Goal: Task Accomplishment & Management: Manage account settings

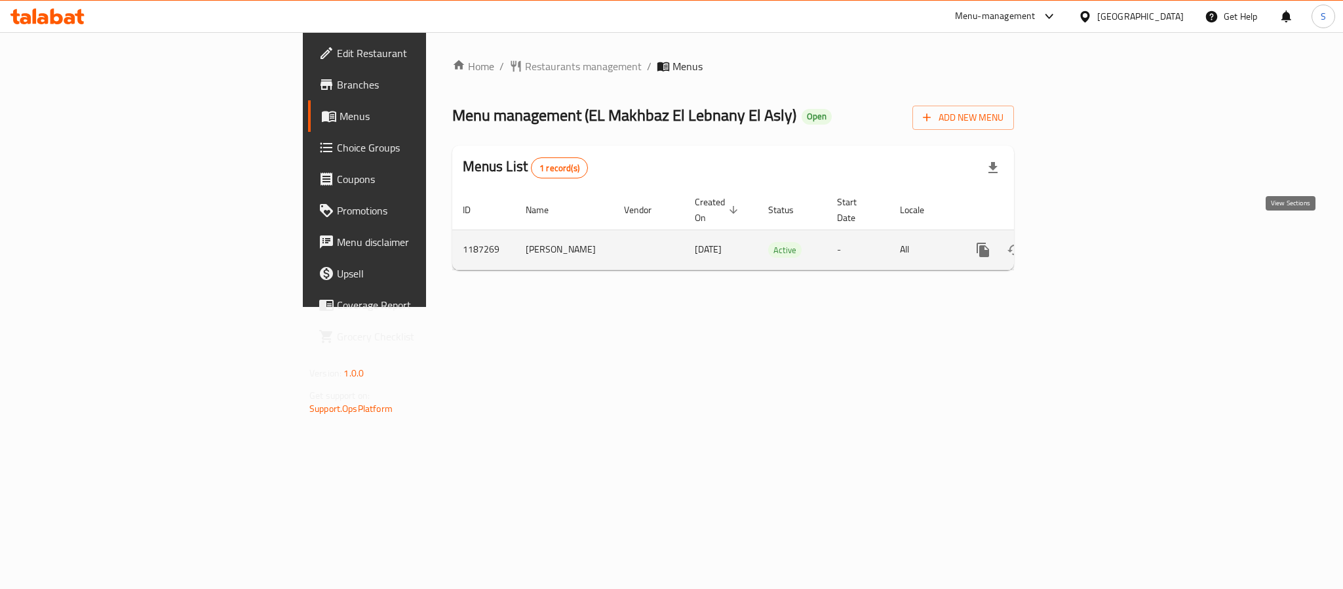
click at [1085, 242] on icon "enhanced table" at bounding box center [1078, 250] width 16 height 16
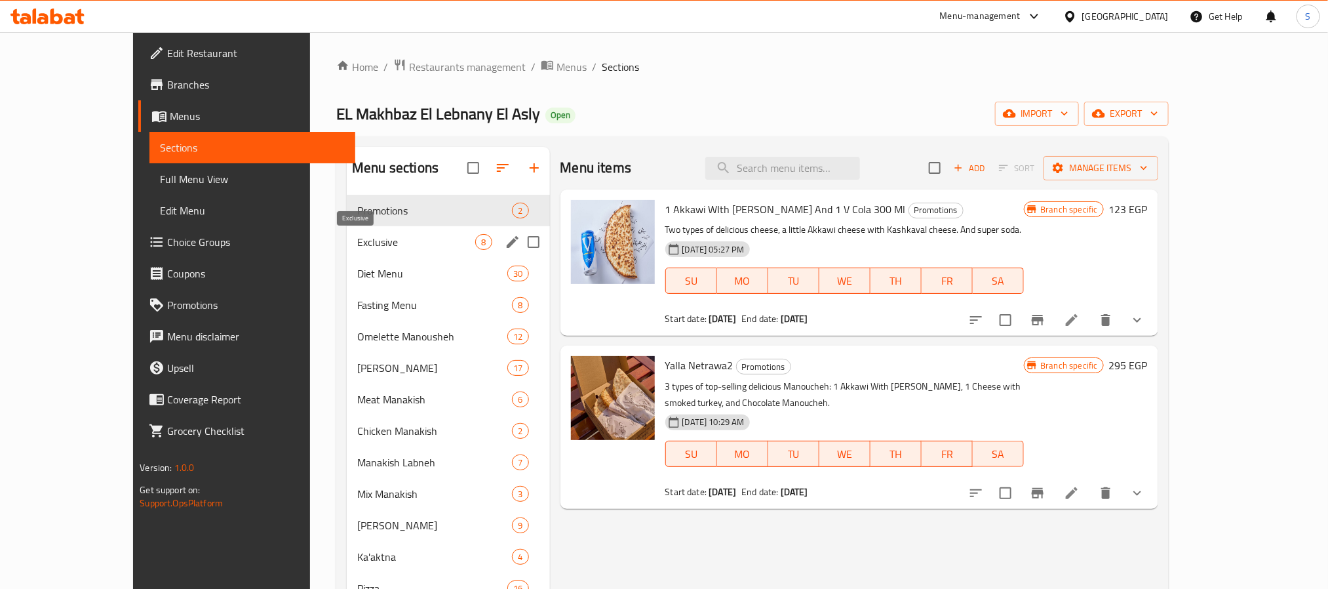
click at [357, 239] on span "Exclusive" at bounding box center [416, 242] width 118 height 16
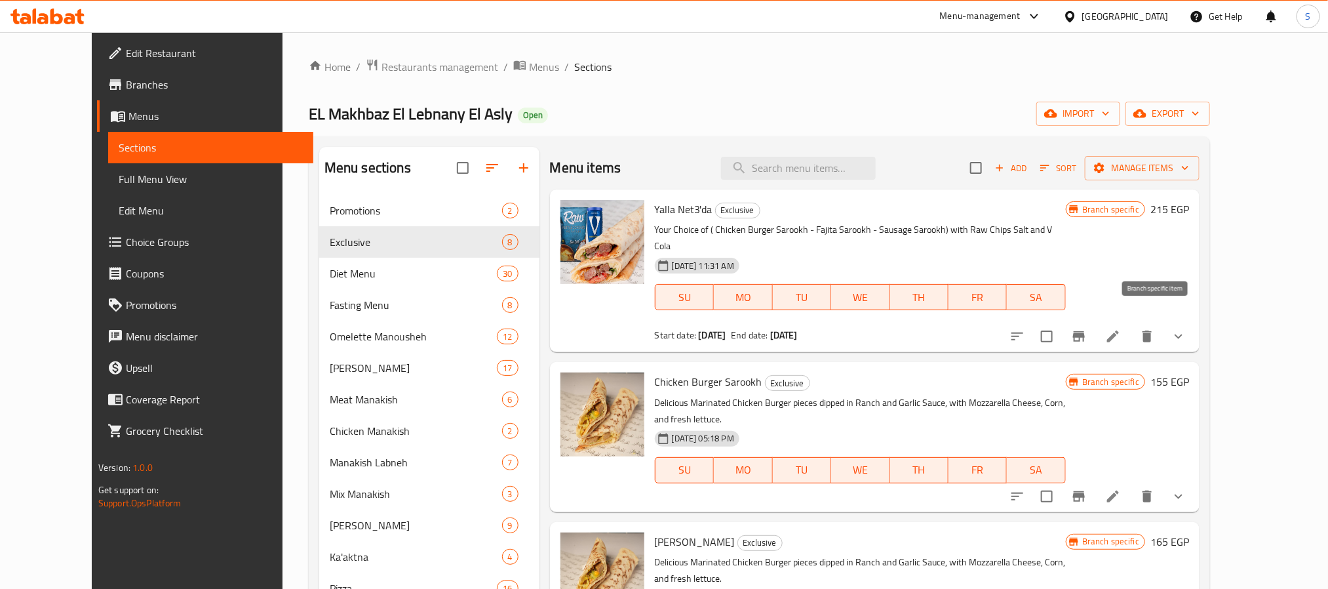
click at [1095, 331] on button "Branch-specific-item" at bounding box center [1078, 336] width 31 height 31
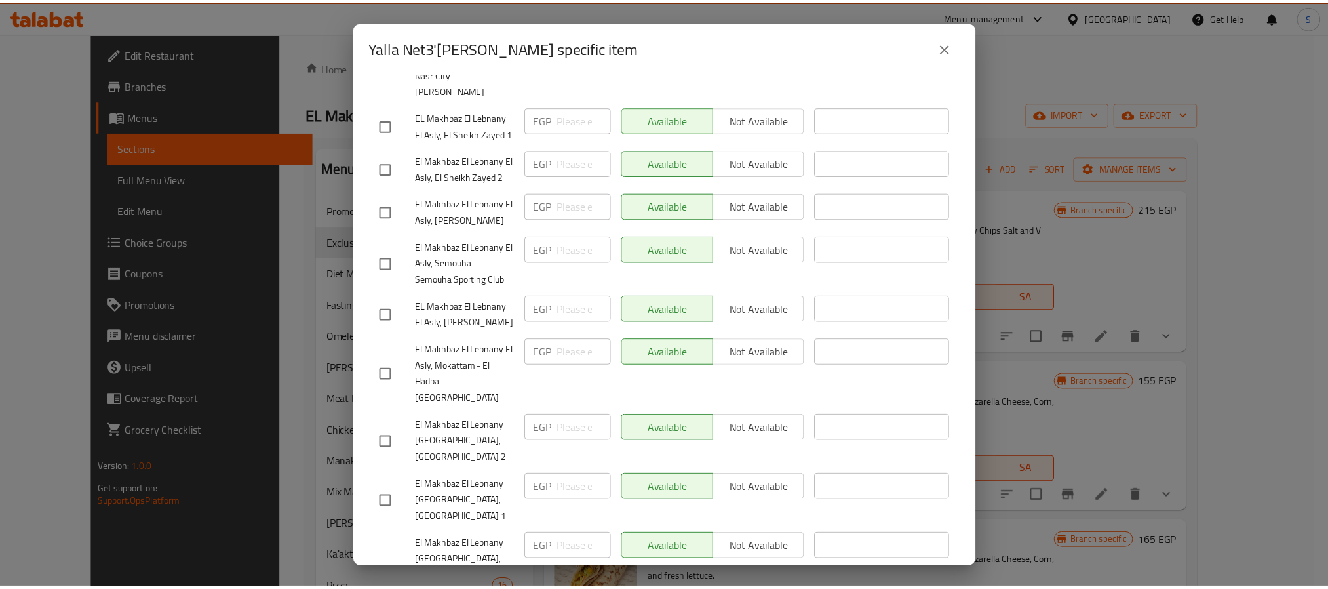
scroll to position [1264, 0]
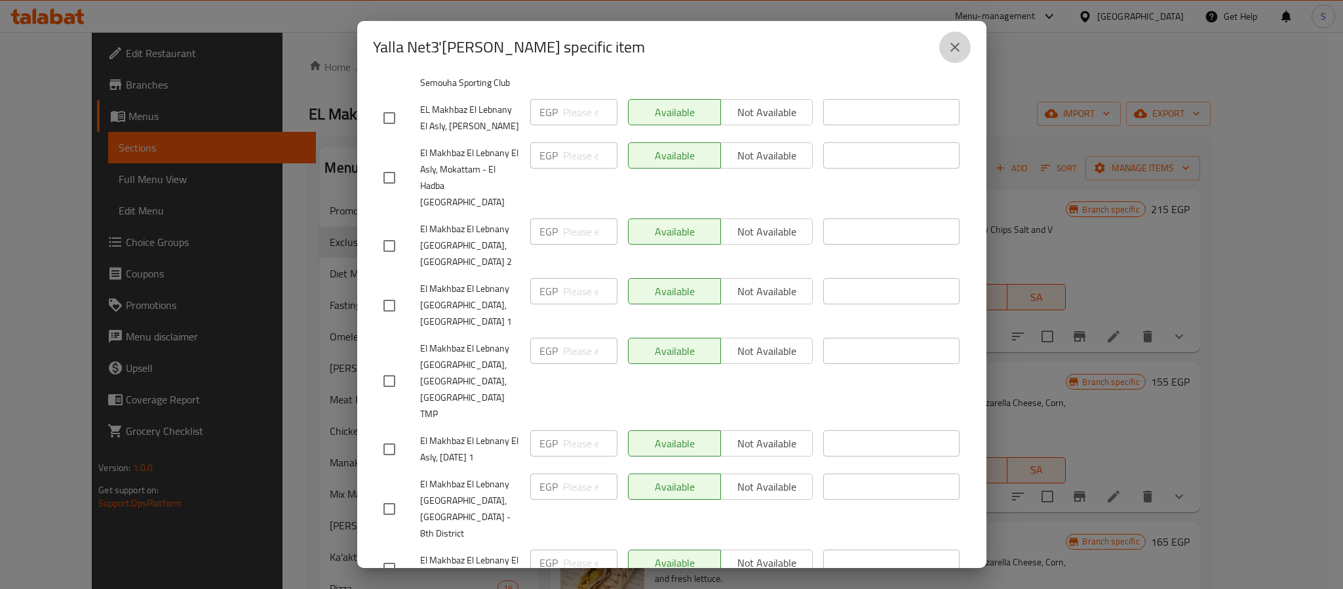
click at [948, 52] on icon "close" at bounding box center [955, 47] width 16 height 16
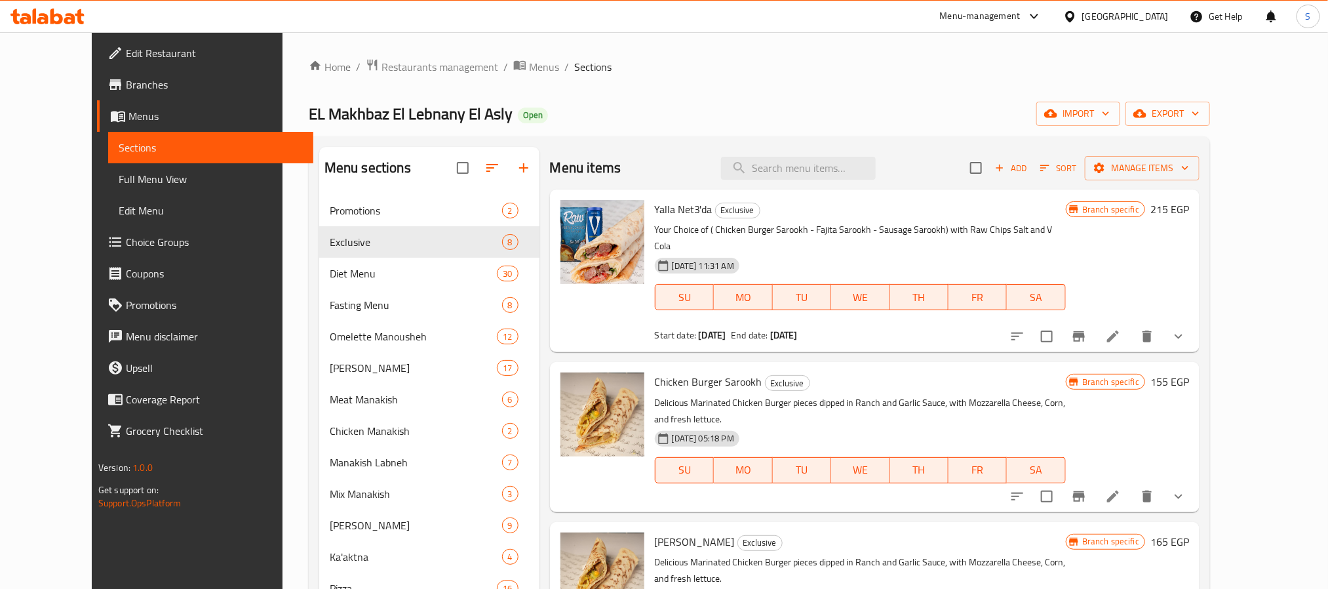
click at [1131, 324] on li at bounding box center [1113, 336] width 37 height 24
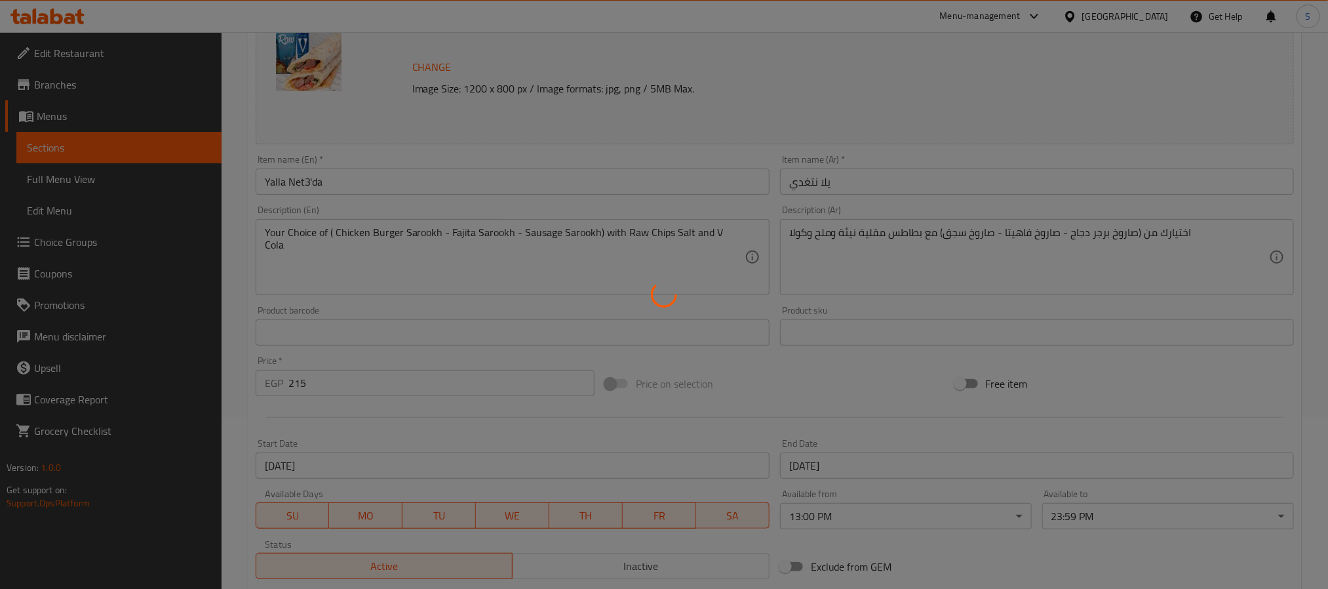
scroll to position [378, 0]
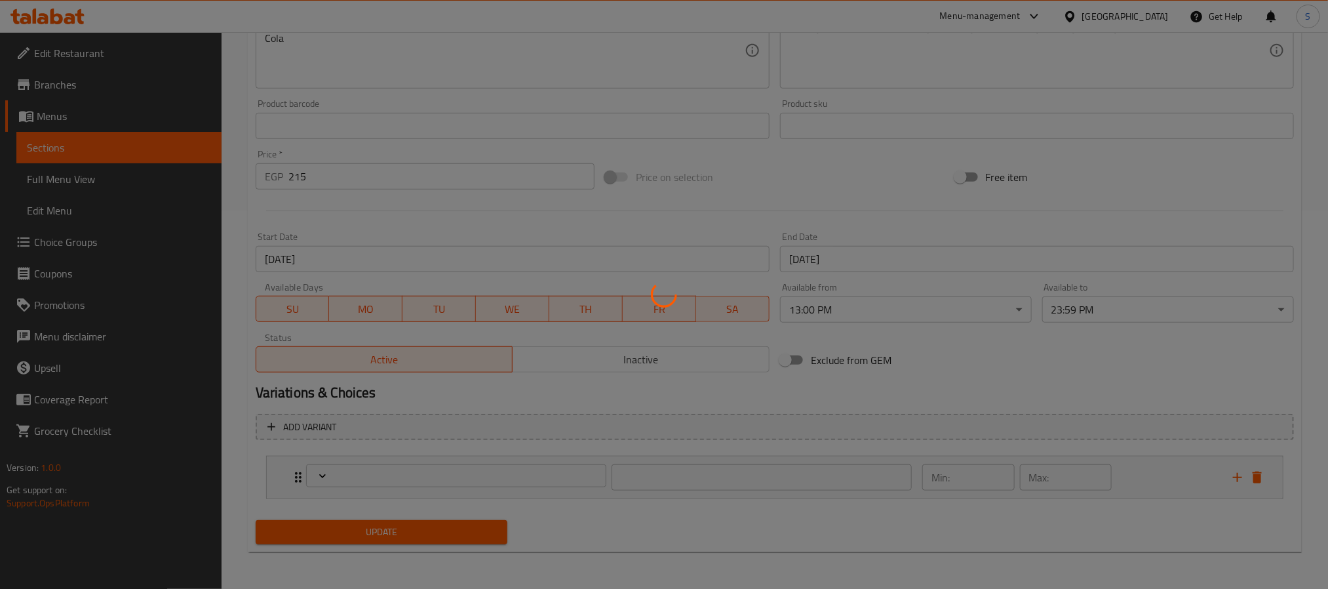
type input "إختيارك من الصاروخ:"
type input "1"
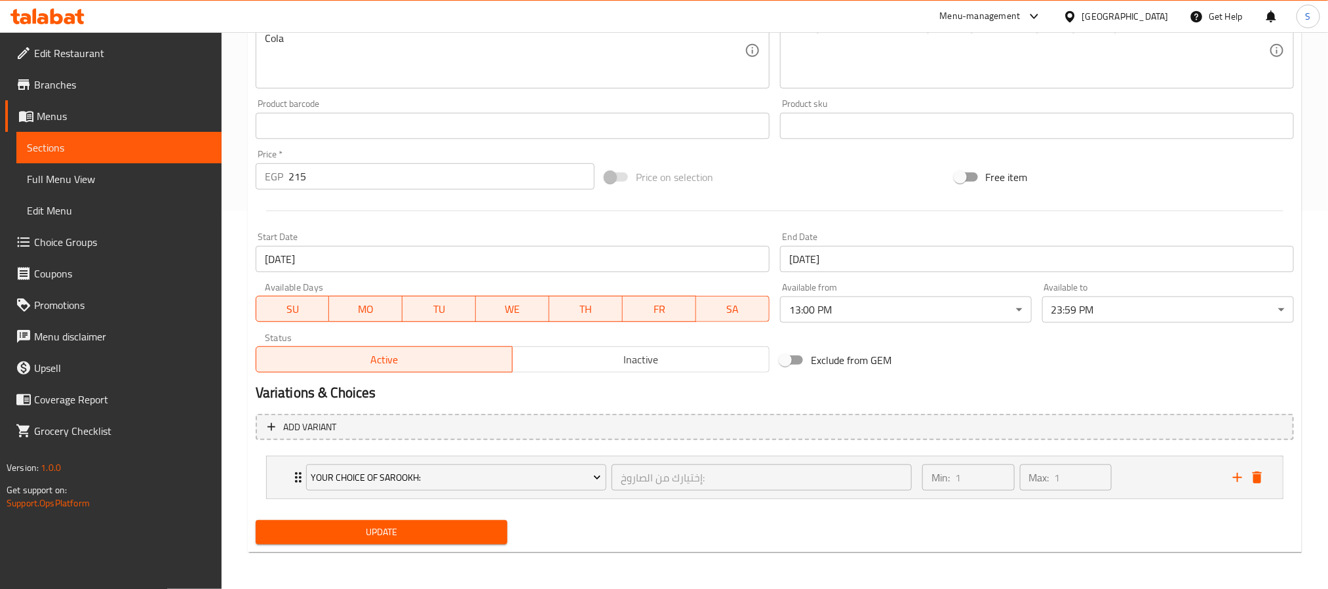
scroll to position [0, 0]
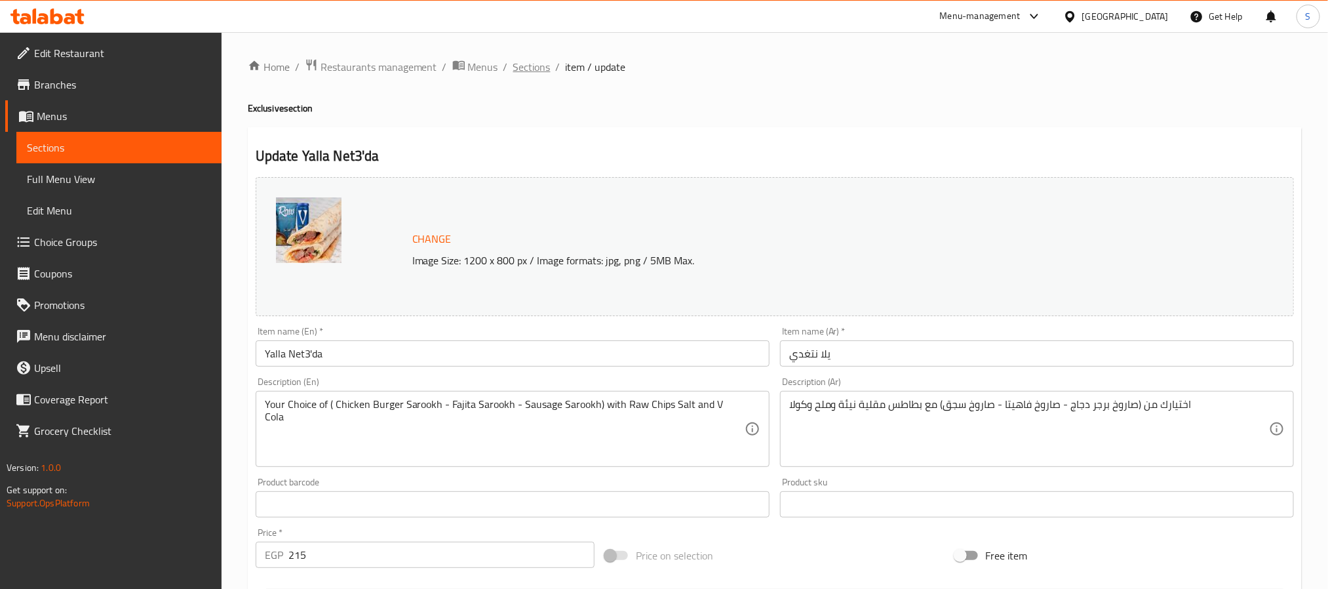
click at [543, 71] on span "Sections" at bounding box center [531, 67] width 37 height 16
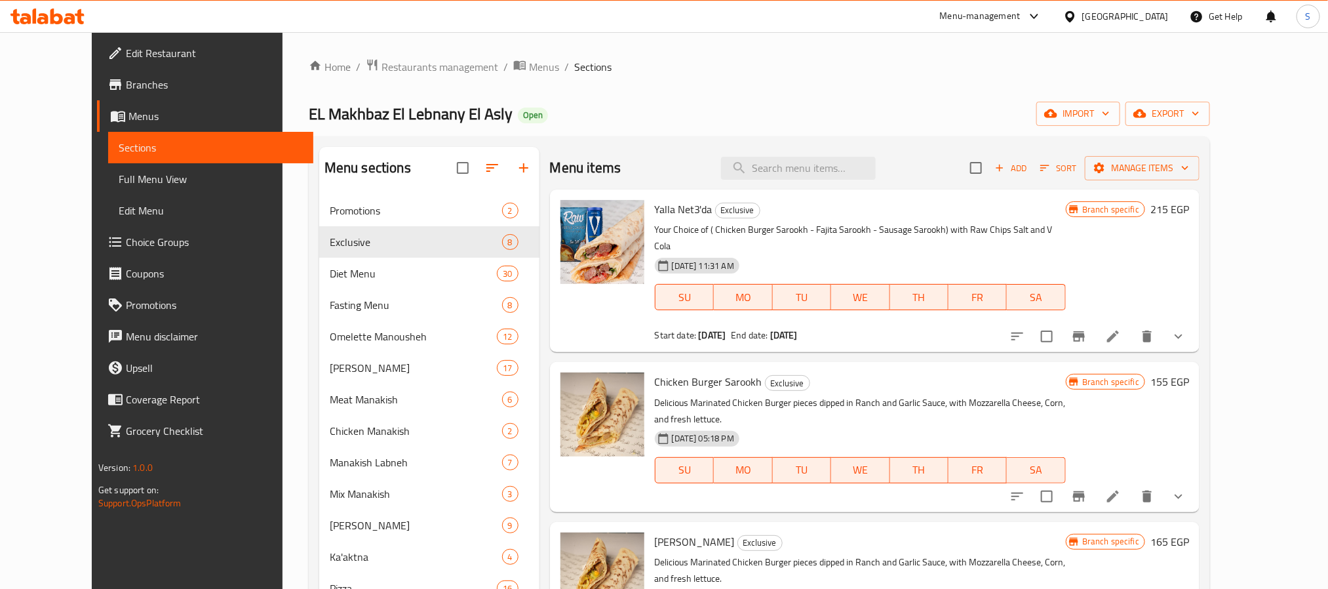
click at [1152, 20] on div "Egypt" at bounding box center [1125, 16] width 87 height 14
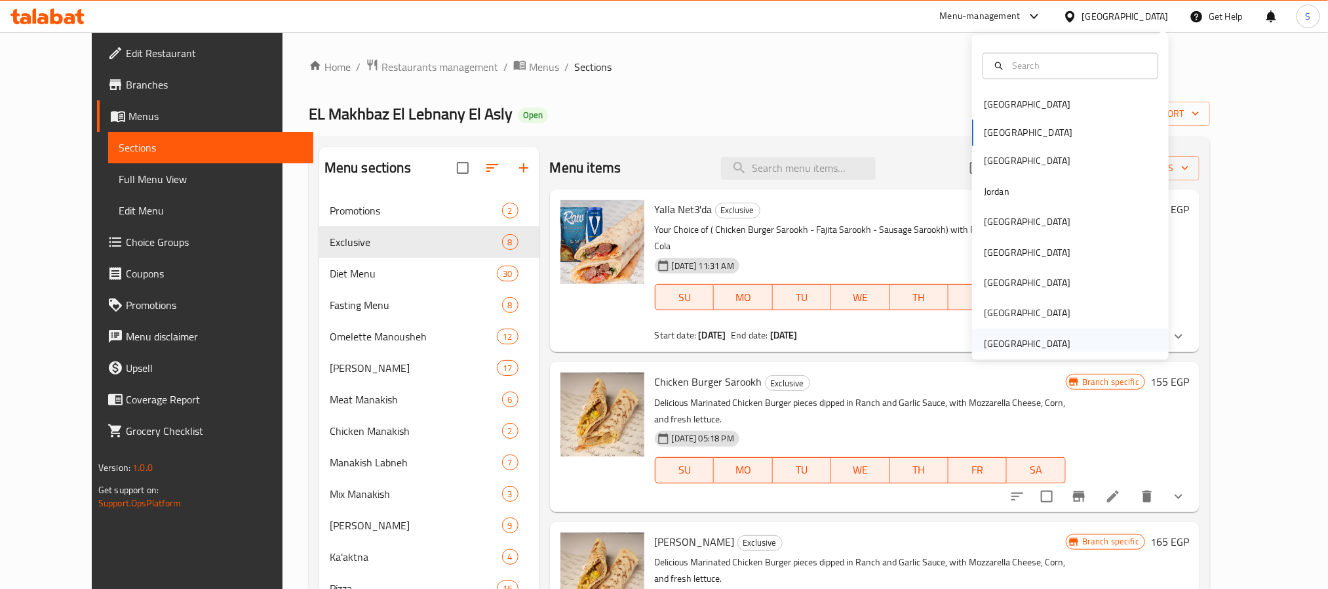
click at [1033, 348] on div "[GEOGRAPHIC_DATA]" at bounding box center [1027, 343] width 87 height 14
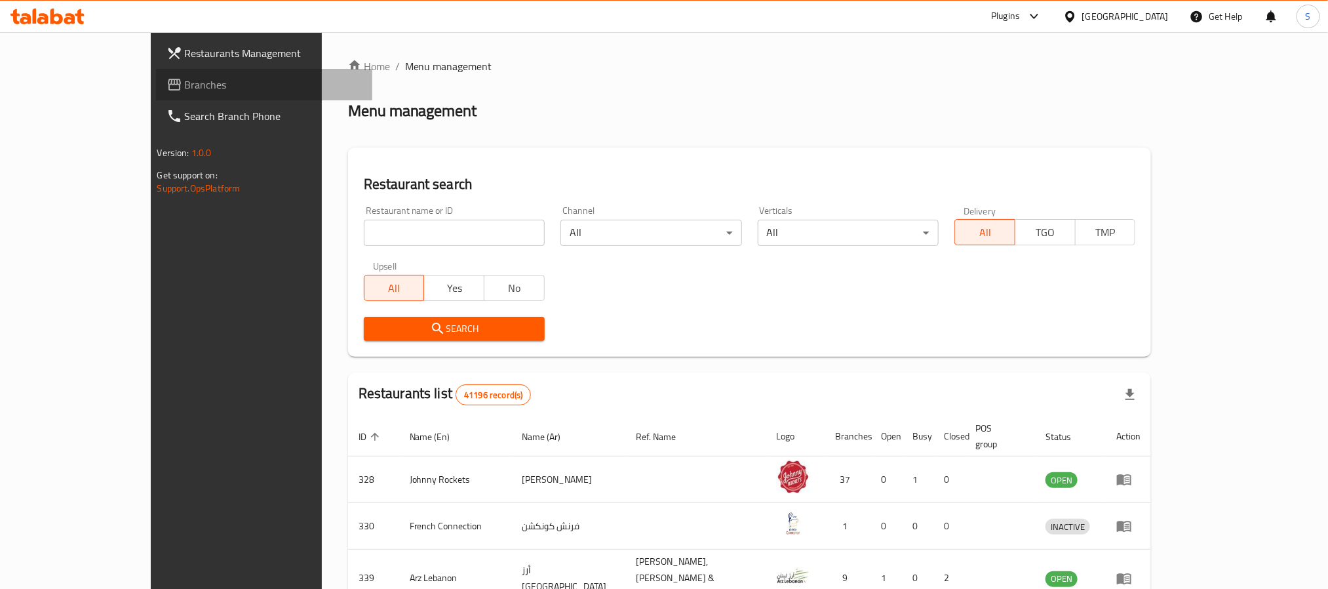
click at [185, 88] on span "Branches" at bounding box center [273, 85] width 177 height 16
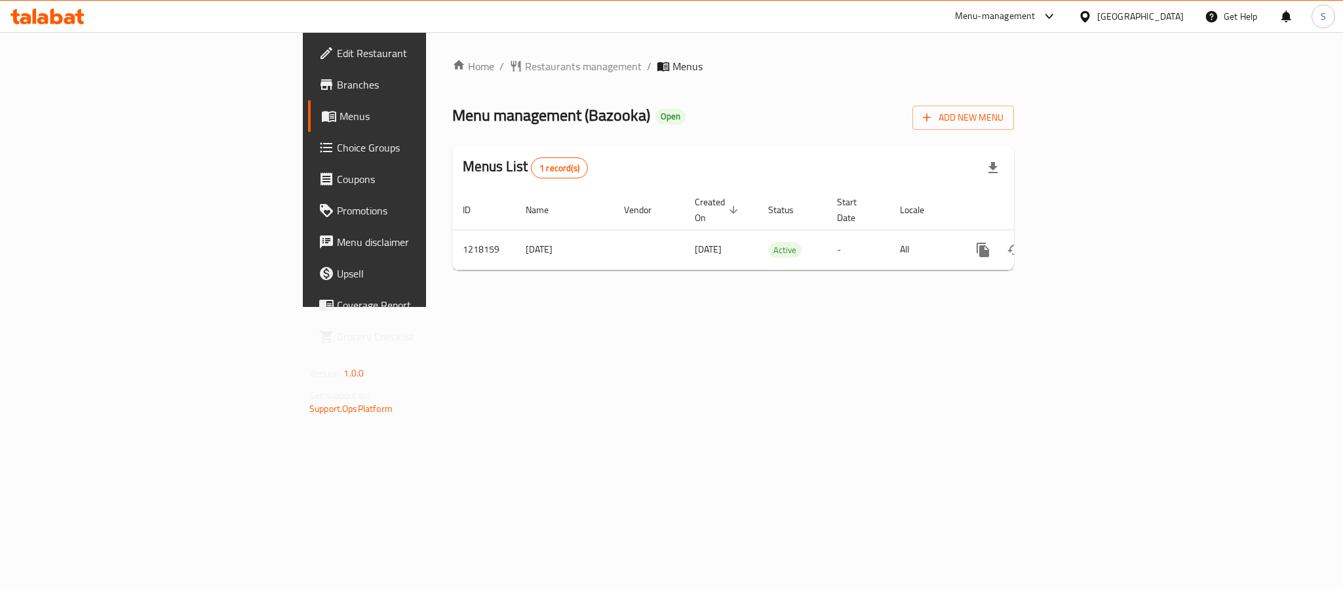
click at [337, 85] on span "Branches" at bounding box center [427, 85] width 180 height 16
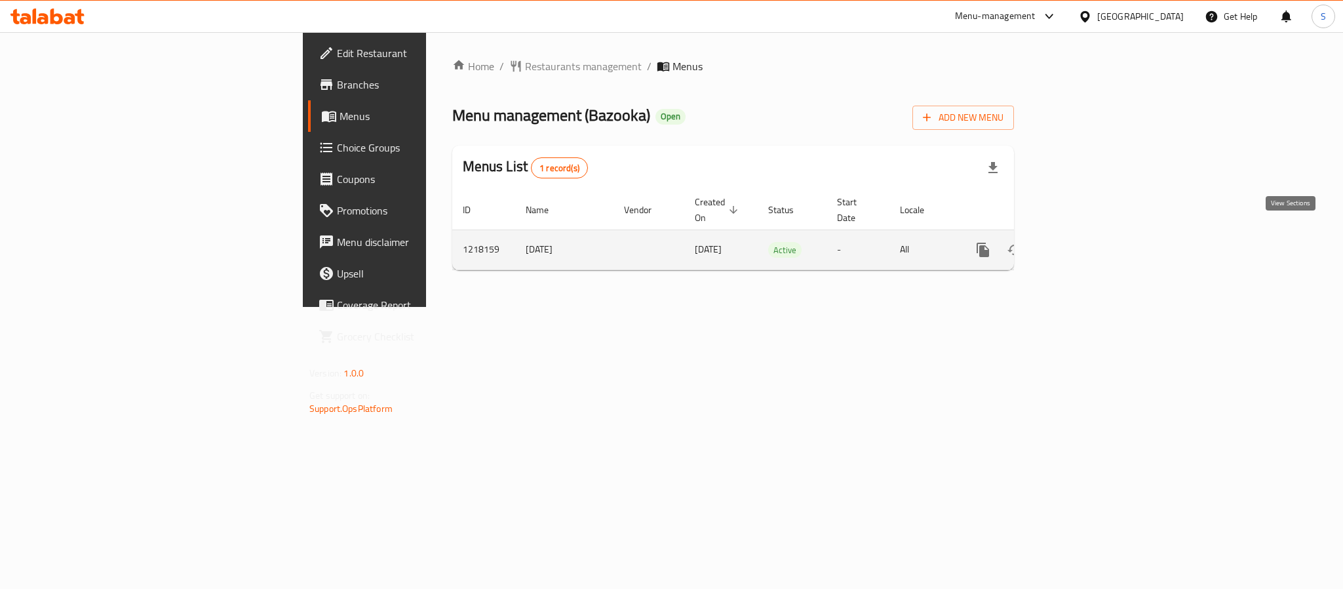
click at [1085, 242] on icon "enhanced table" at bounding box center [1078, 250] width 16 height 16
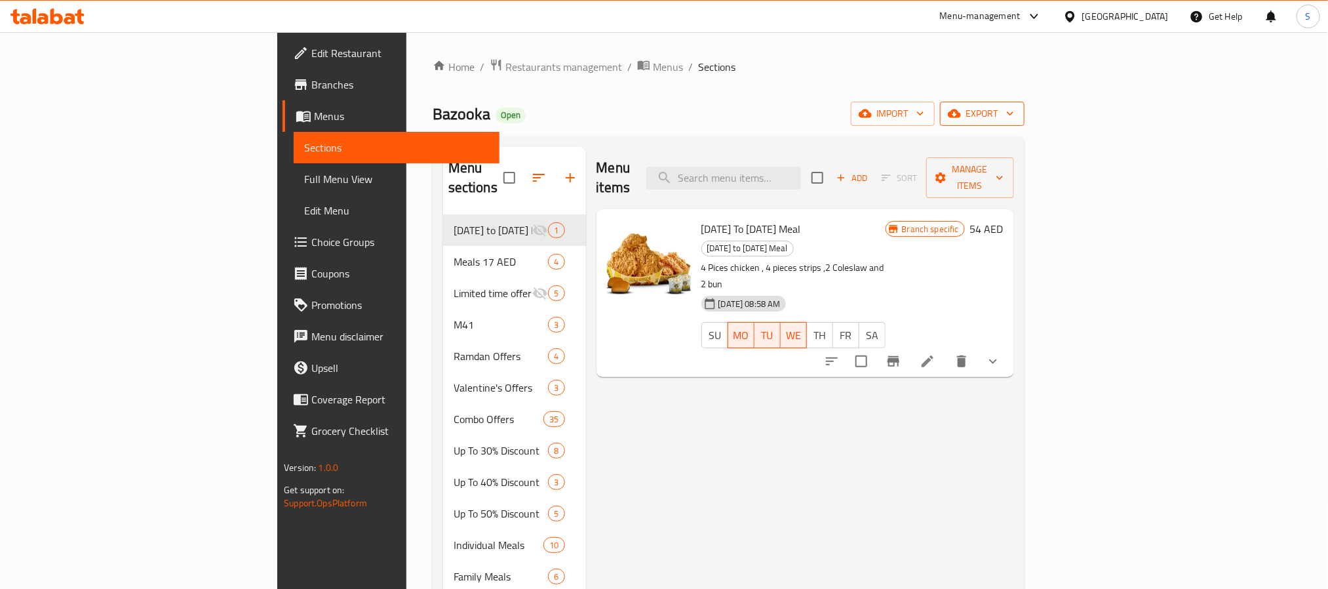
click at [1014, 111] on span "export" at bounding box center [982, 114] width 64 height 16
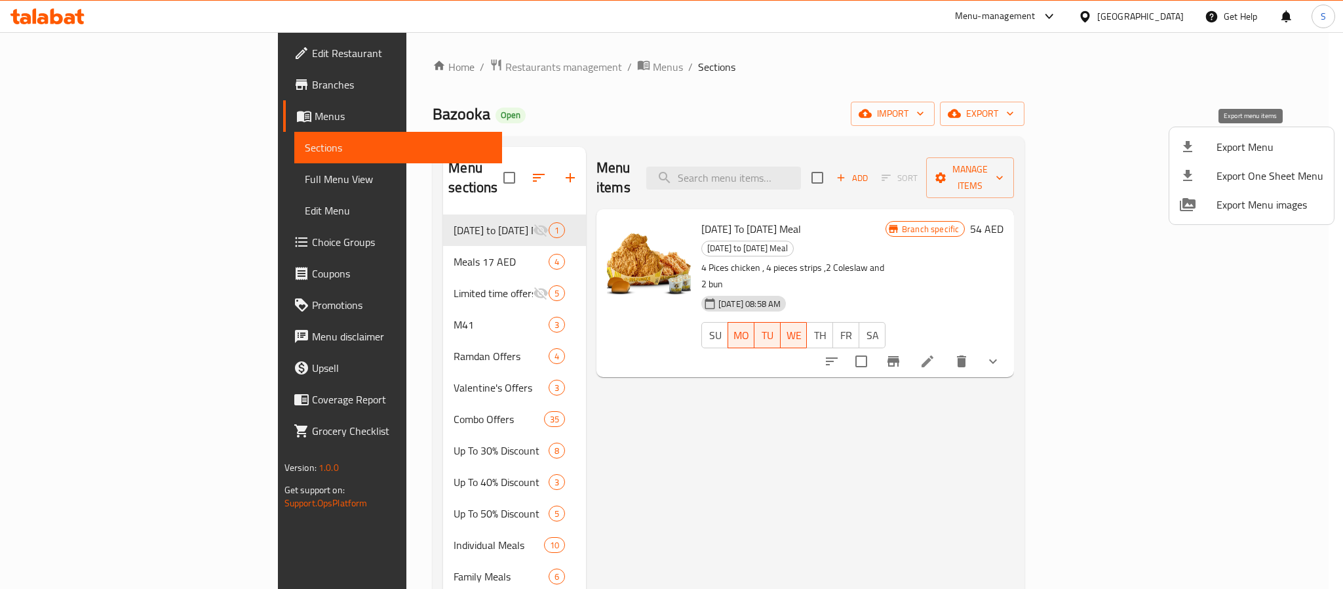
click at [1254, 144] on span "Export Menu" at bounding box center [1269, 147] width 107 height 16
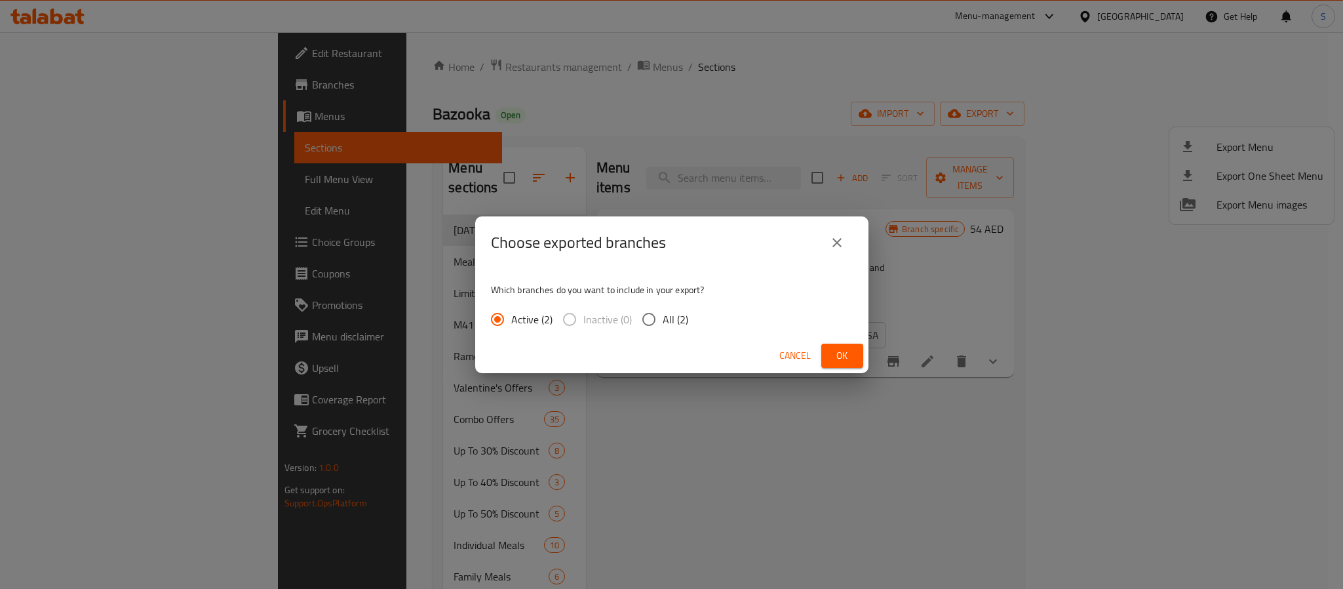
click at [655, 322] on input "All (2)" at bounding box center [649, 319] width 28 height 28
radio input "true"
click at [838, 351] on span "Ok" at bounding box center [842, 355] width 21 height 16
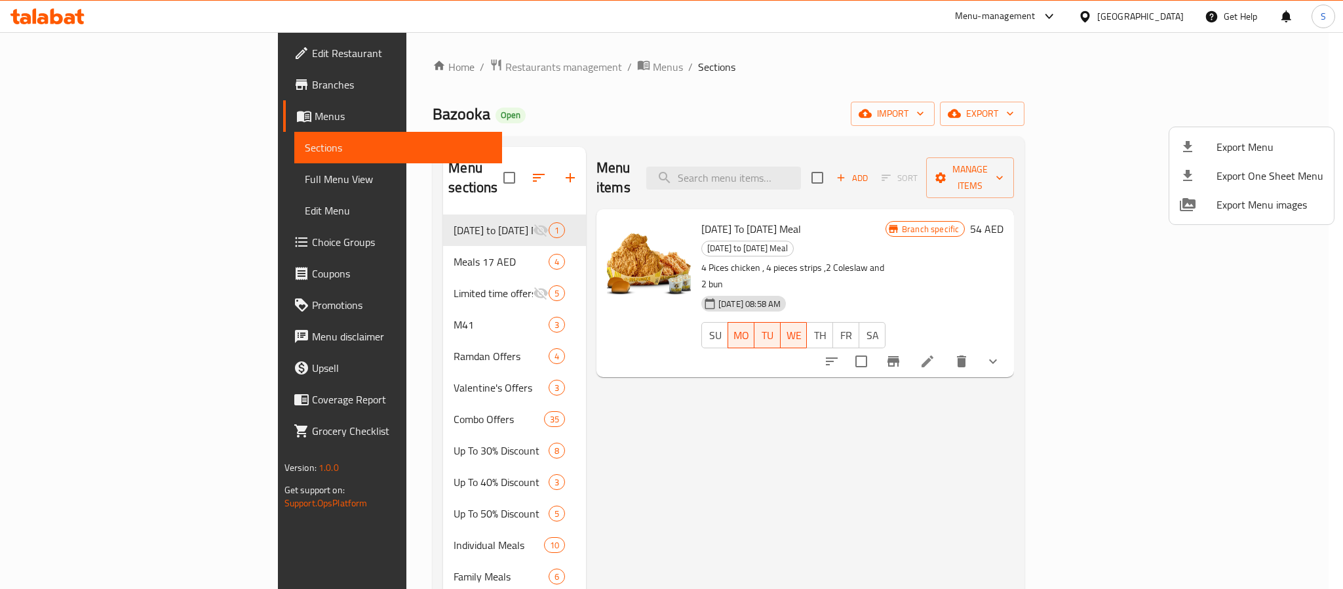
click at [65, 83] on div at bounding box center [671, 294] width 1343 height 589
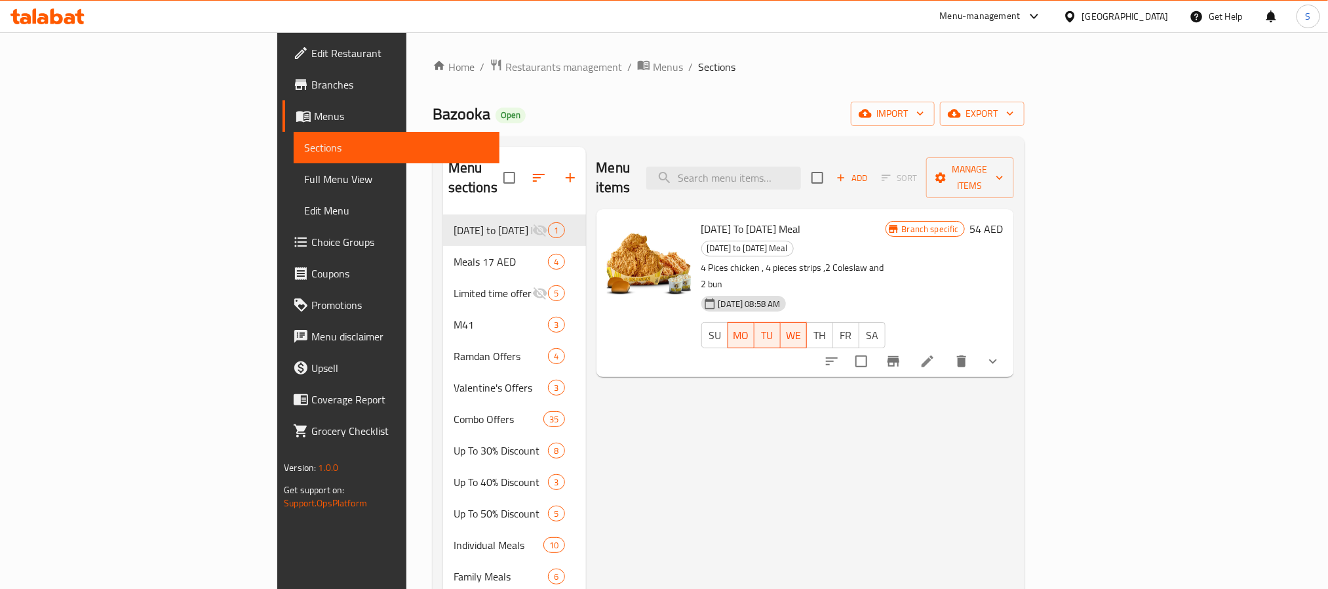
click at [311, 83] on span "Branches" at bounding box center [399, 85] width 177 height 16
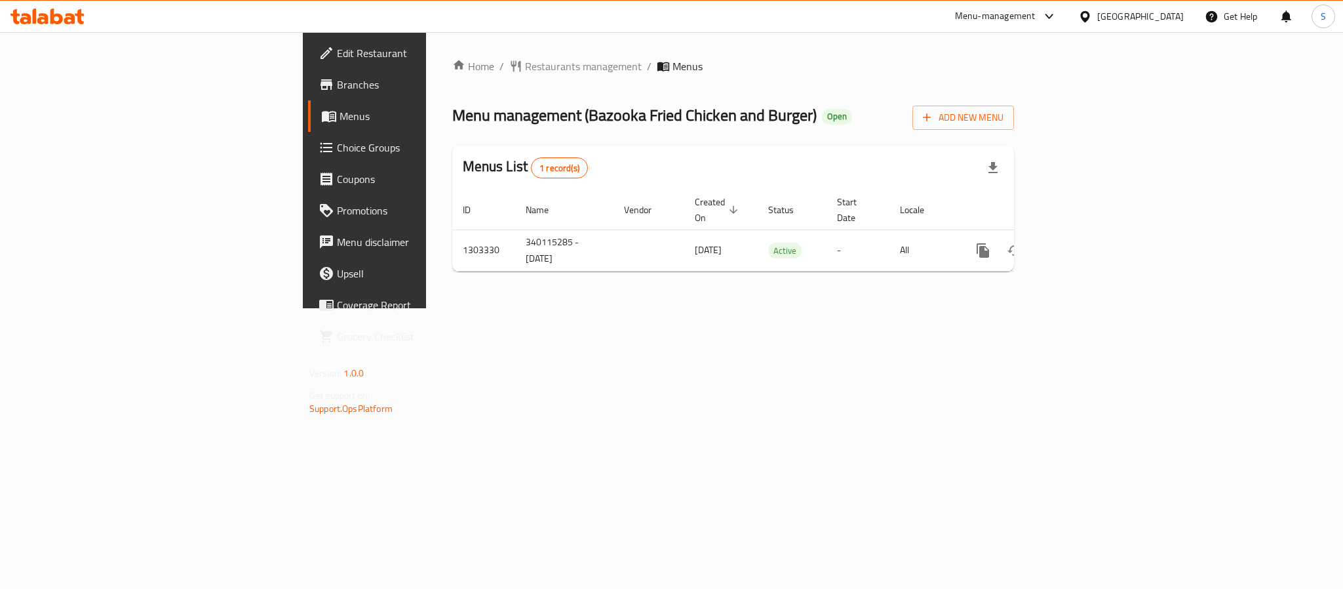
click at [337, 85] on span "Branches" at bounding box center [427, 85] width 180 height 16
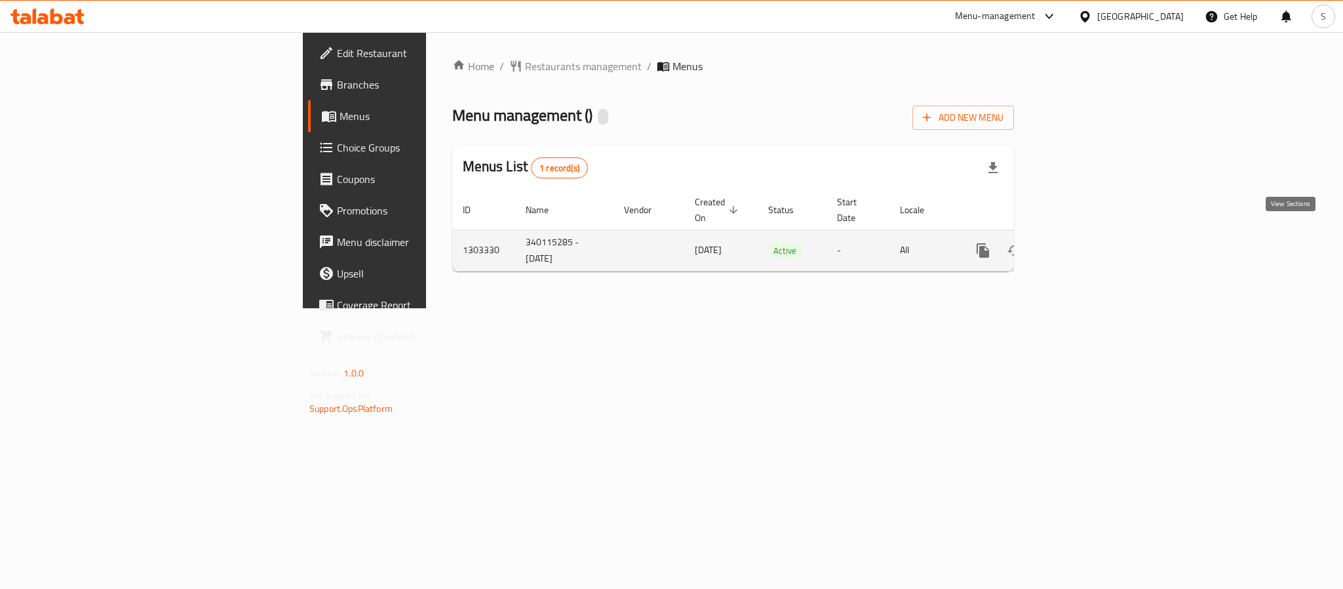
click at [1093, 237] on link "enhanced table" at bounding box center [1077, 250] width 31 height 31
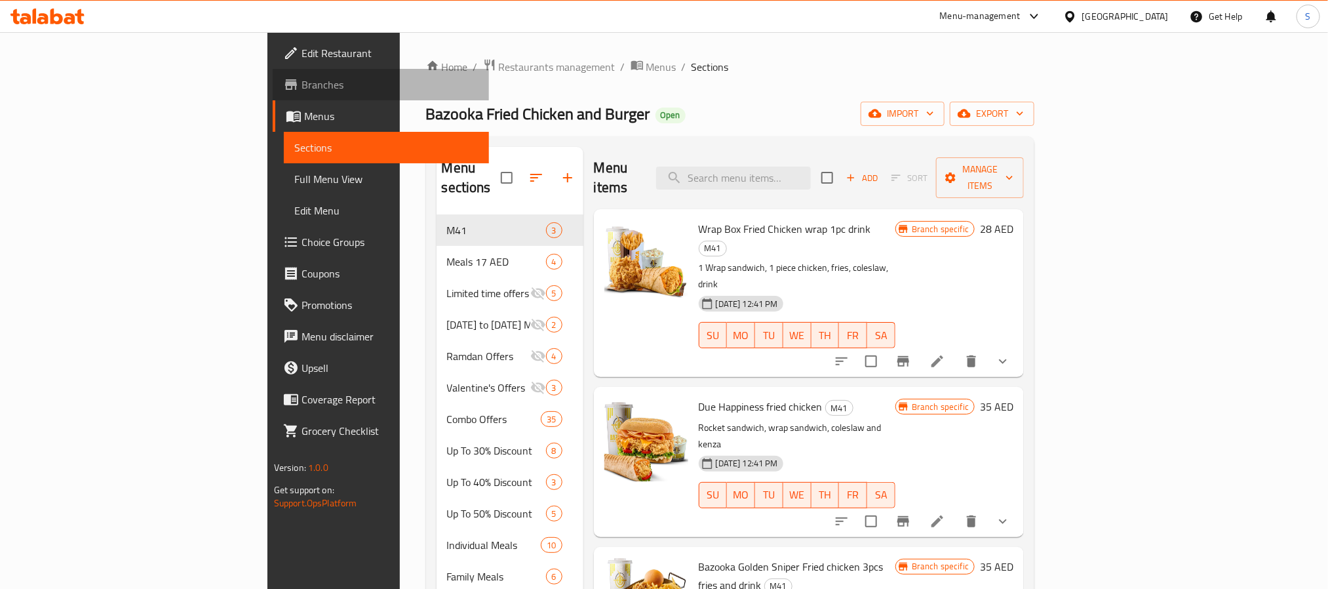
click at [301, 79] on span "Branches" at bounding box center [389, 85] width 177 height 16
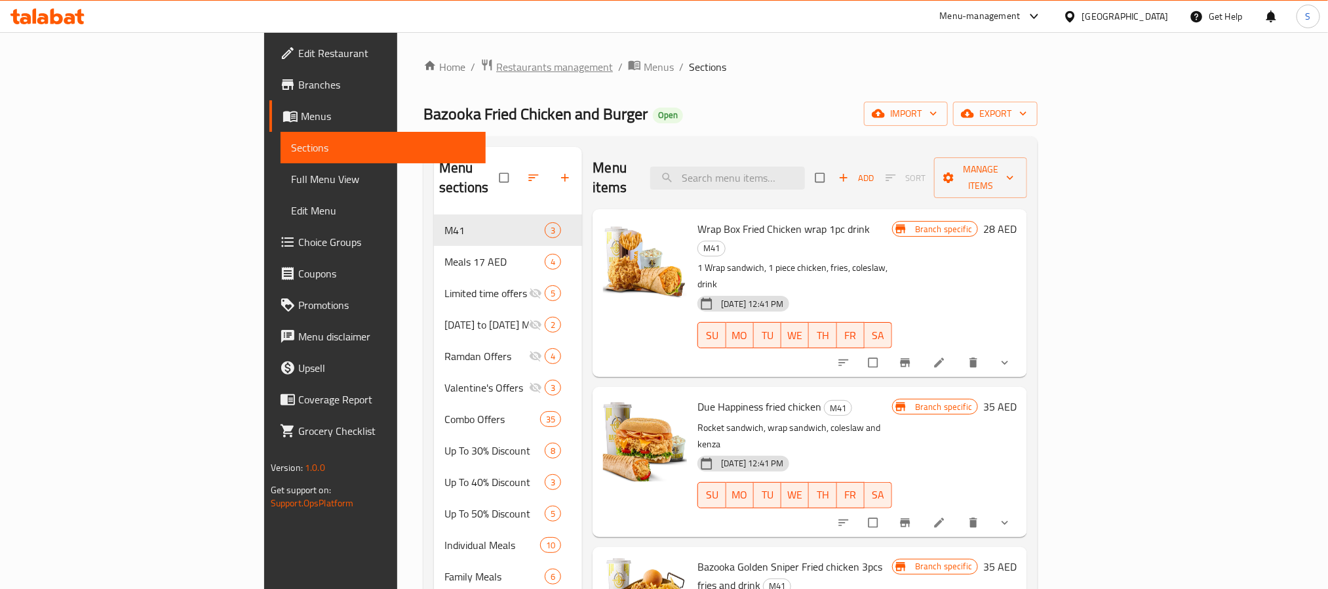
click at [496, 67] on span "Restaurants management" at bounding box center [554, 67] width 117 height 16
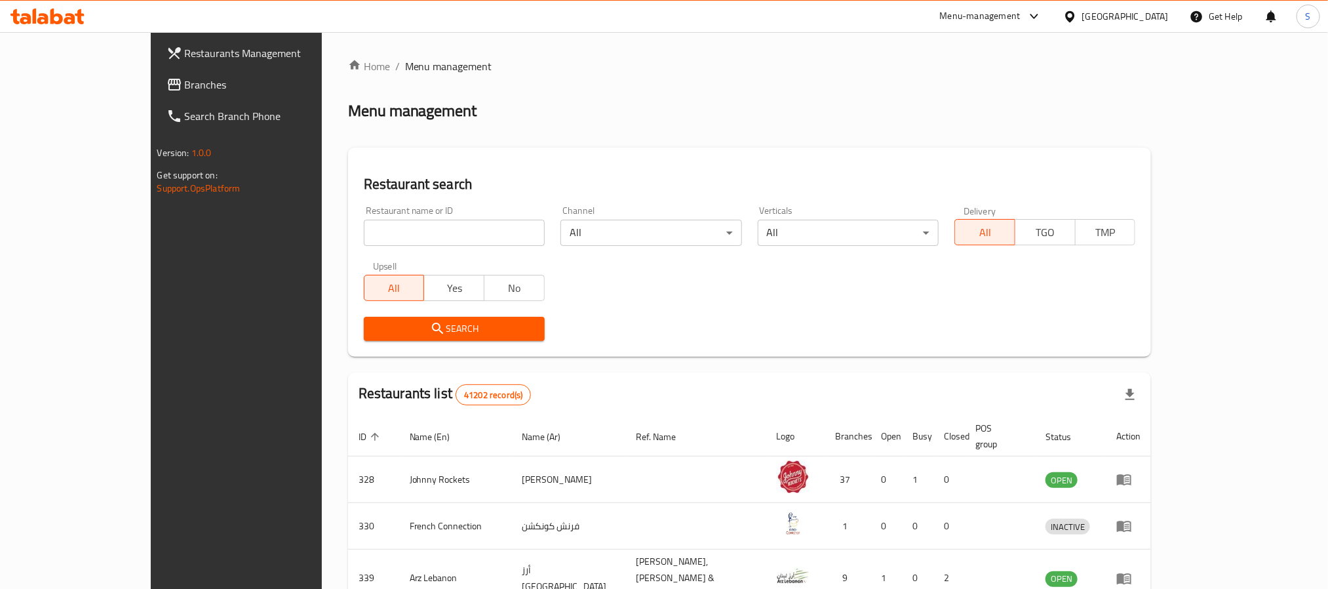
drag, startPoint x: 81, startPoint y: 75, endPoint x: 120, endPoint y: 95, distance: 43.4
click at [185, 77] on span "Branches" at bounding box center [273, 85] width 177 height 16
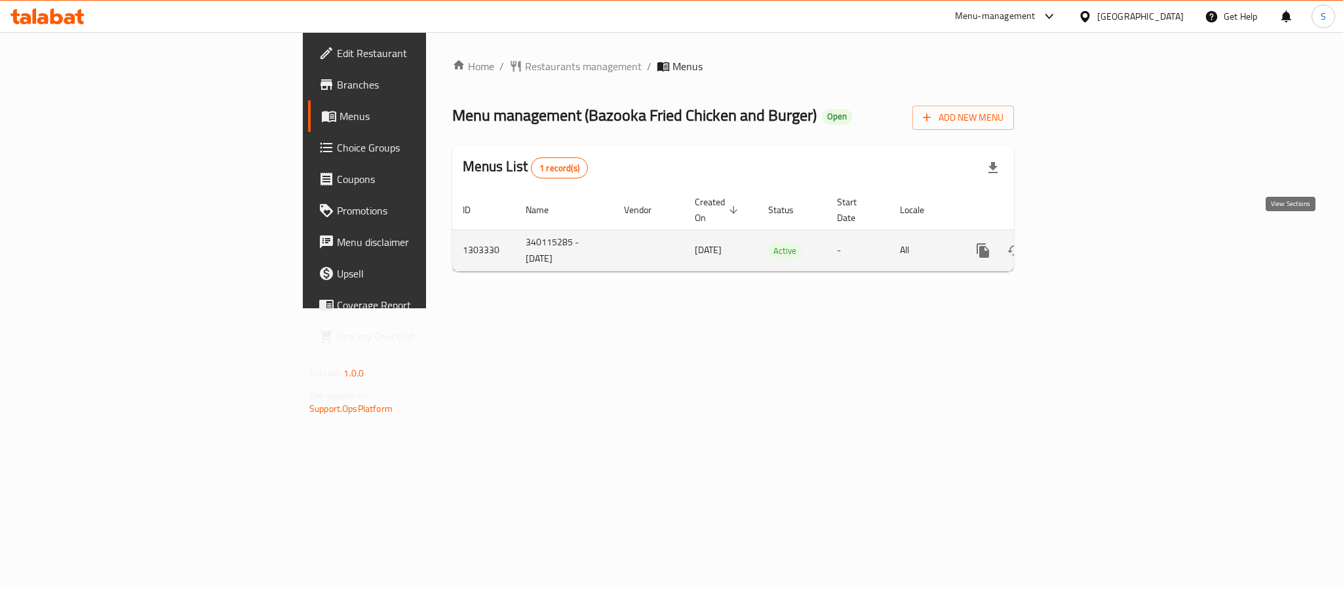
click at [1085, 243] on icon "enhanced table" at bounding box center [1078, 251] width 16 height 16
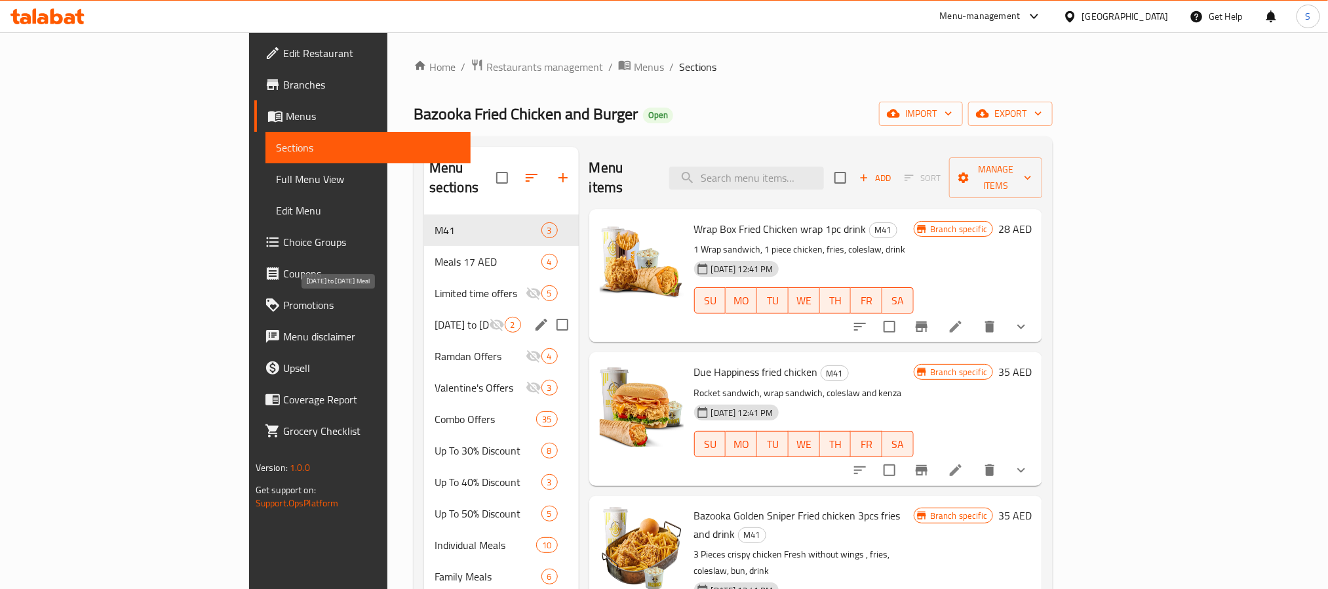
click at [435, 317] on span "[DATE] to [DATE] Meal" at bounding box center [462, 325] width 54 height 16
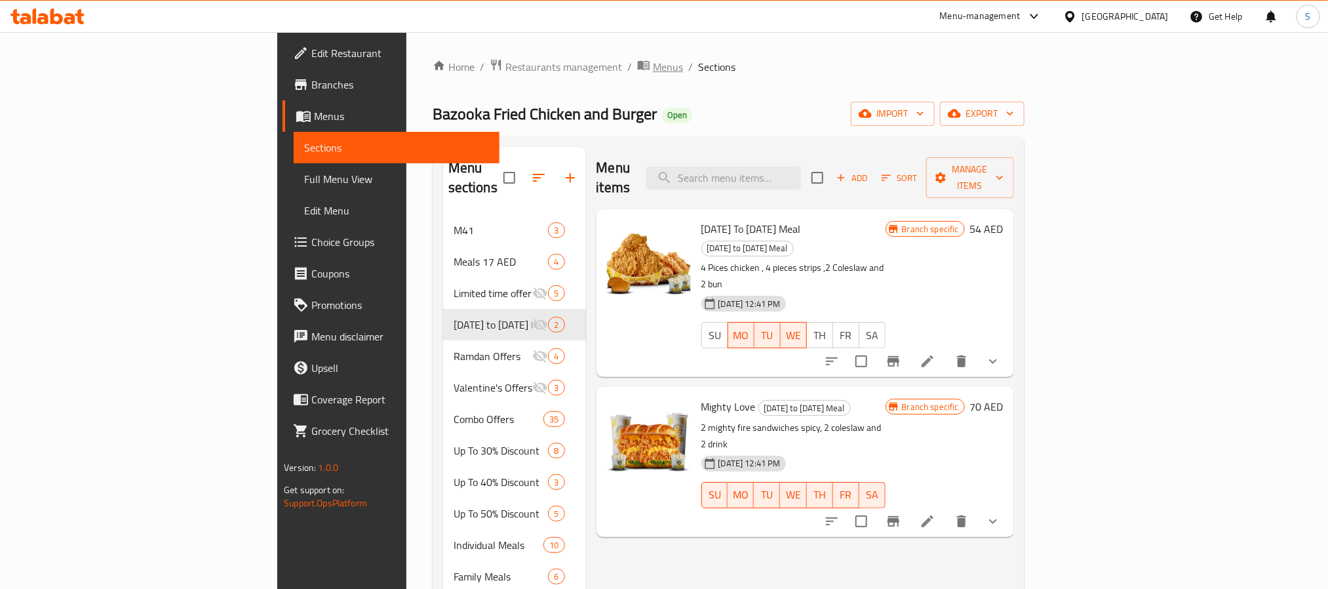
click at [653, 66] on span "Menus" at bounding box center [668, 67] width 30 height 16
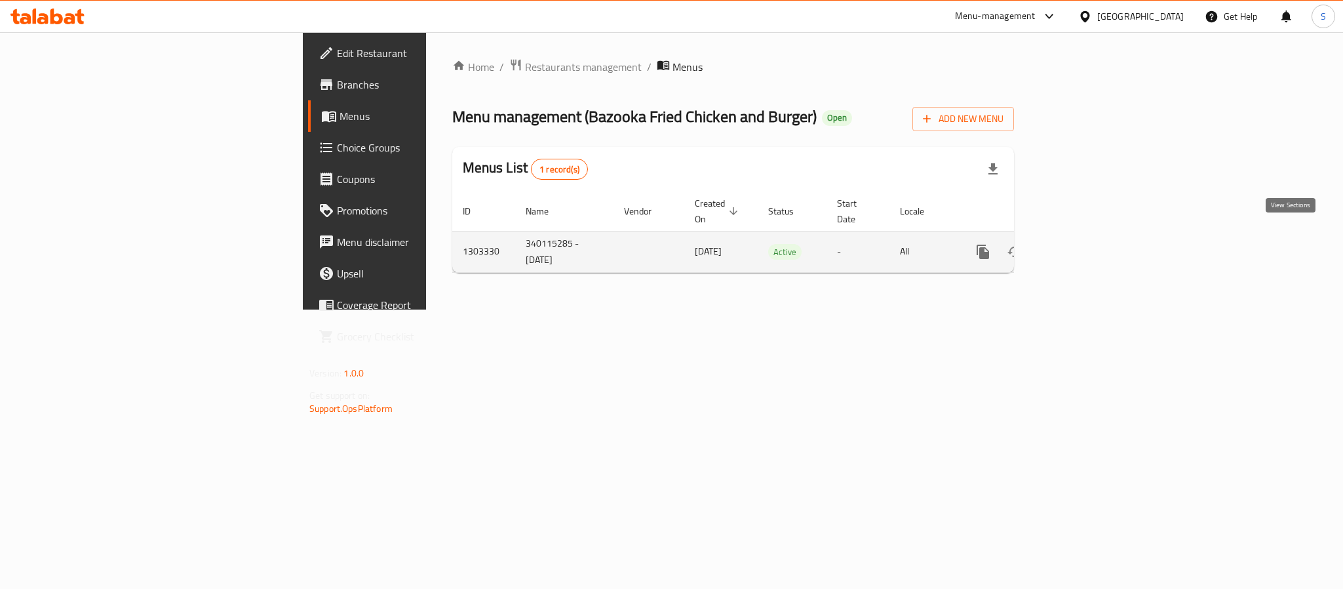
click at [1085, 244] on icon "enhanced table" at bounding box center [1078, 252] width 16 height 16
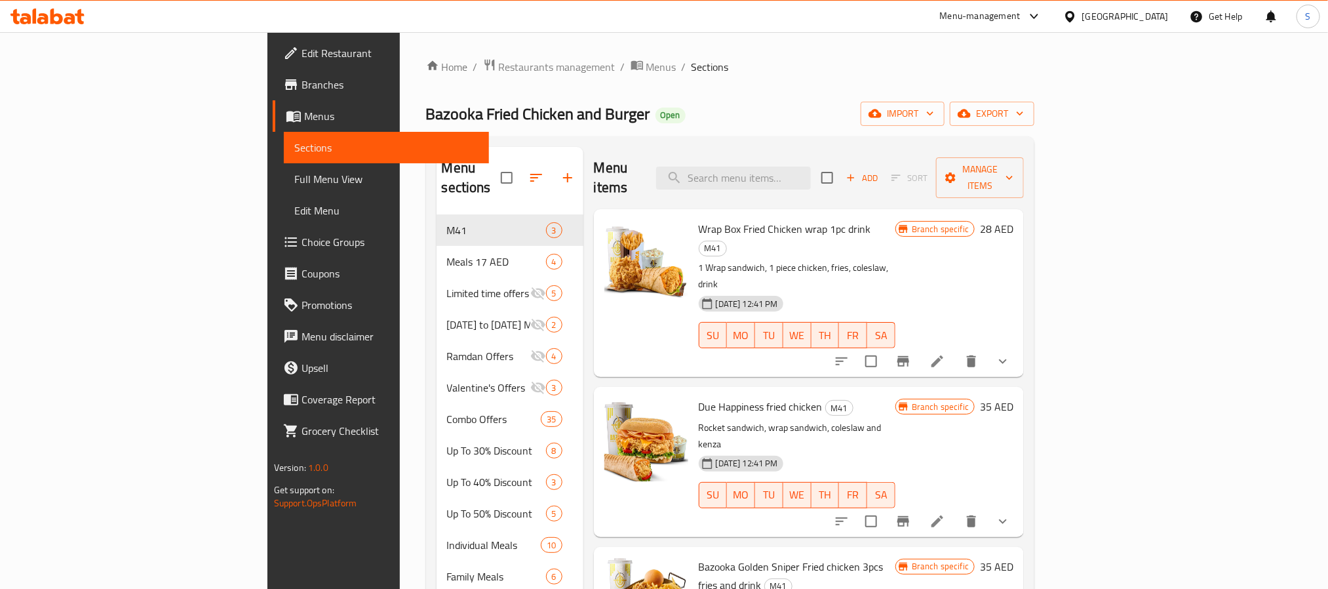
click at [301, 87] on span "Branches" at bounding box center [389, 85] width 177 height 16
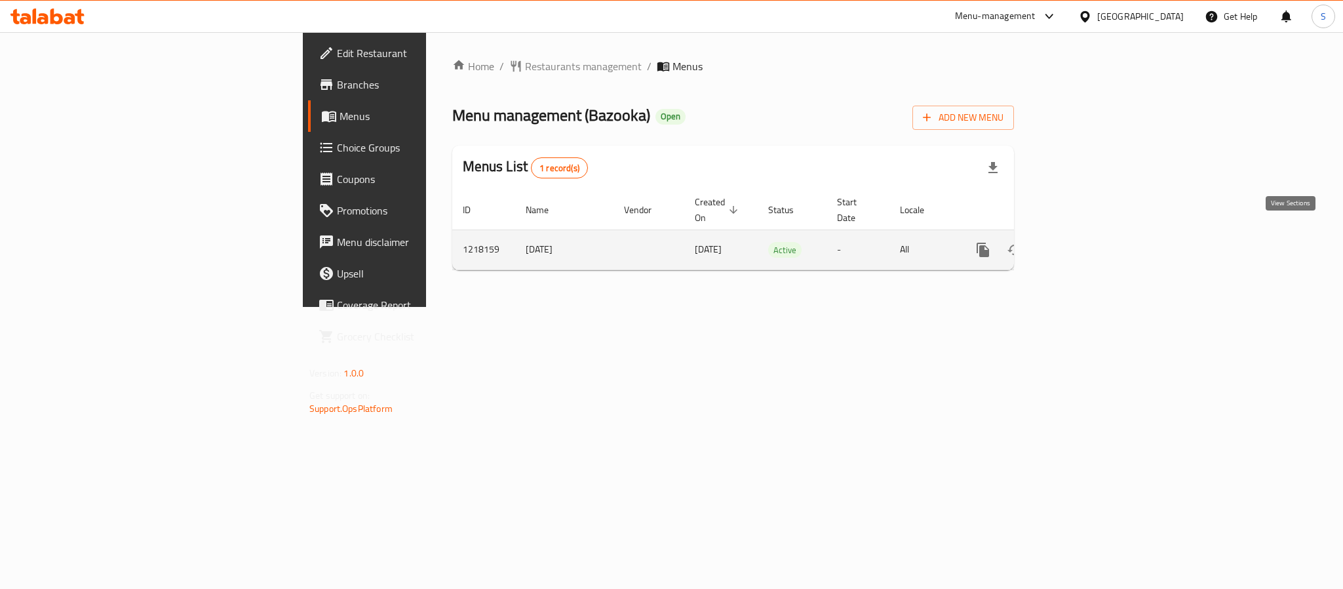
click at [1093, 234] on link "enhanced table" at bounding box center [1077, 249] width 31 height 31
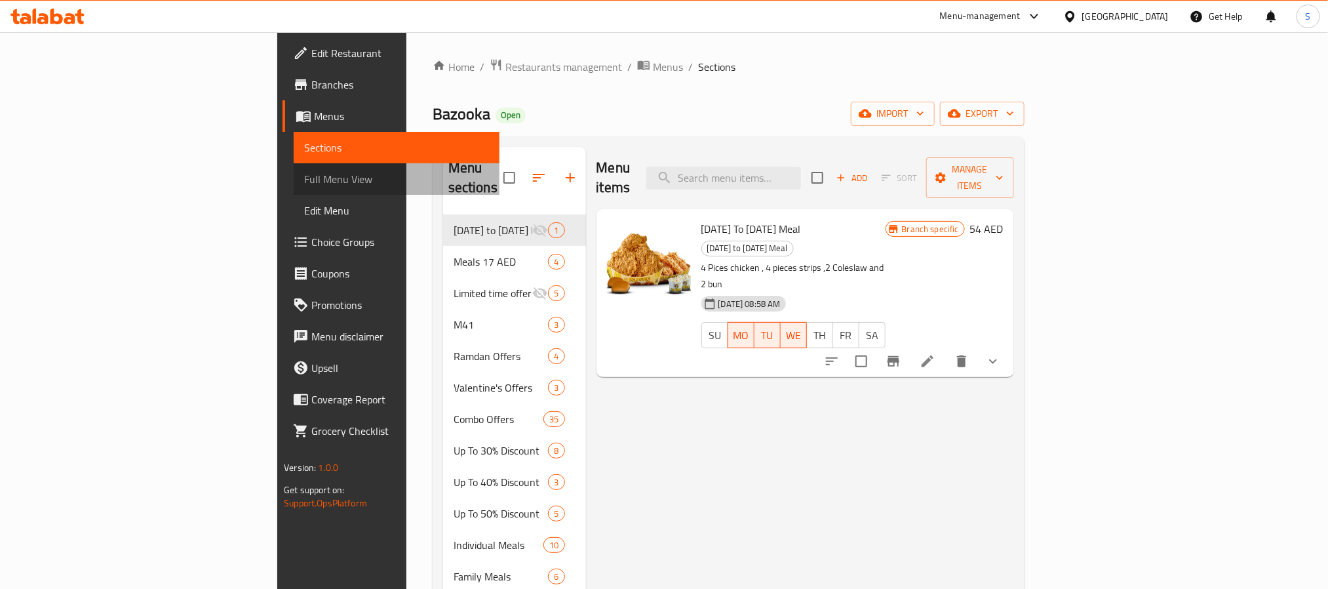
click at [304, 182] on span "Full Menu View" at bounding box center [396, 179] width 184 height 16
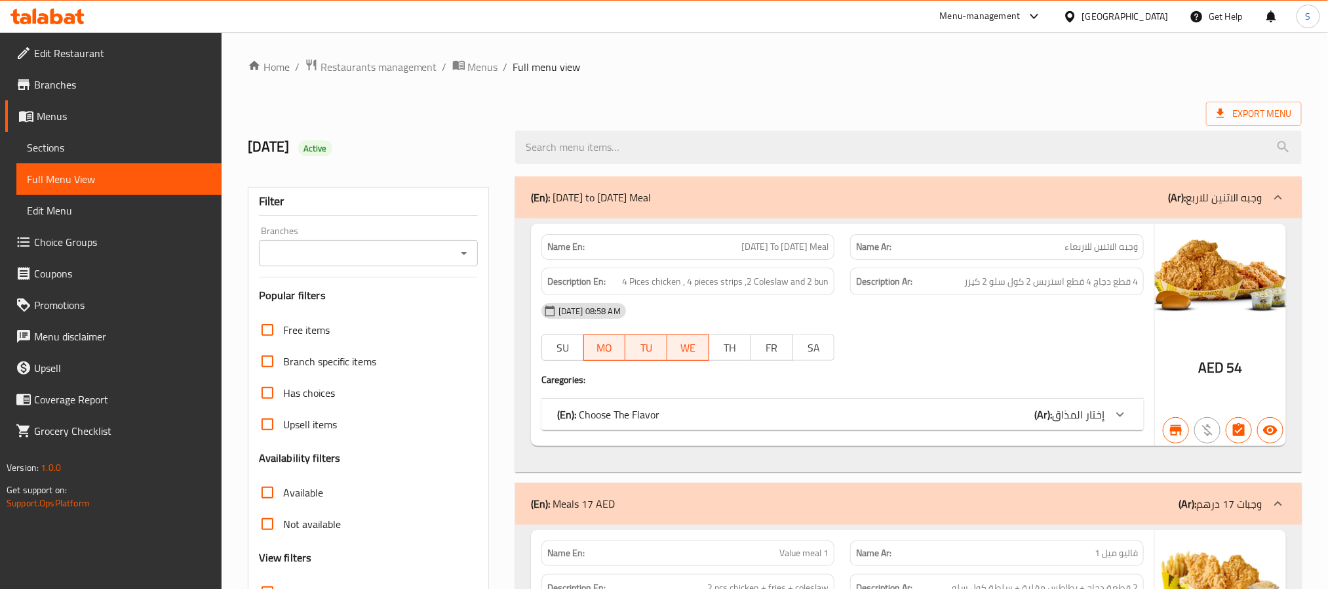
click at [402, 252] on input "Branches" at bounding box center [357, 253] width 189 height 18
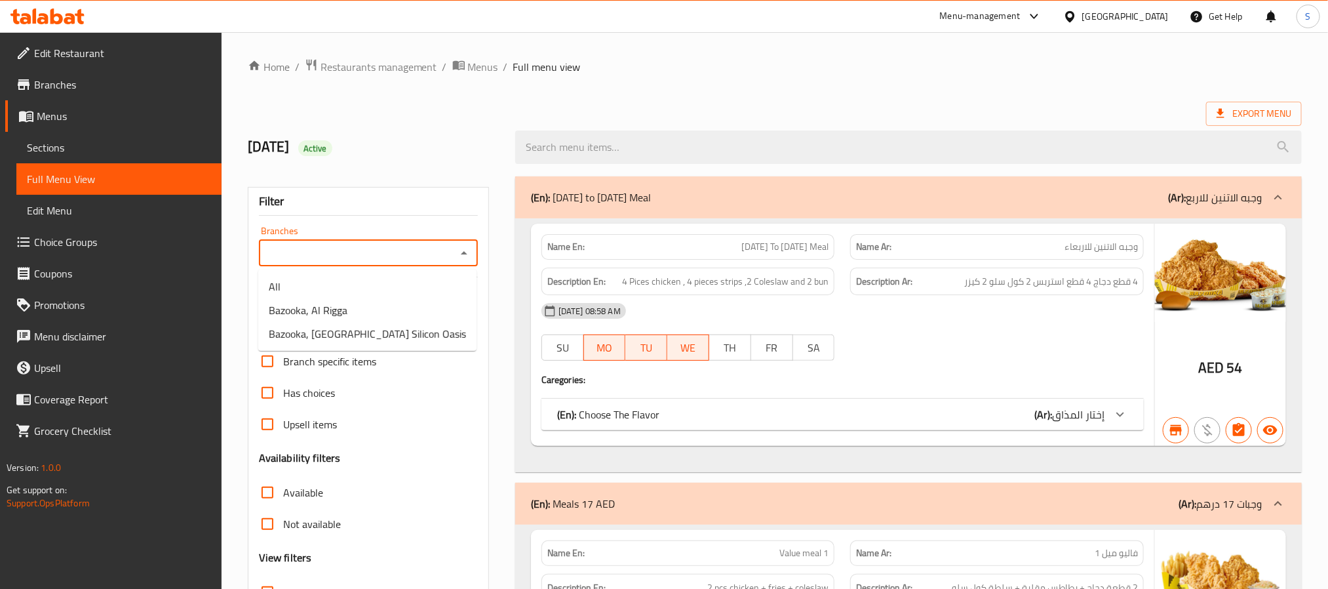
click at [402, 252] on input "Branches" at bounding box center [357, 253] width 189 height 18
click at [410, 248] on input "Branches" at bounding box center [357, 253] width 189 height 18
click at [360, 330] on span "Bazooka, Dubai Silicon Oasis" at bounding box center [367, 334] width 197 height 16
type input "Bazooka, Dubai Silicon Oasis"
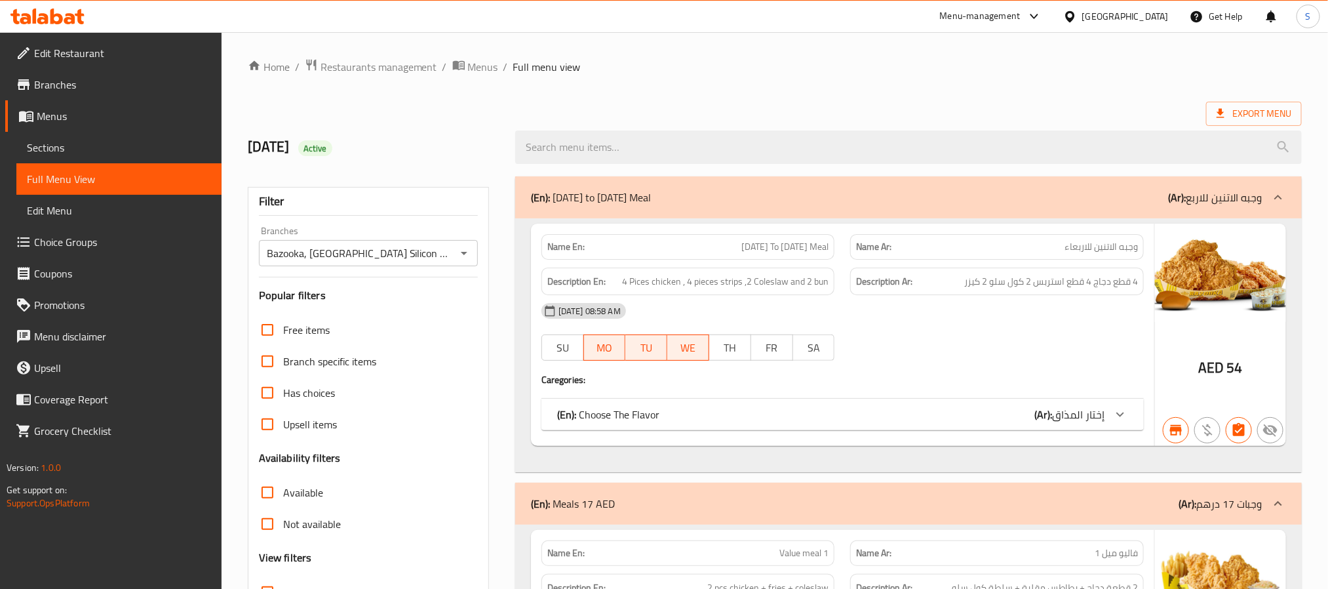
click at [669, 67] on ol "Home / Restaurants management / Menus / Full menu view" at bounding box center [775, 66] width 1054 height 17
click at [81, 87] on span "Branches" at bounding box center [122, 85] width 177 height 16
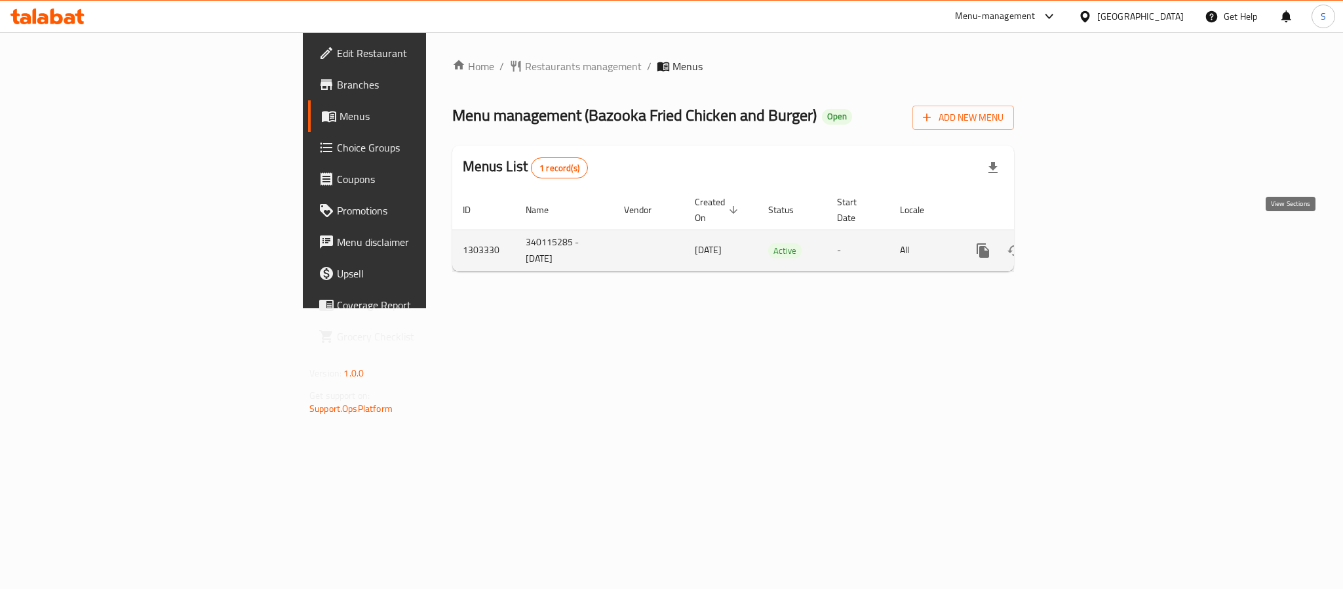
click at [1085, 243] on icon "enhanced table" at bounding box center [1078, 251] width 16 height 16
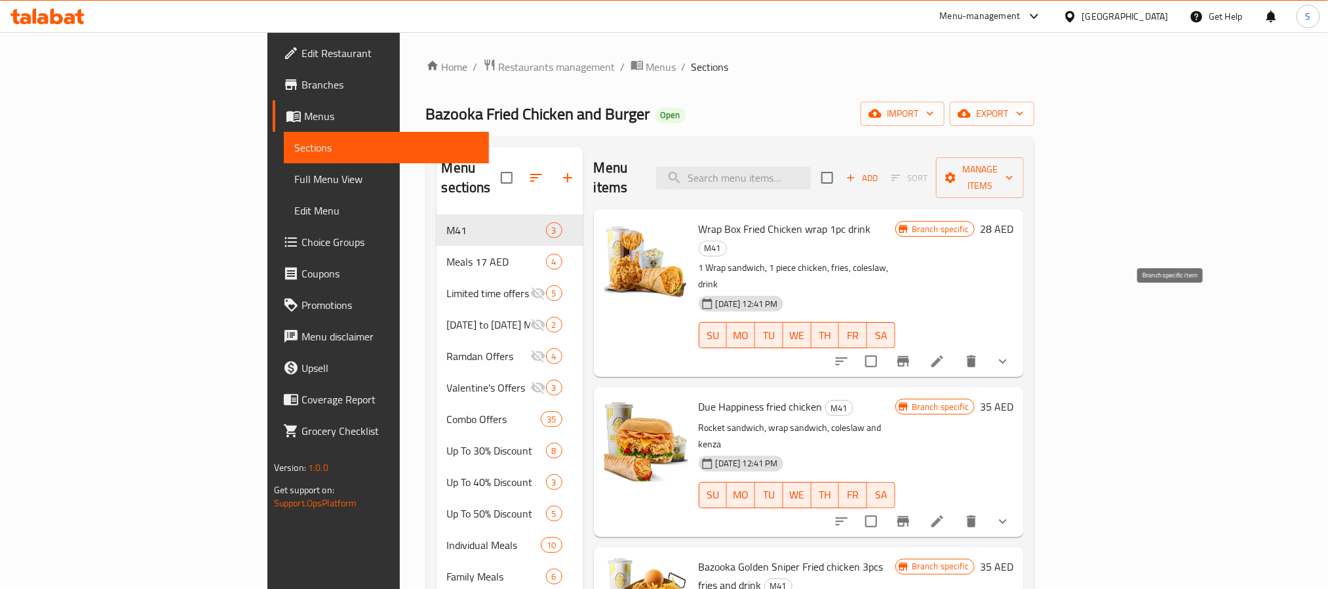
click at [911, 353] on icon "Branch-specific-item" at bounding box center [903, 361] width 16 height 16
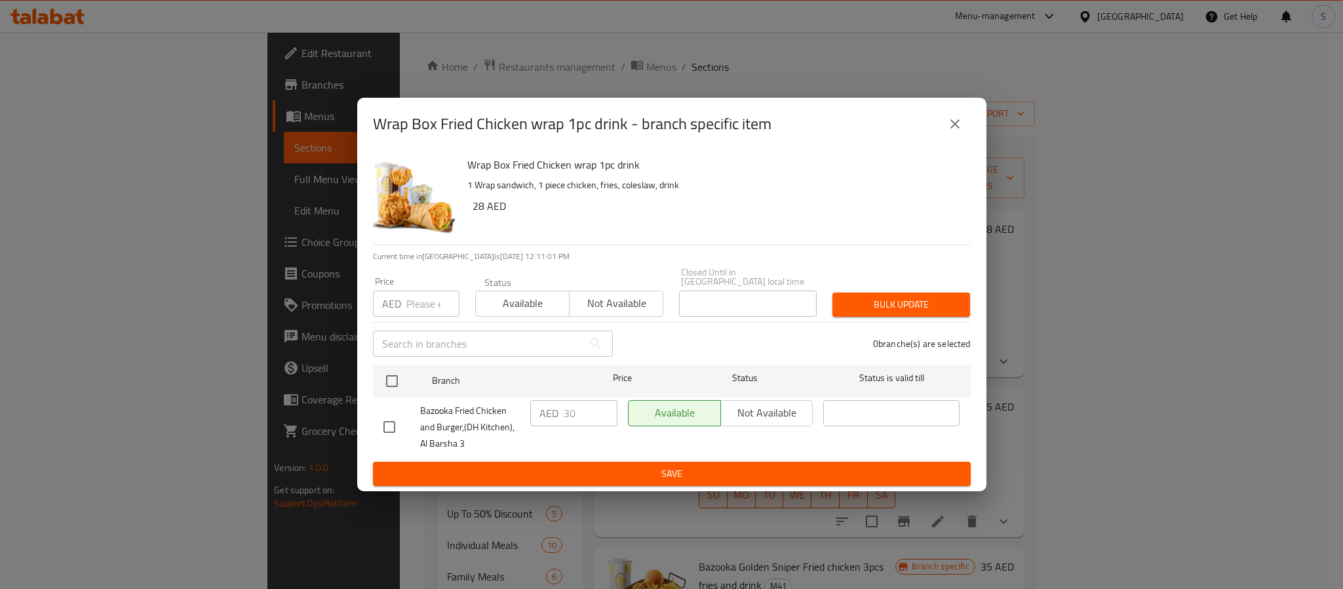
click at [952, 126] on icon "close" at bounding box center [955, 124] width 16 height 16
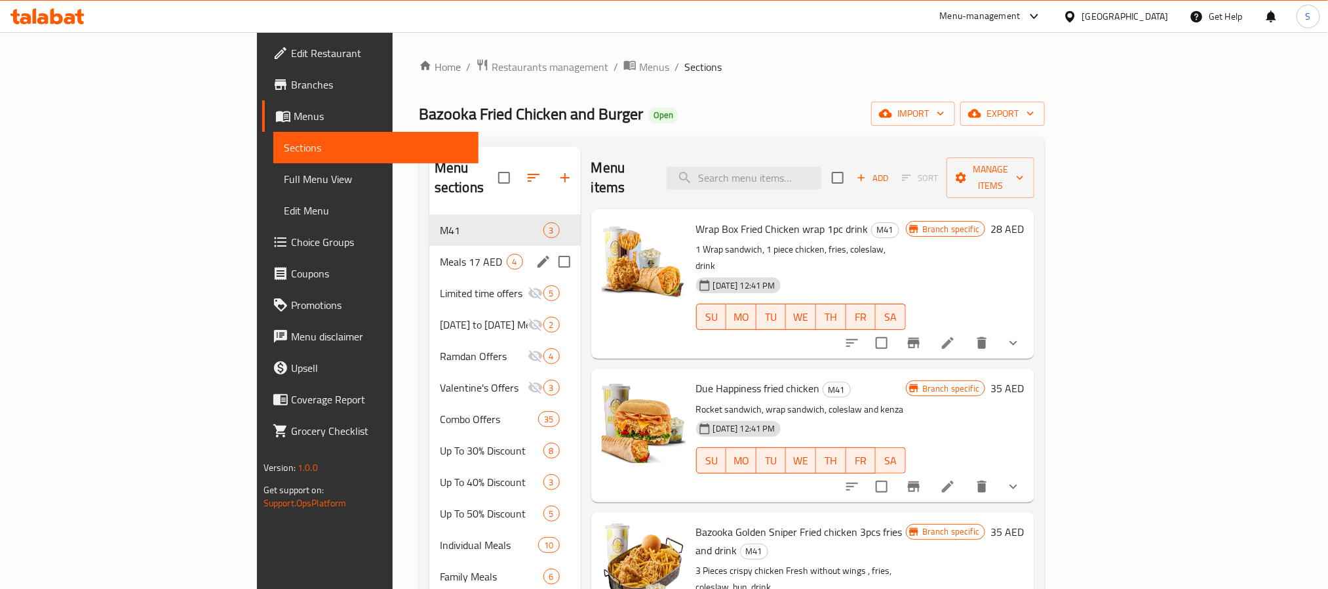
click at [440, 254] on span "Meals 17 AED" at bounding box center [473, 262] width 67 height 16
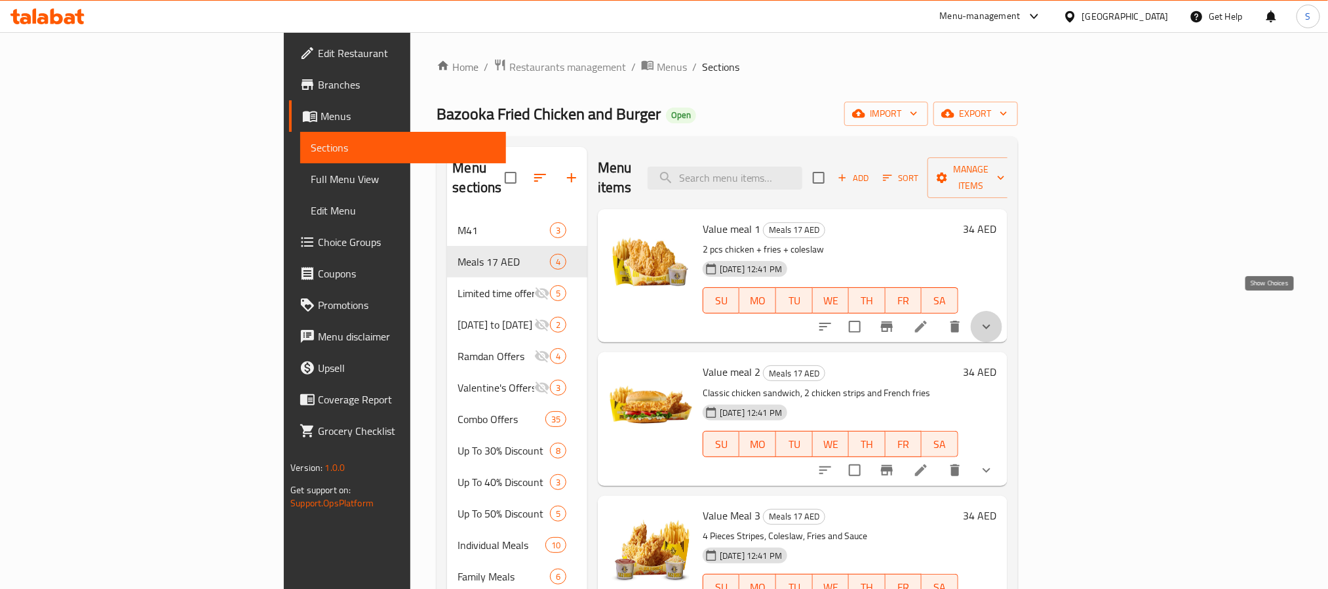
click at [994, 319] on icon "show more" at bounding box center [987, 327] width 16 height 16
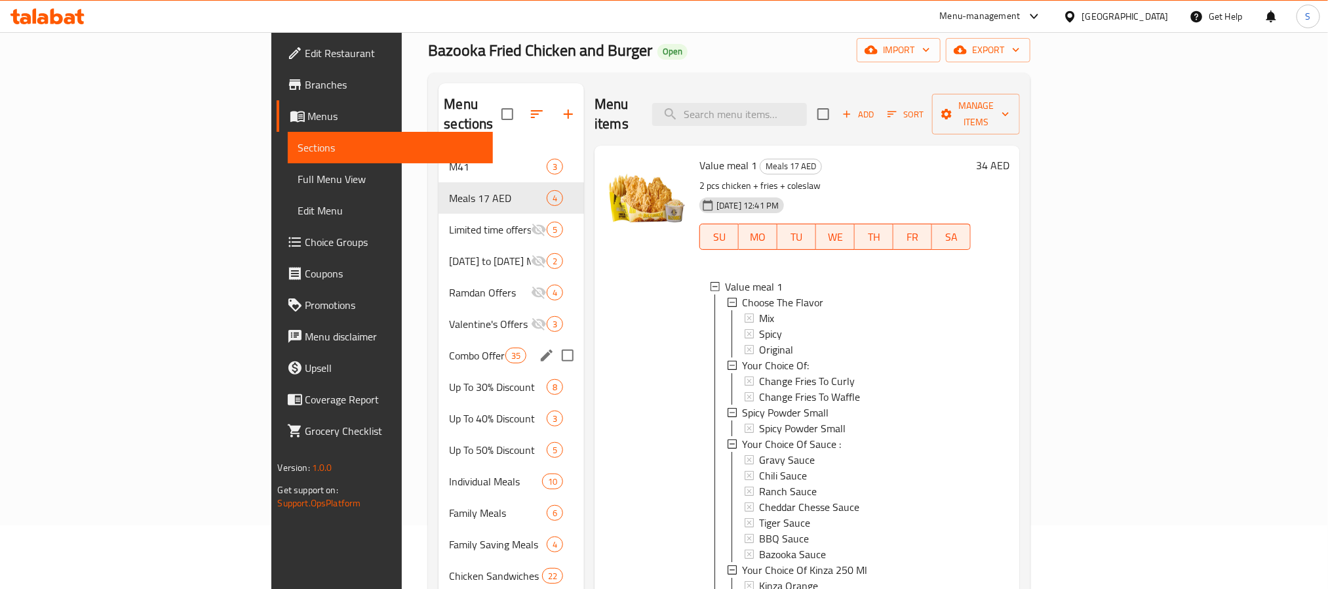
scroll to position [98, 0]
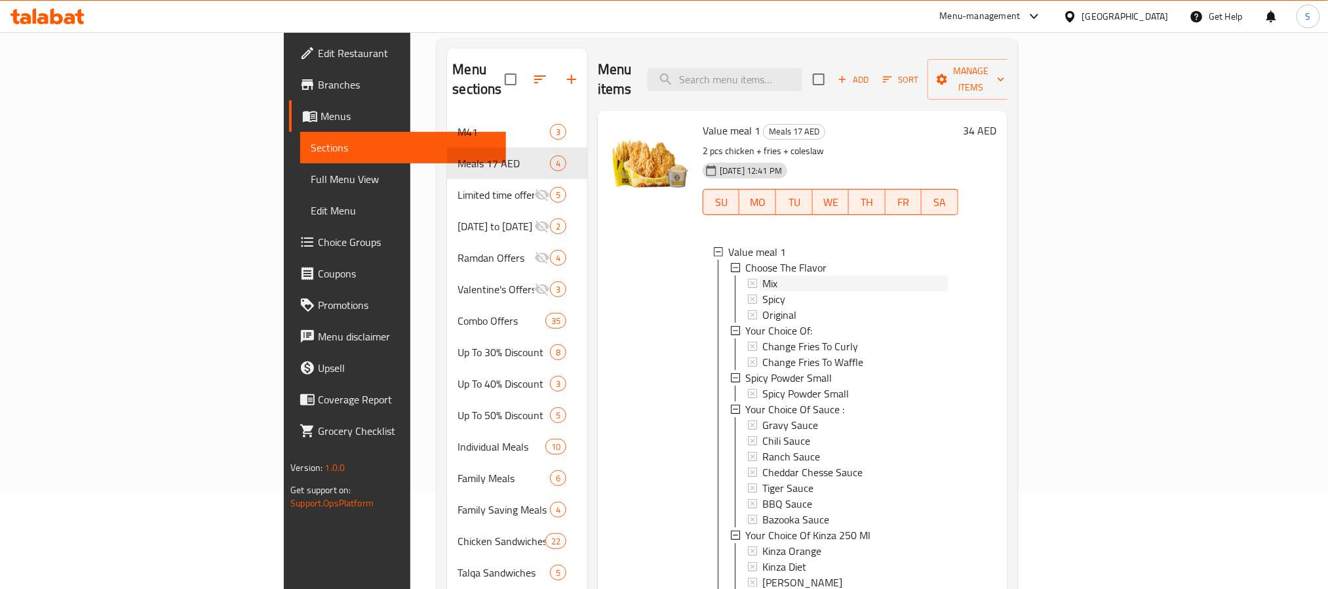
click at [762, 275] on span "Mix" at bounding box center [769, 283] width 15 height 16
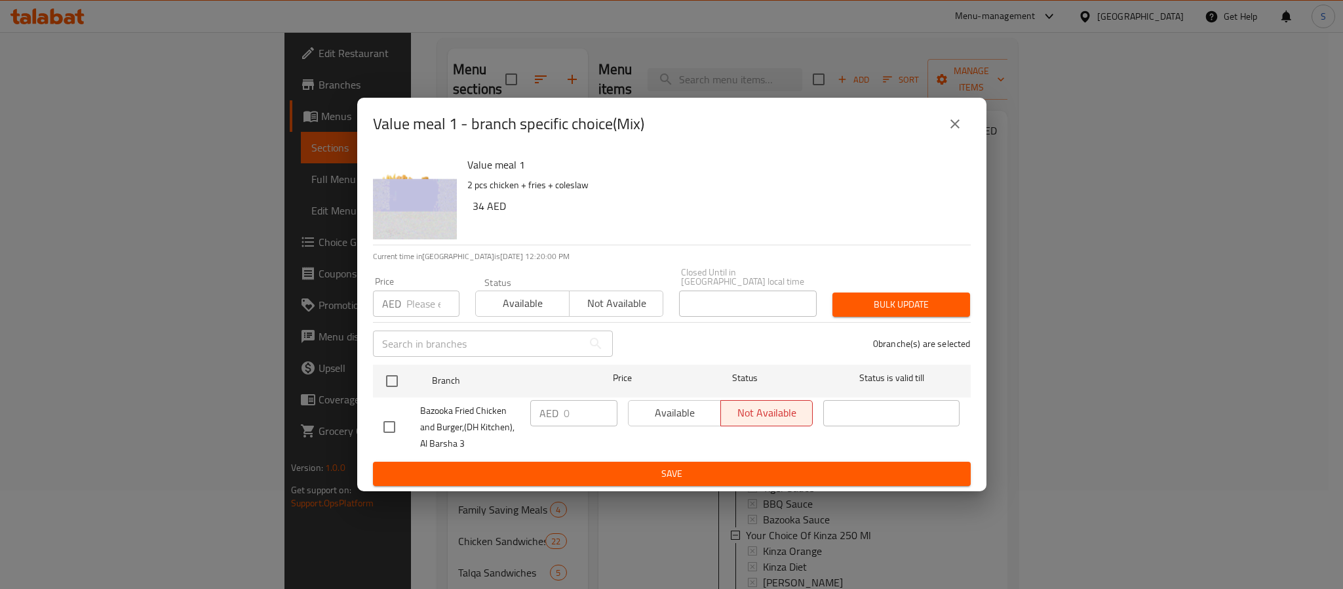
click at [950, 119] on icon "close" at bounding box center [955, 124] width 16 height 16
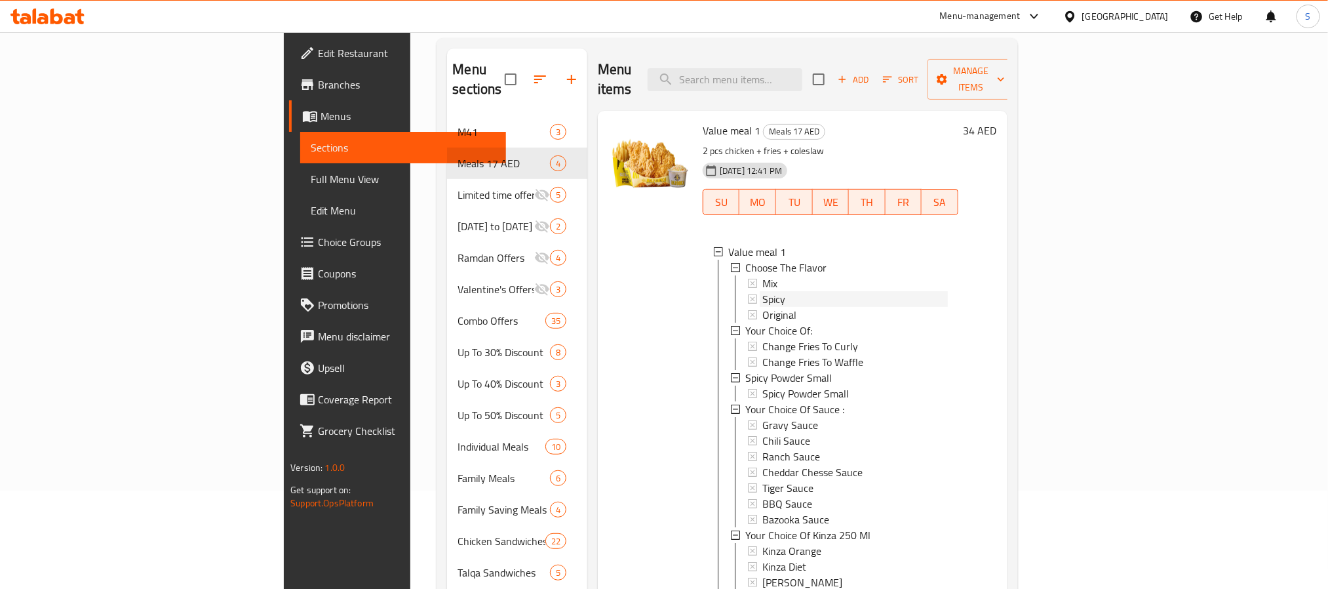
click at [762, 291] on span "Spicy" at bounding box center [773, 299] width 23 height 16
click at [762, 307] on span "Original" at bounding box center [779, 315] width 34 height 16
click at [762, 336] on span "Change Fries To Curly" at bounding box center [810, 344] width 96 height 16
click at [762, 352] on span "Change Fries To Waffle" at bounding box center [812, 360] width 101 height 16
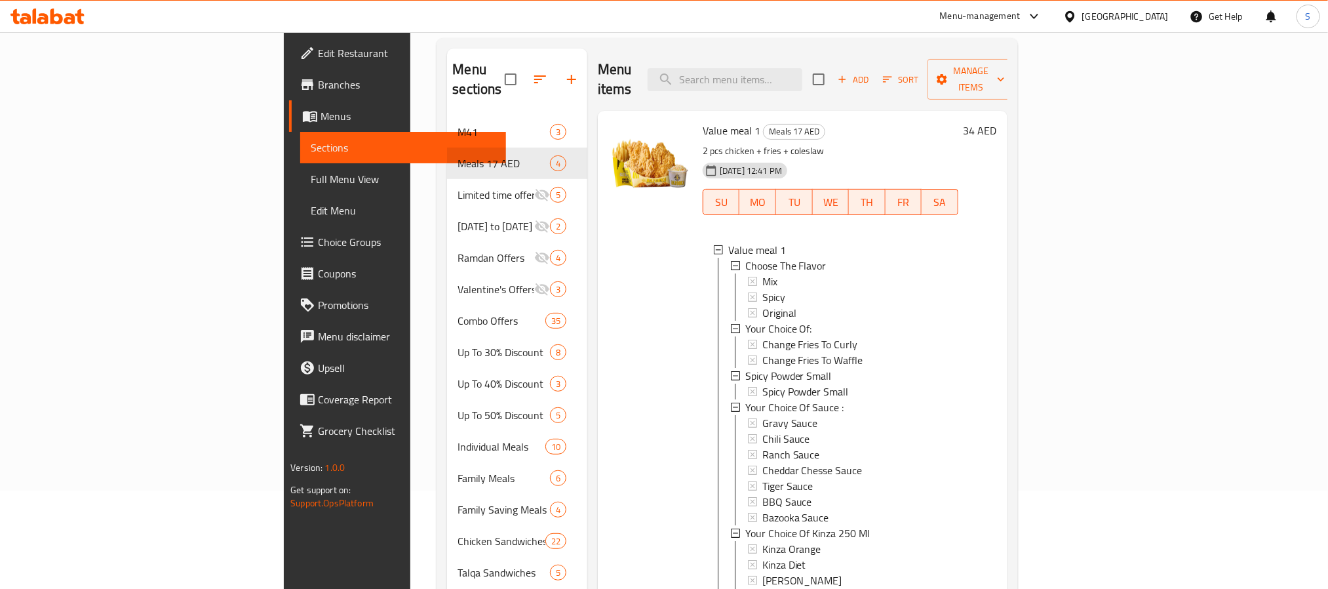
scroll to position [321, 0]
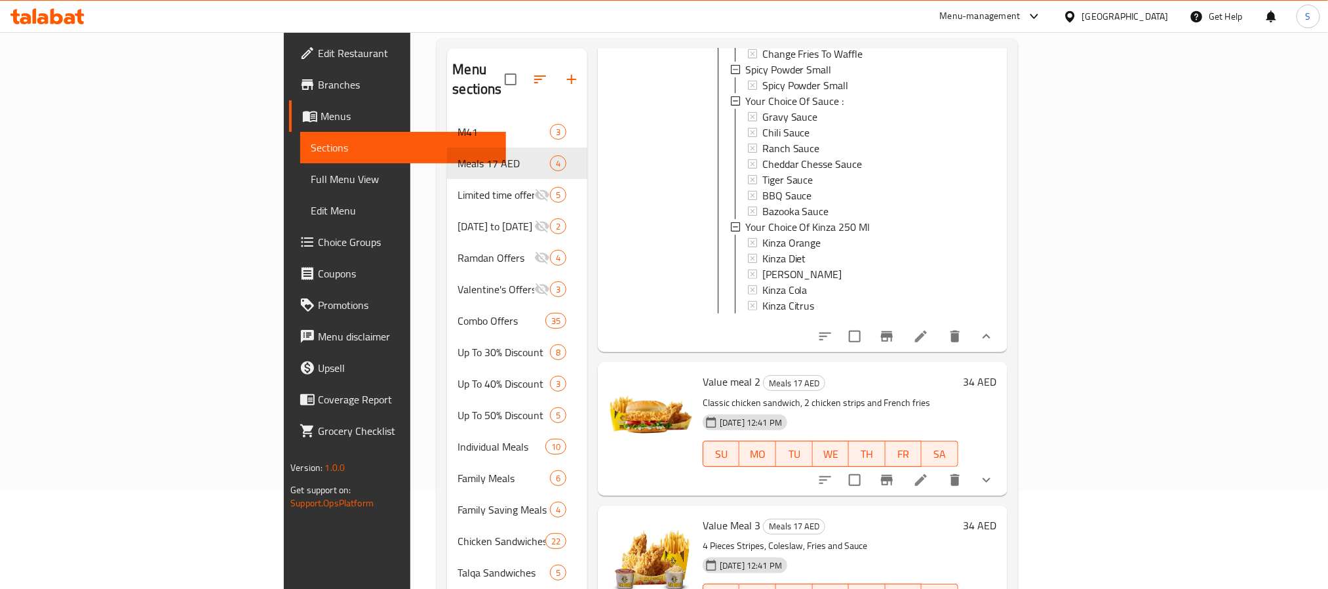
click at [929, 328] on icon at bounding box center [921, 336] width 16 height 16
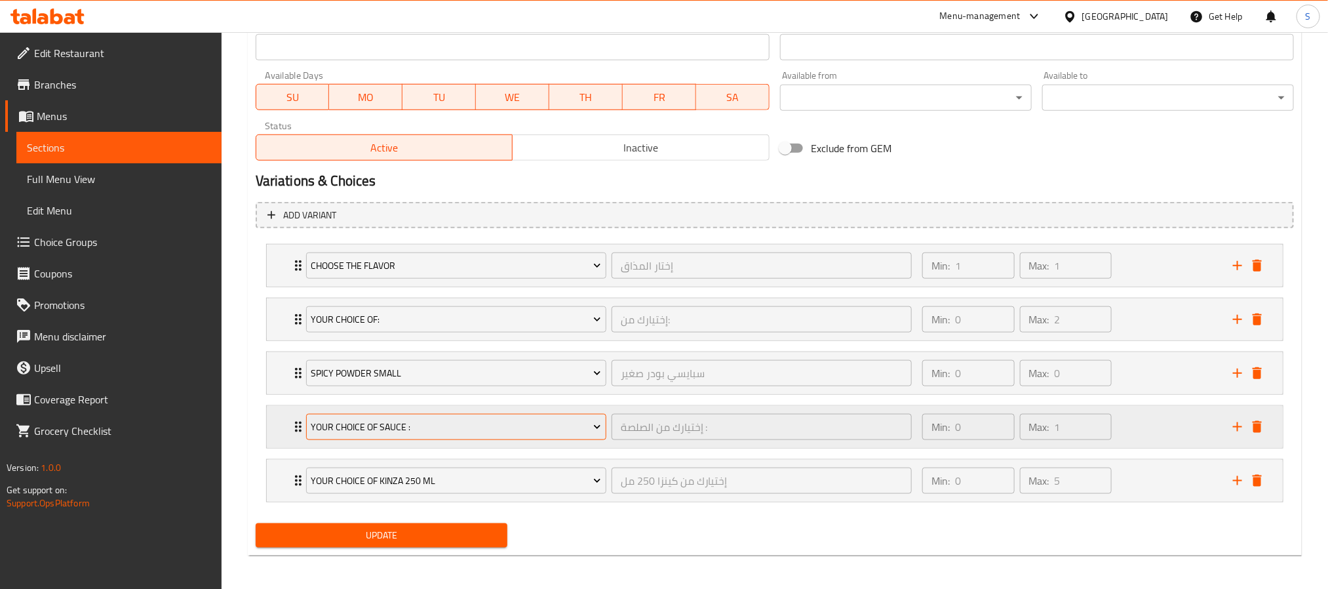
scroll to position [598, 0]
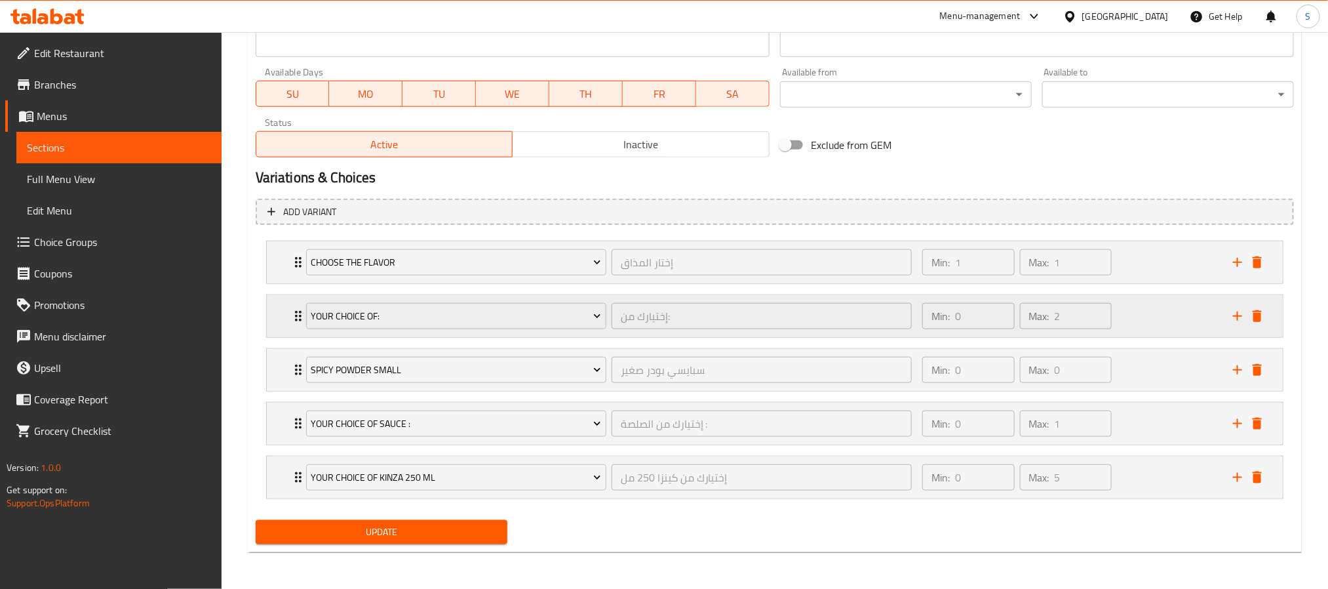
click at [1145, 313] on div "Min: 0 ​ Max: 2 ​" at bounding box center [1069, 316] width 311 height 42
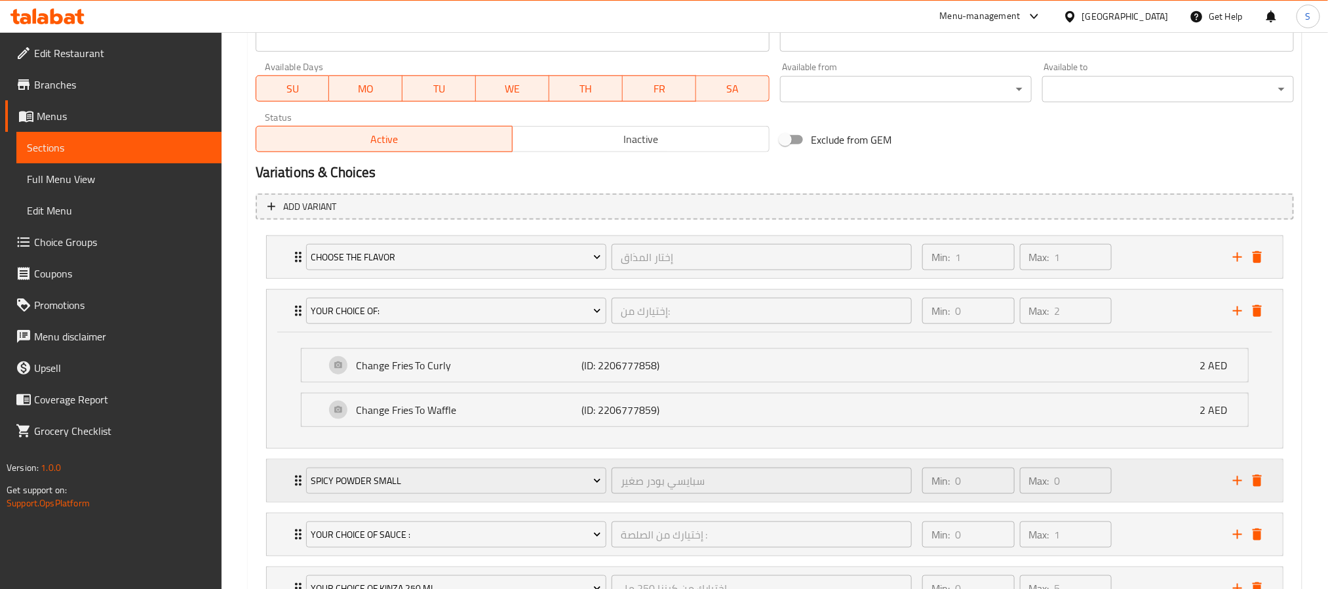
click at [1152, 500] on div "Min: 0 ​ Max: 0 ​" at bounding box center [1069, 480] width 311 height 42
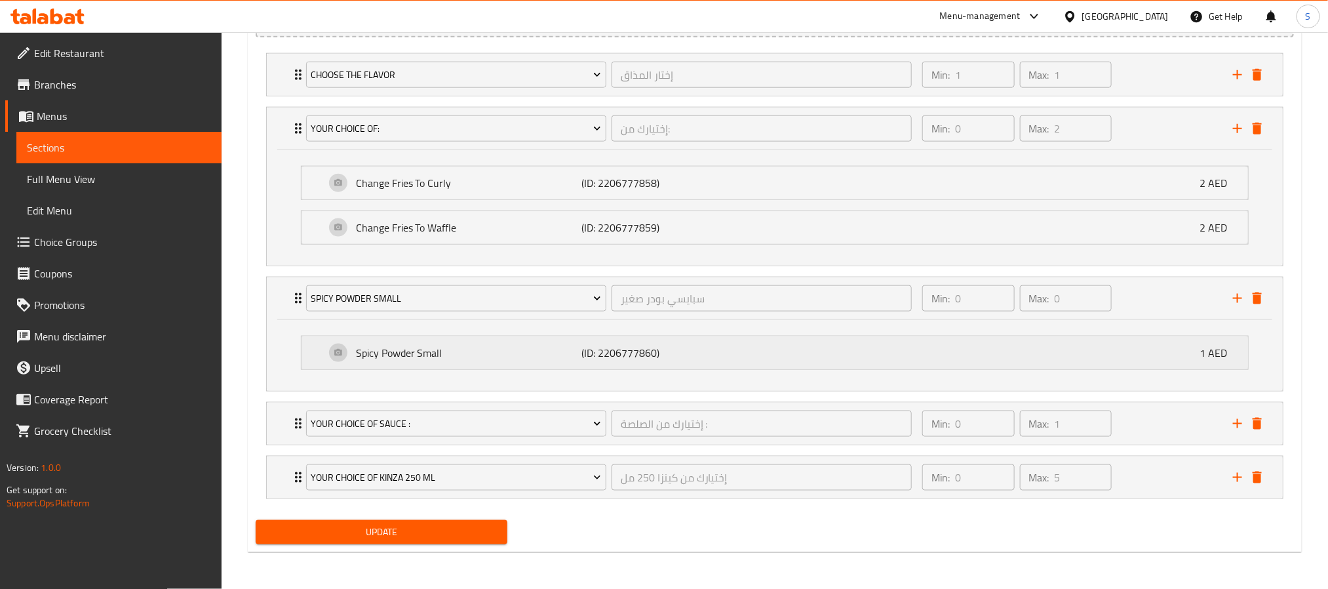
scroll to position [787, 0]
click at [1165, 423] on div "Min: 0 ​ Max: 1 ​" at bounding box center [1069, 423] width 311 height 42
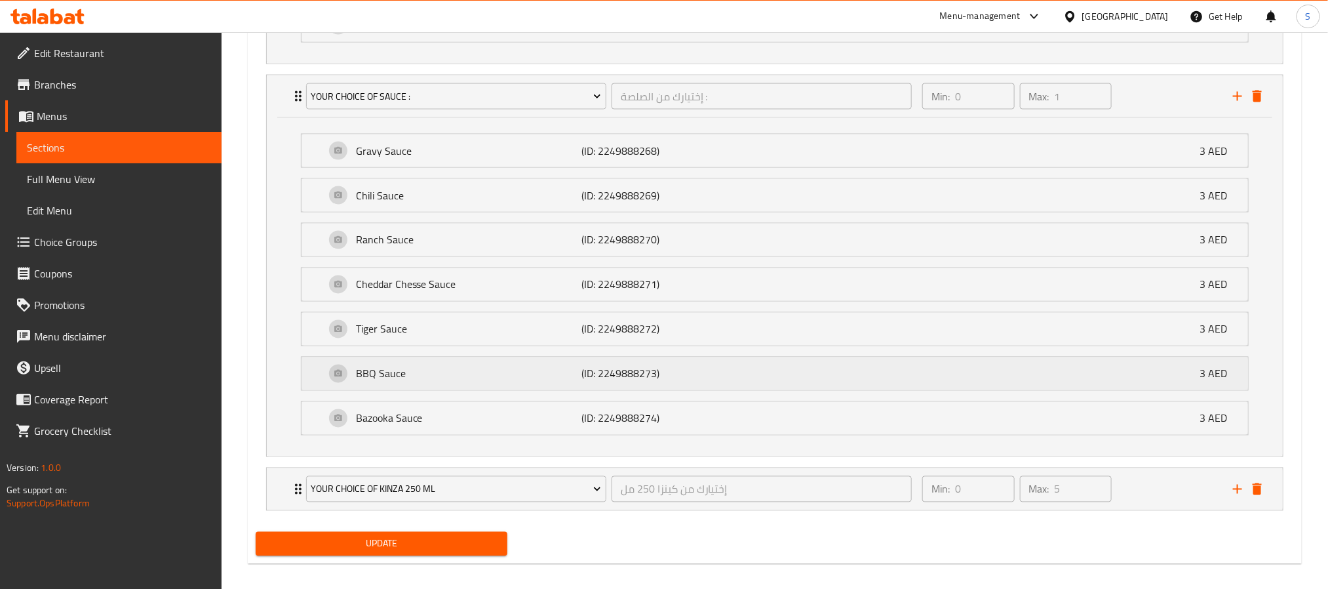
scroll to position [1131, 0]
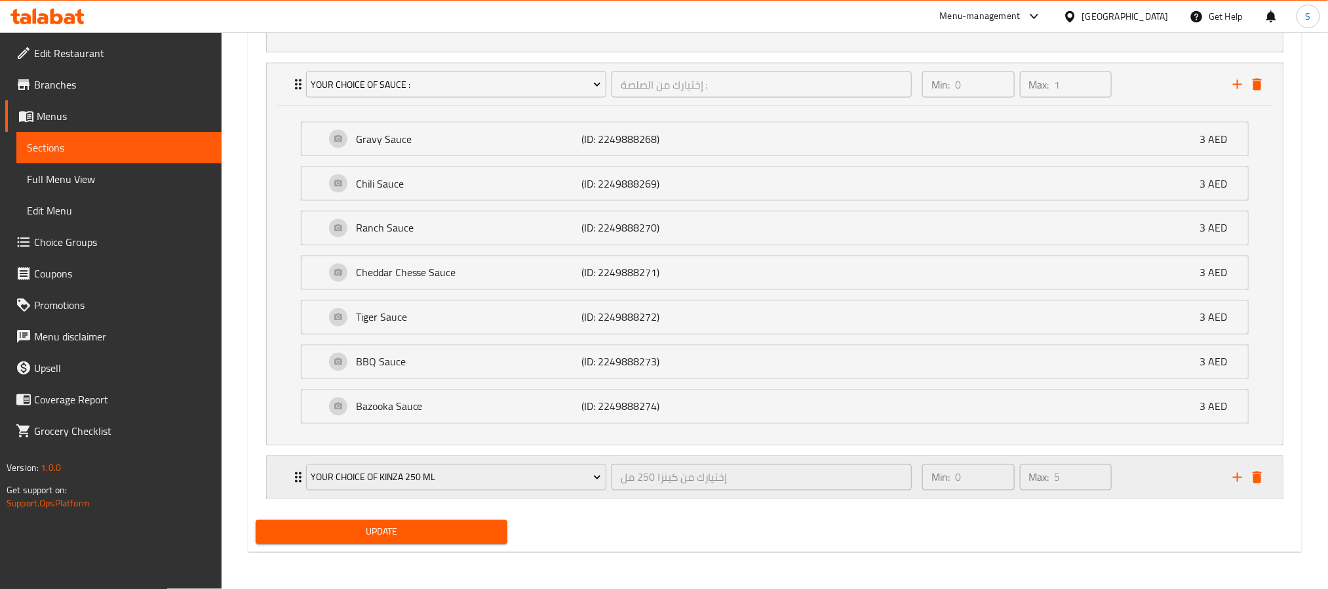
click at [1142, 482] on div "Min: 0 ​ Max: 5 ​" at bounding box center [1069, 477] width 311 height 42
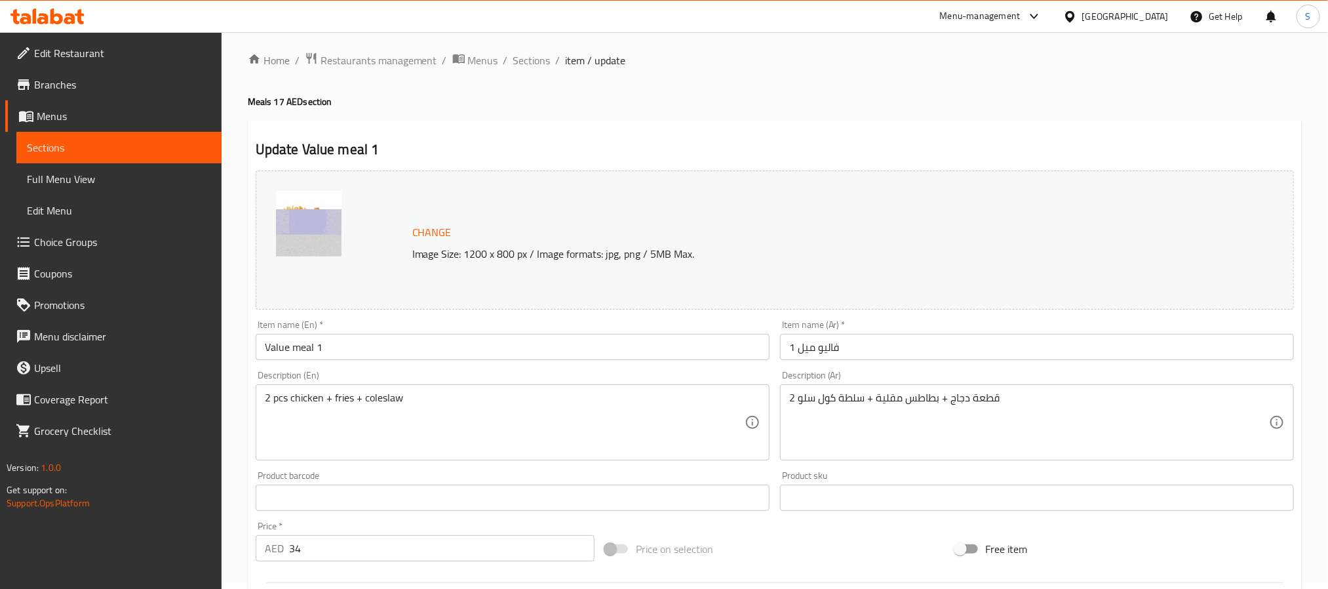
scroll to position [0, 0]
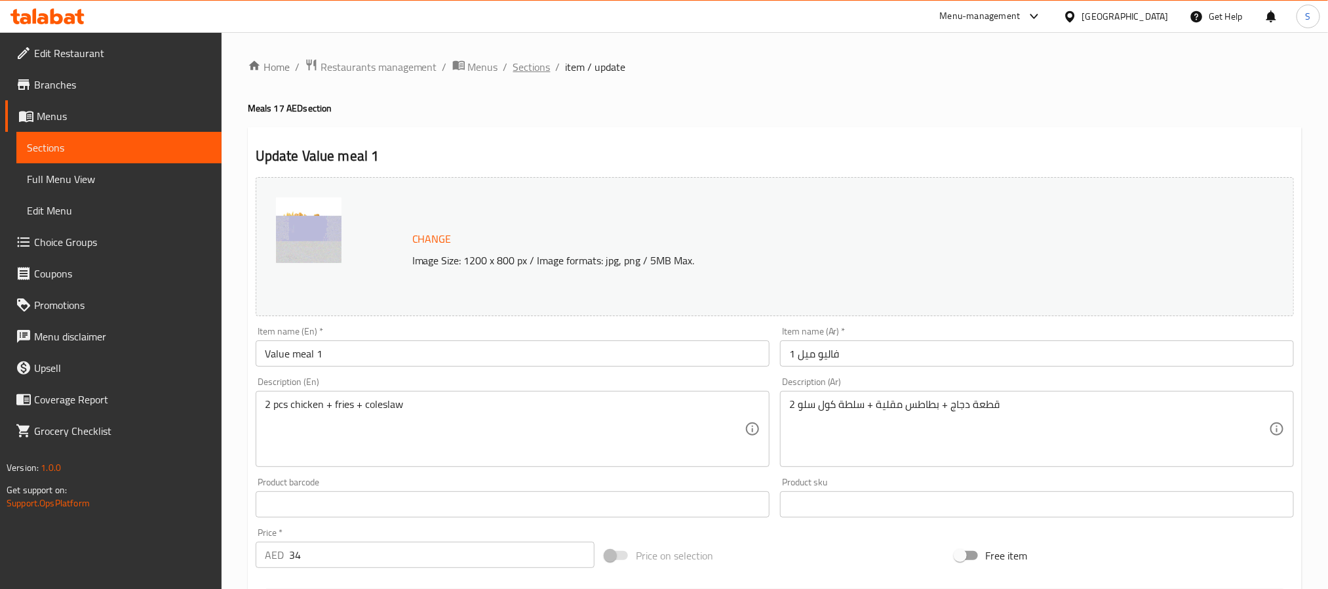
click at [525, 60] on span "Sections" at bounding box center [531, 67] width 37 height 16
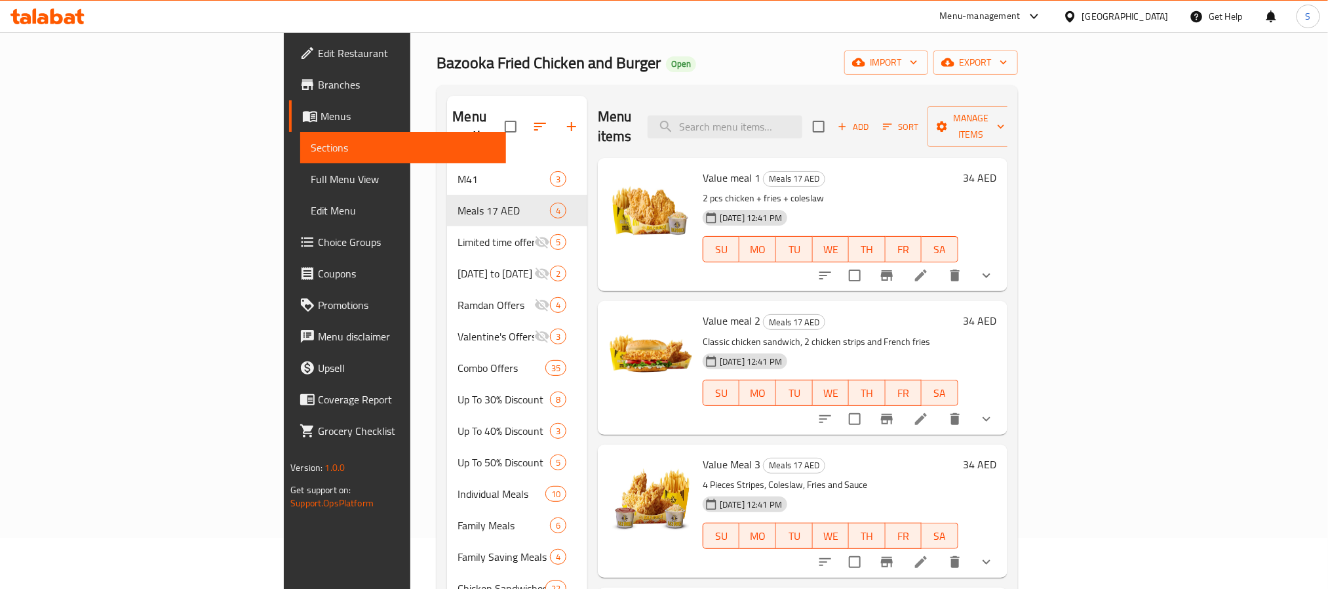
scroll to position [98, 0]
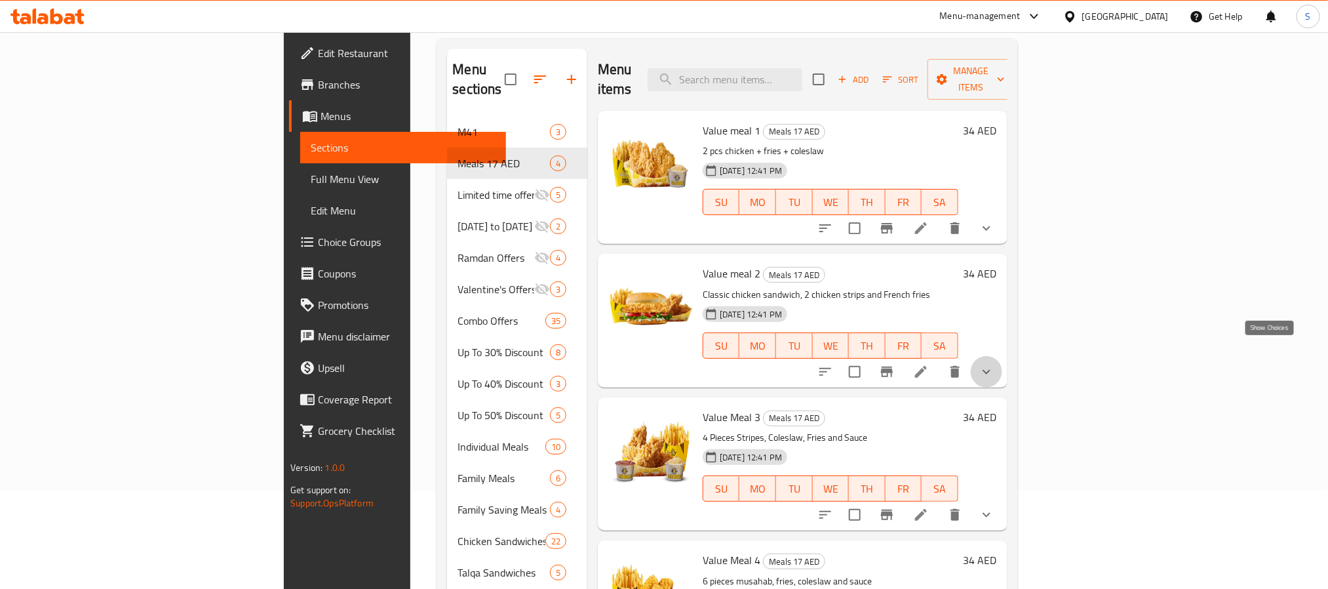
click at [994, 364] on icon "show more" at bounding box center [987, 372] width 16 height 16
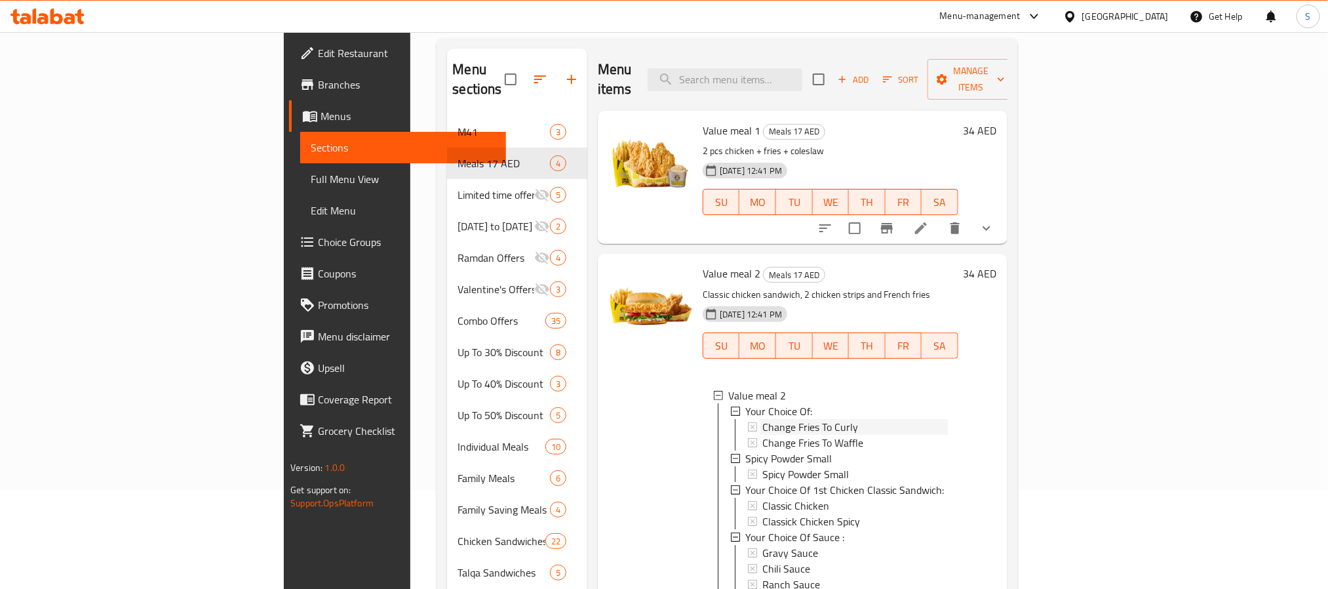
click at [762, 419] on span "Change Fries To Curly" at bounding box center [810, 427] width 96 height 16
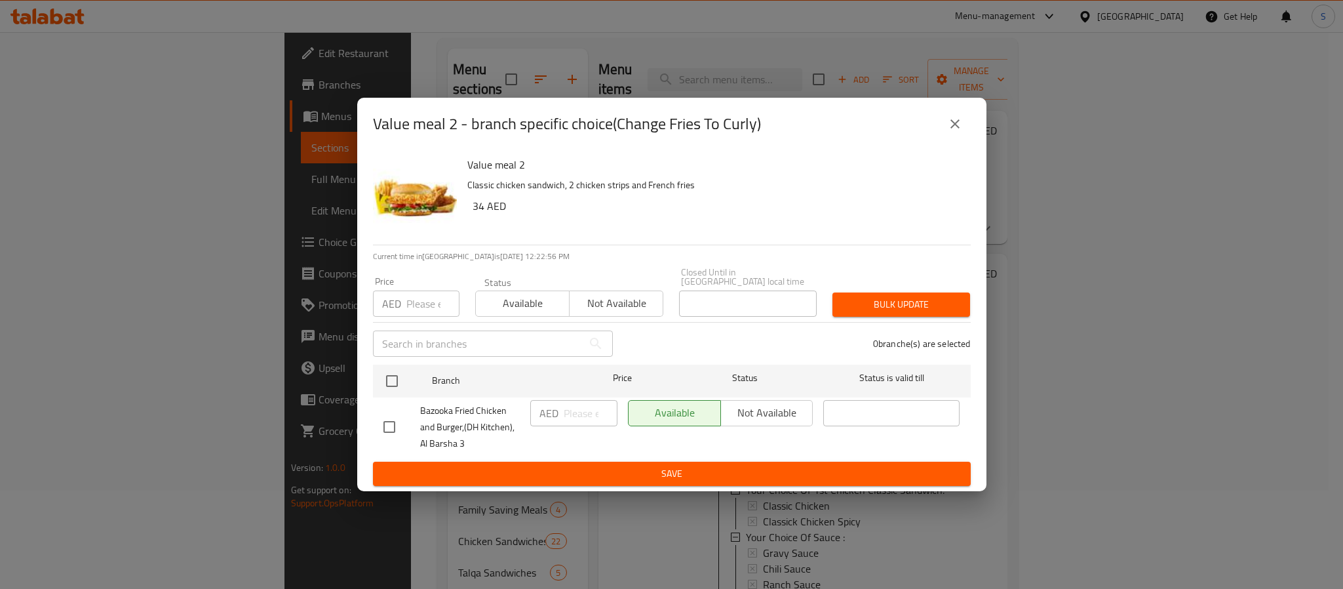
click at [950, 116] on icon "close" at bounding box center [955, 124] width 16 height 16
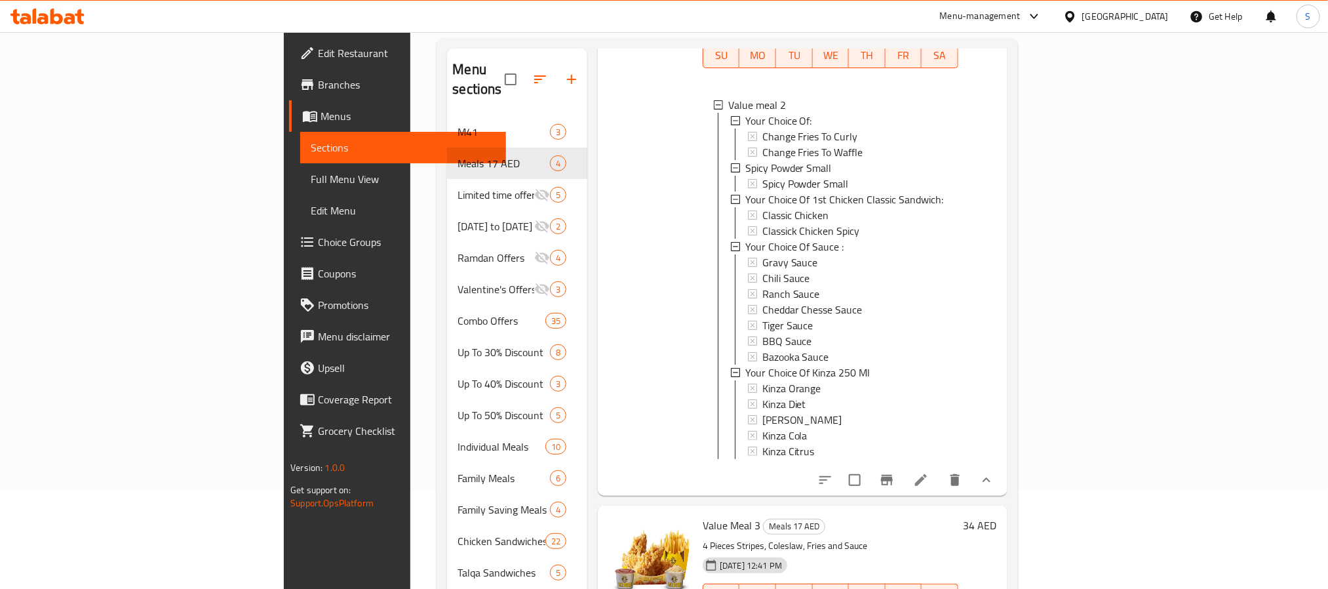
scroll to position [305, 0]
click at [929, 472] on icon at bounding box center [921, 480] width 16 height 16
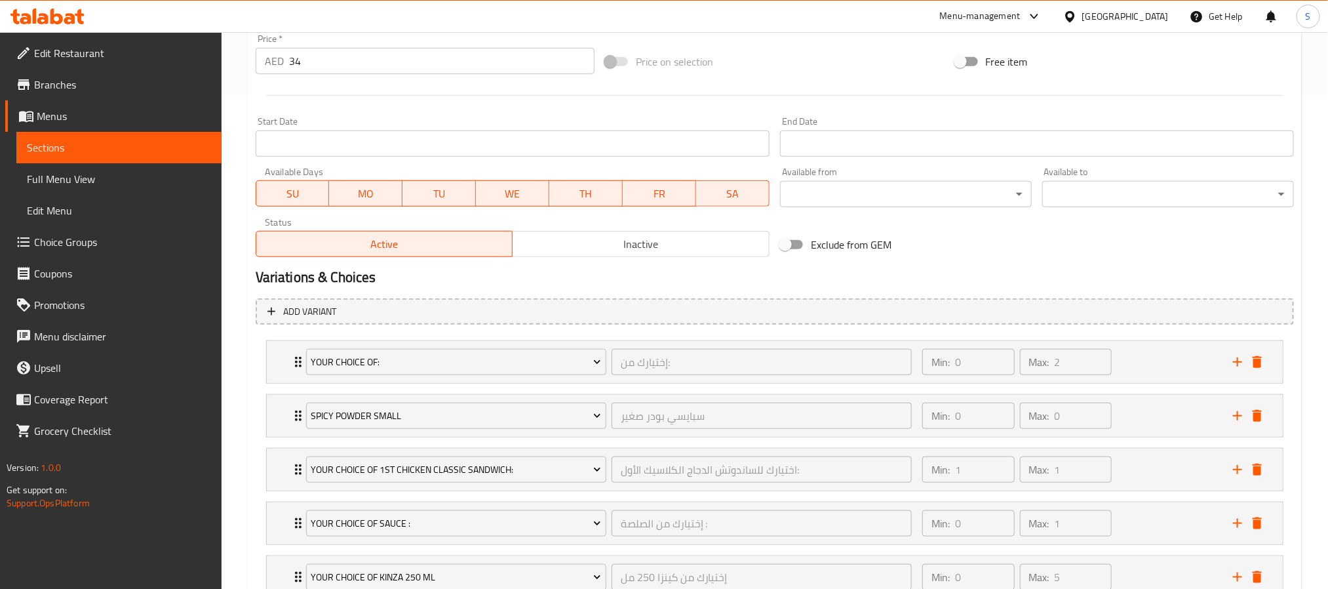
scroll to position [590, 0]
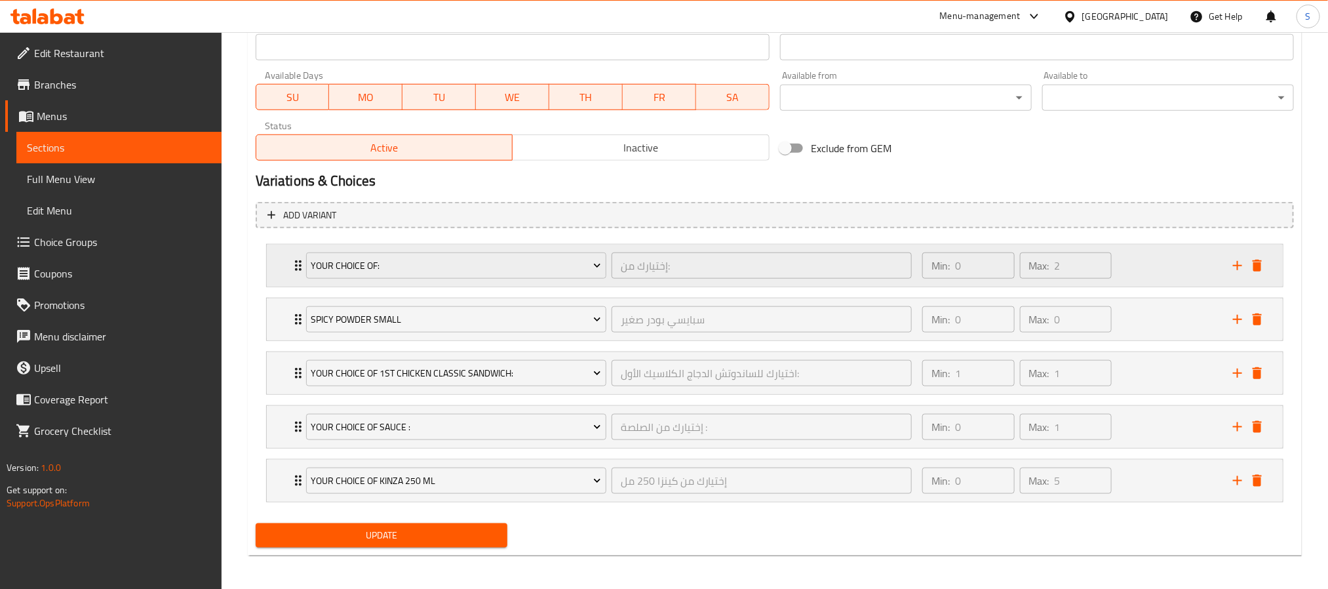
click at [1135, 267] on div "Min: 0 ​ Max: 2 ​" at bounding box center [1069, 265] width 311 height 42
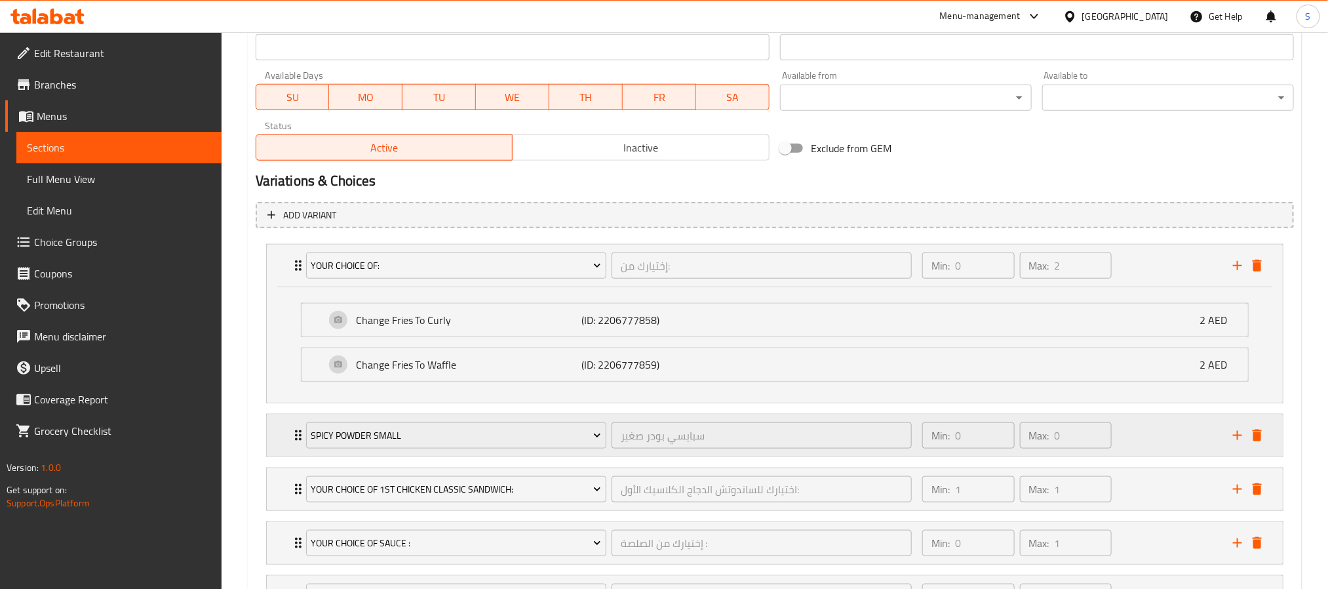
click at [1146, 440] on div "Min: 0 ​ Max: 0 ​" at bounding box center [1069, 435] width 311 height 42
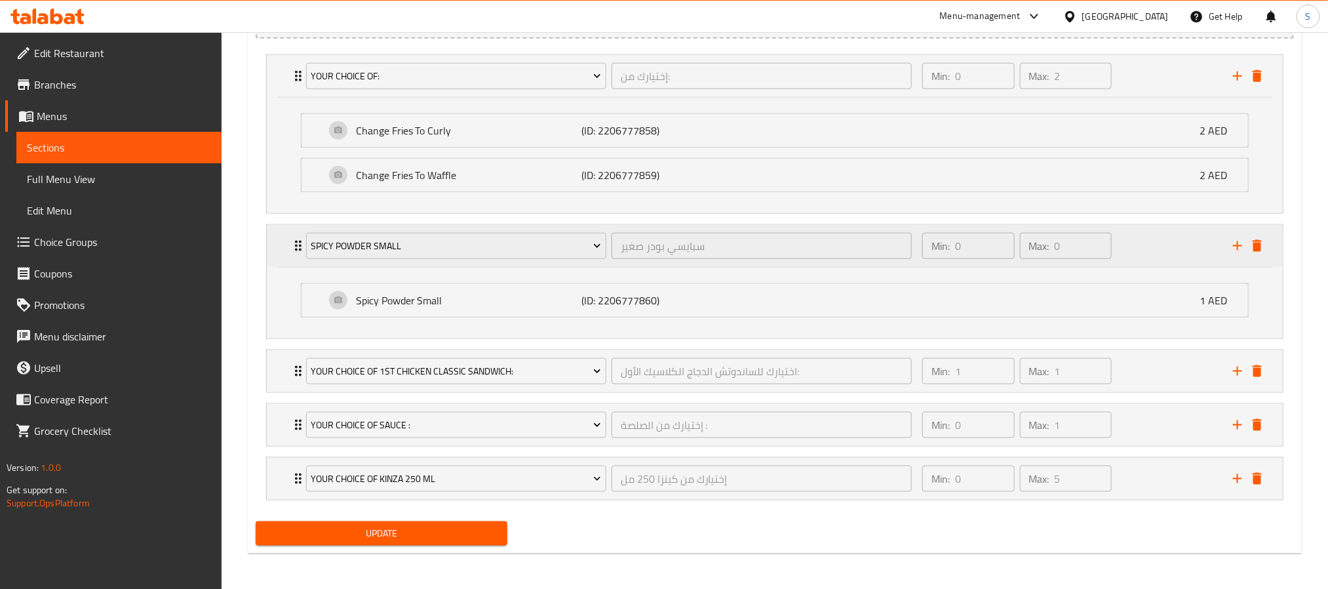
scroll to position [787, 0]
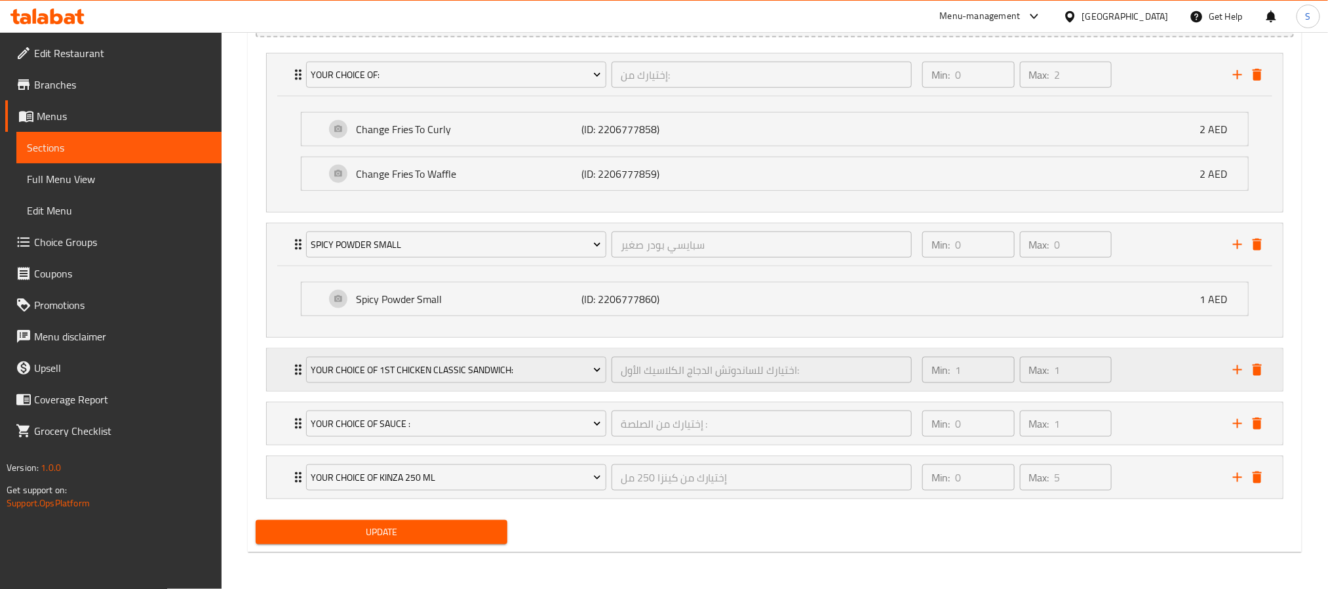
click at [1143, 370] on div "Min: 1 ​ Max: 1 ​" at bounding box center [1069, 370] width 311 height 42
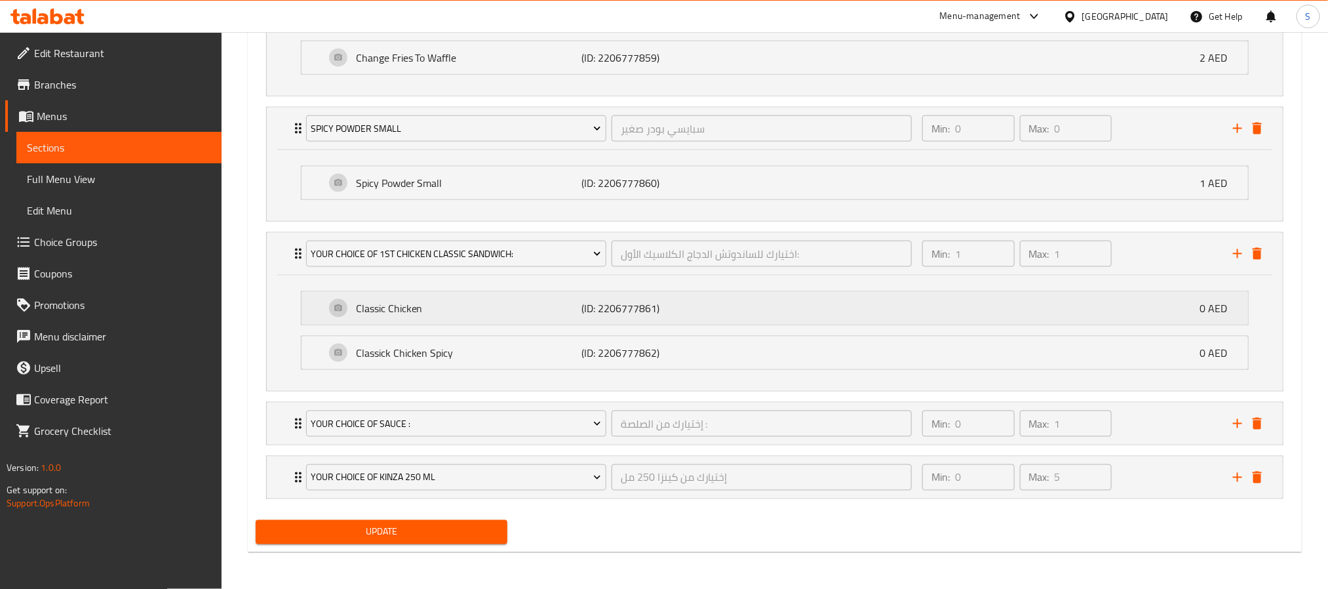
scroll to position [904, 0]
click at [1151, 425] on div "Min: 0 ​ Max: 1 ​" at bounding box center [1069, 423] width 311 height 42
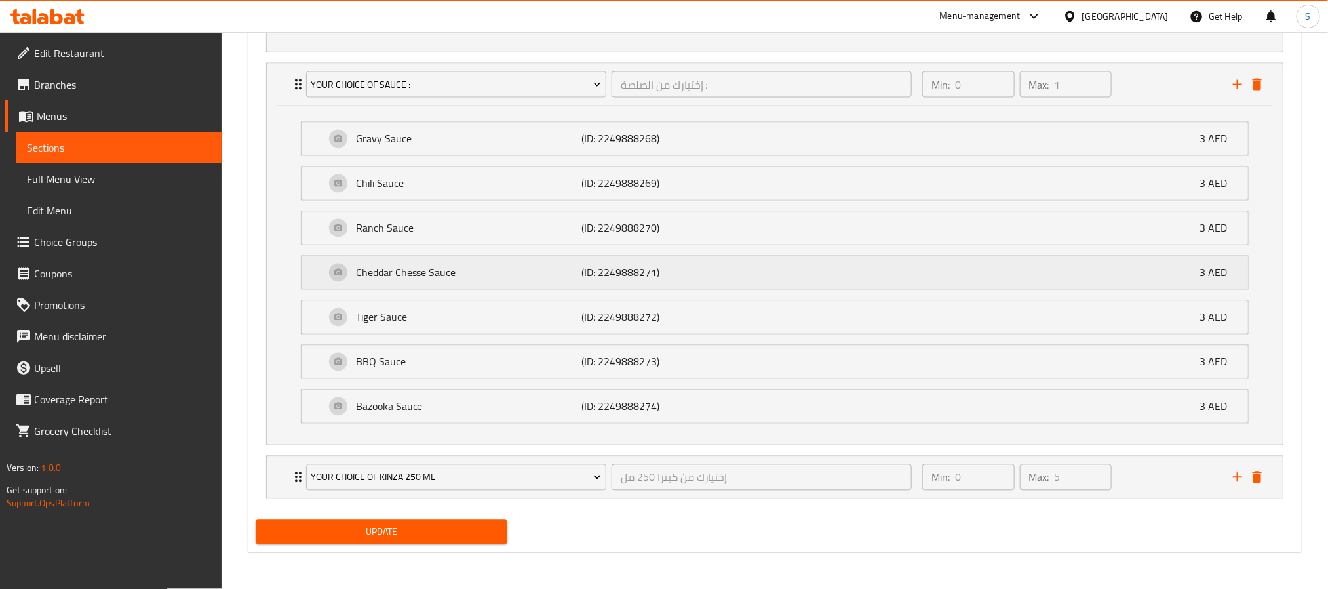
scroll to position [1247, 0]
click at [1138, 478] on div "Min: 0 ​ Max: 5 ​" at bounding box center [1069, 477] width 311 height 42
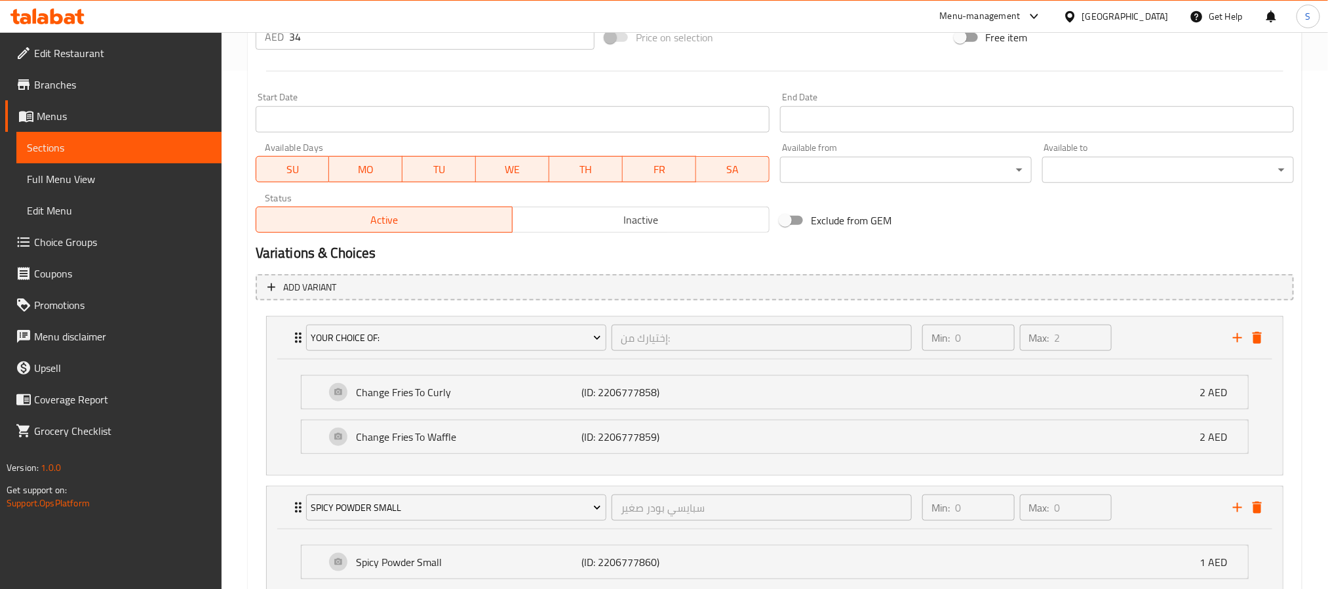
scroll to position [0, 0]
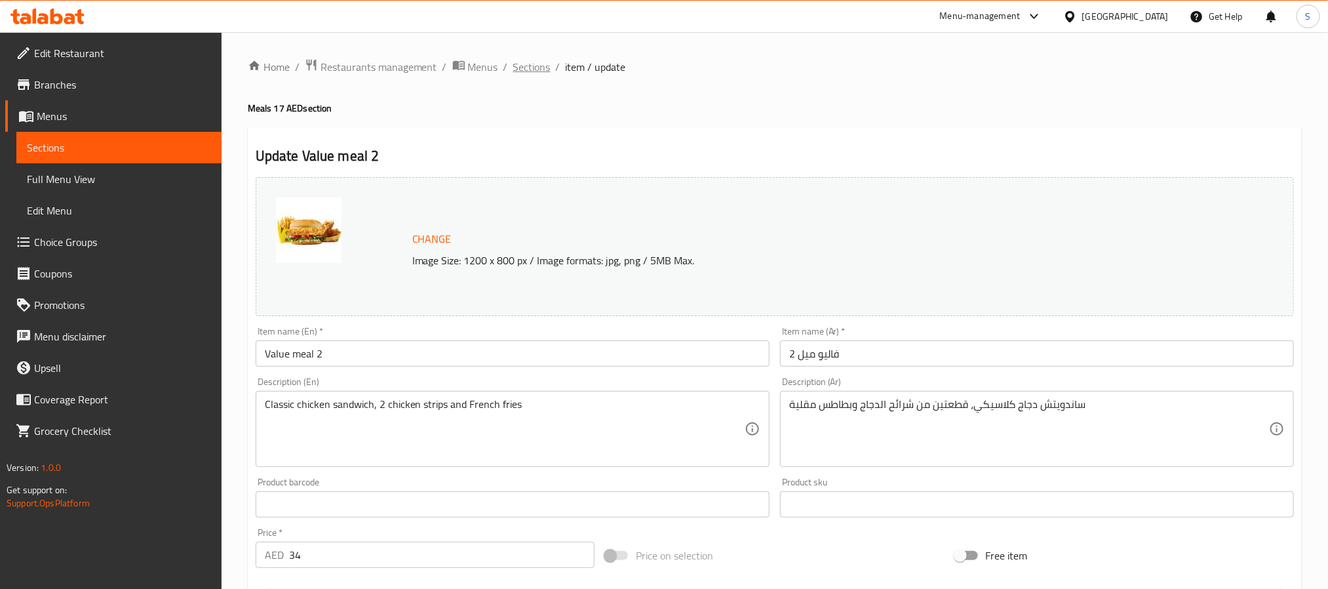
click at [518, 66] on span "Sections" at bounding box center [531, 67] width 37 height 16
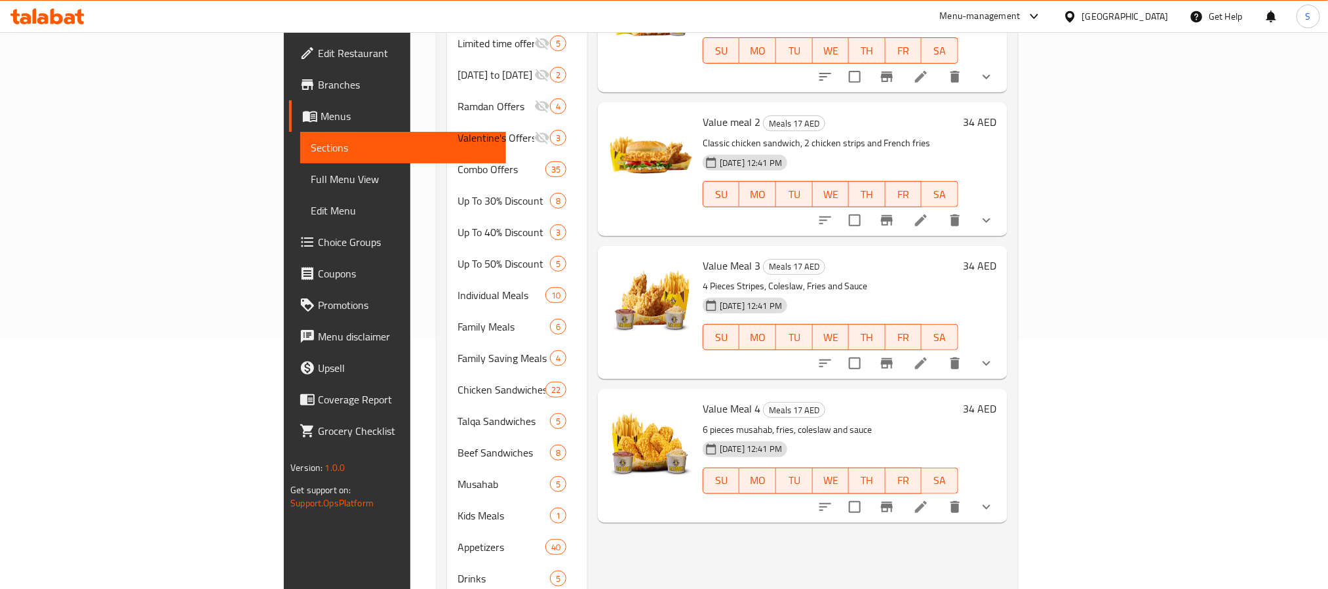
scroll to position [295, 0]
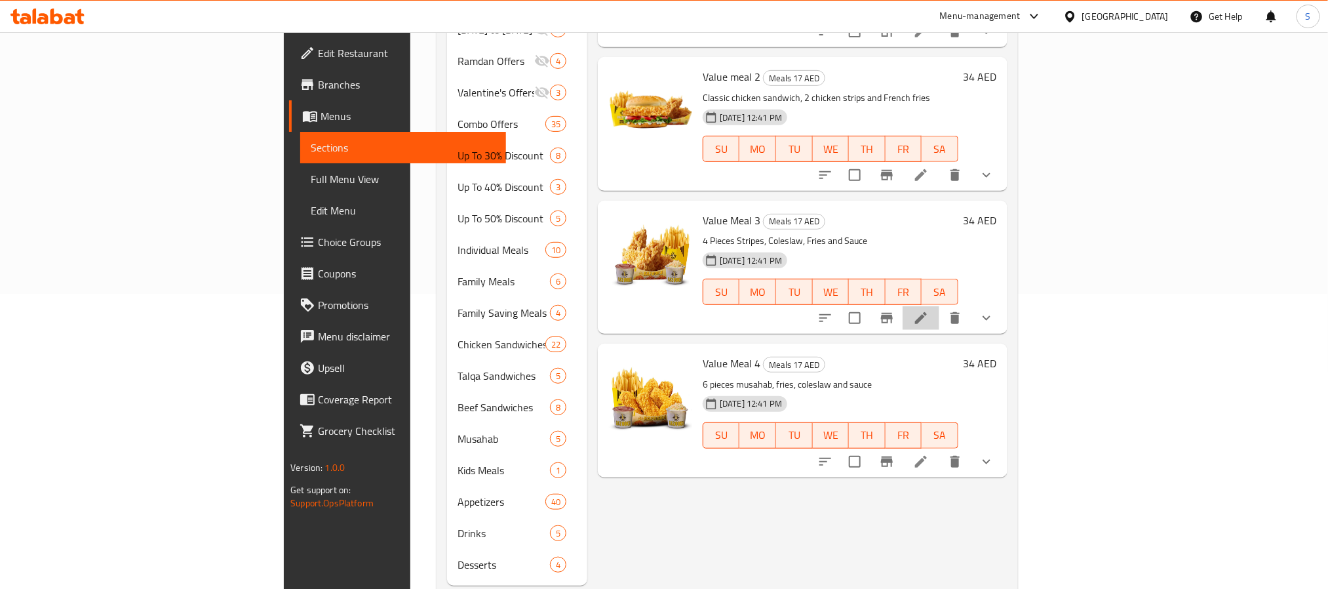
click at [939, 307] on li at bounding box center [921, 318] width 37 height 24
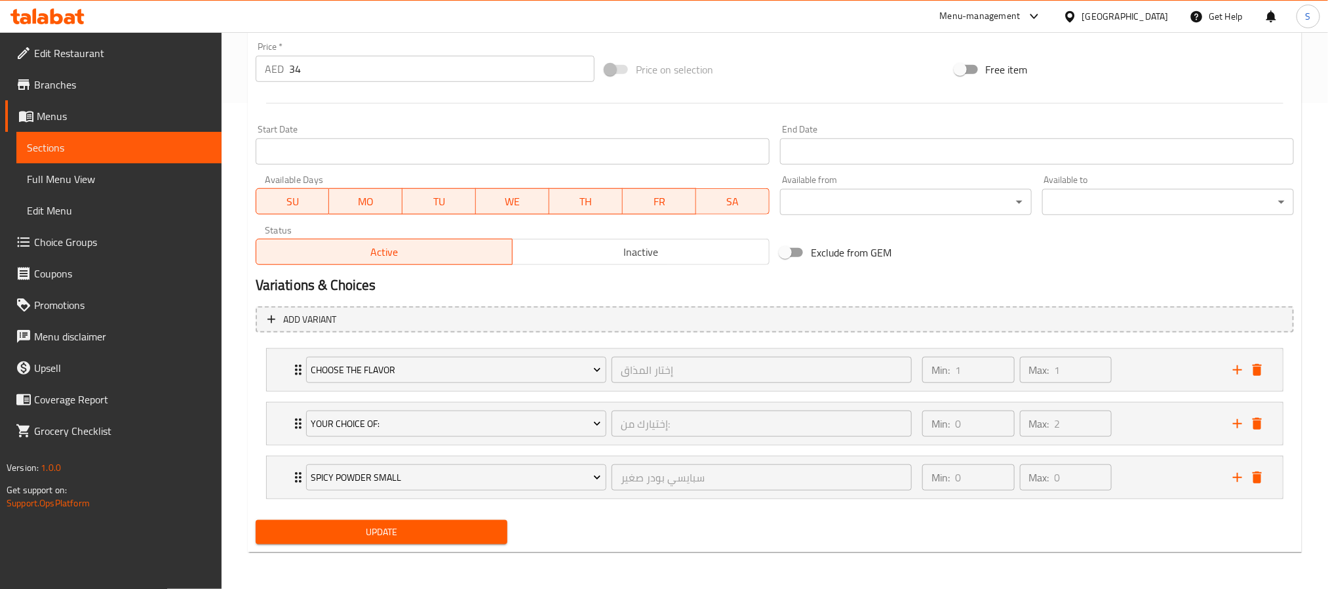
scroll to position [488, 0]
click at [1142, 364] on div "Min: 1 ​ Max: 1 ​" at bounding box center [1069, 370] width 311 height 42
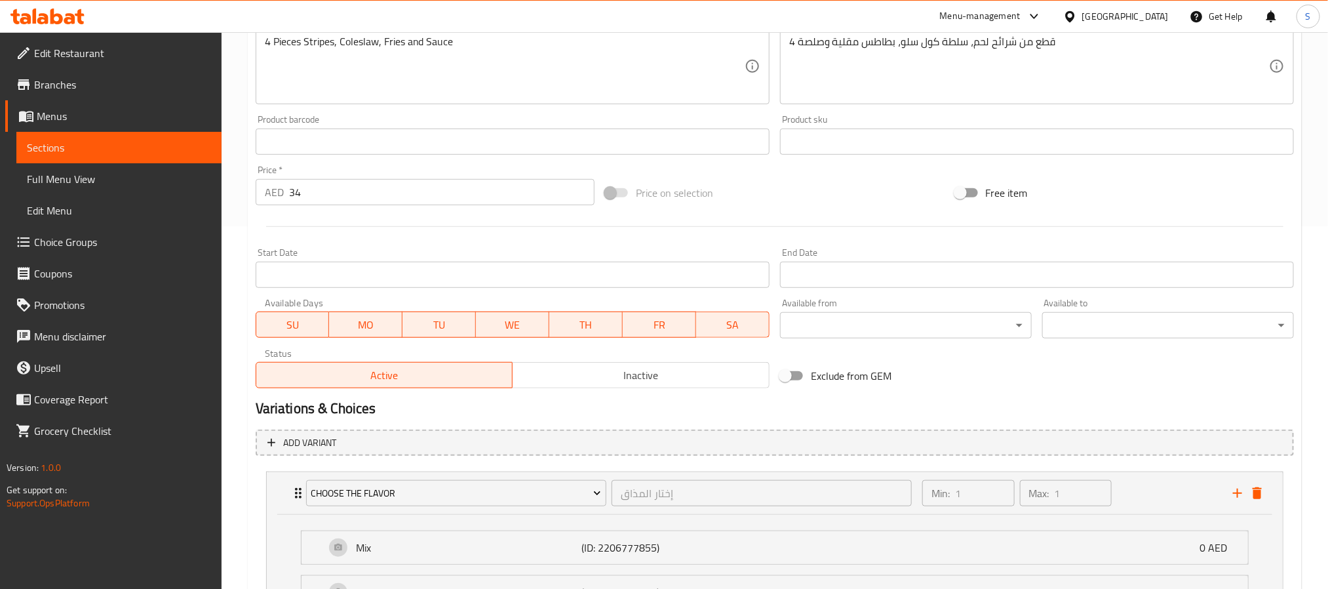
scroll to position [0, 0]
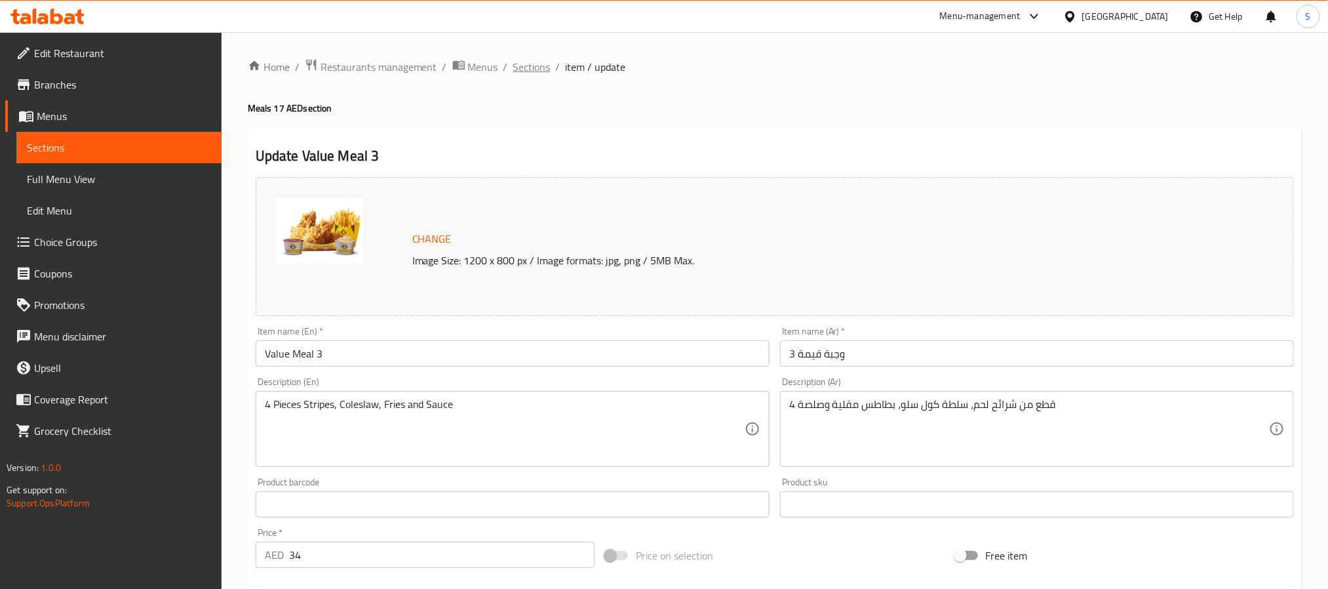
click at [539, 66] on span "Sections" at bounding box center [531, 67] width 37 height 16
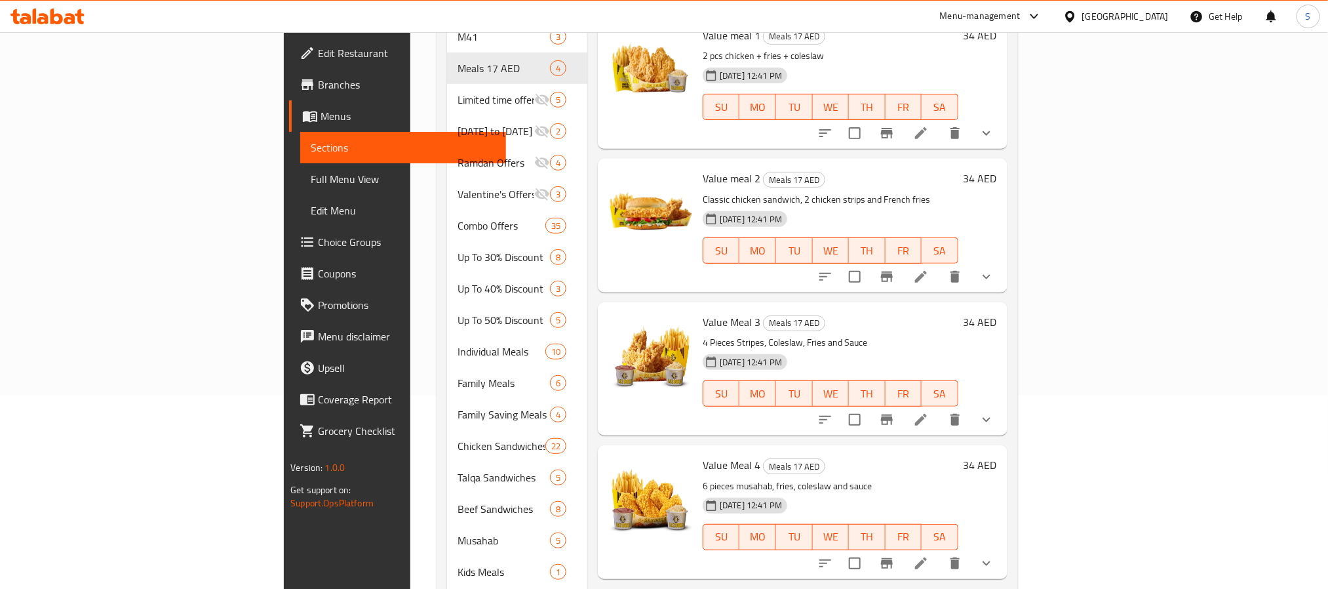
scroll to position [197, 0]
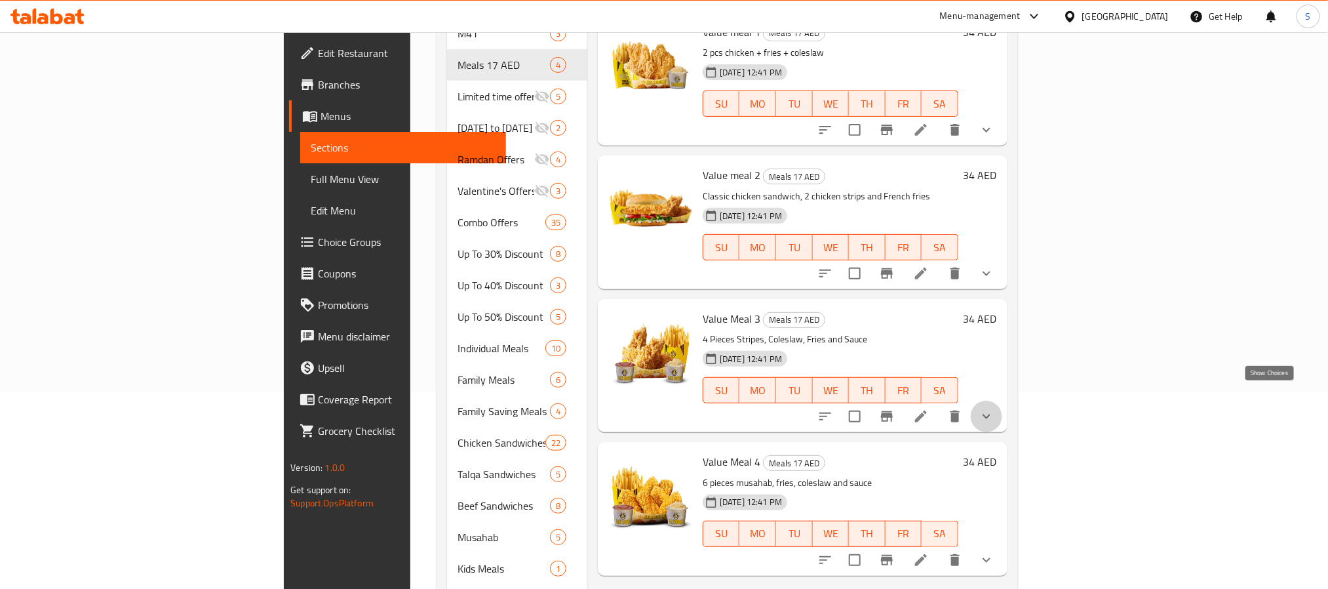
click at [994, 408] on icon "show more" at bounding box center [987, 416] width 16 height 16
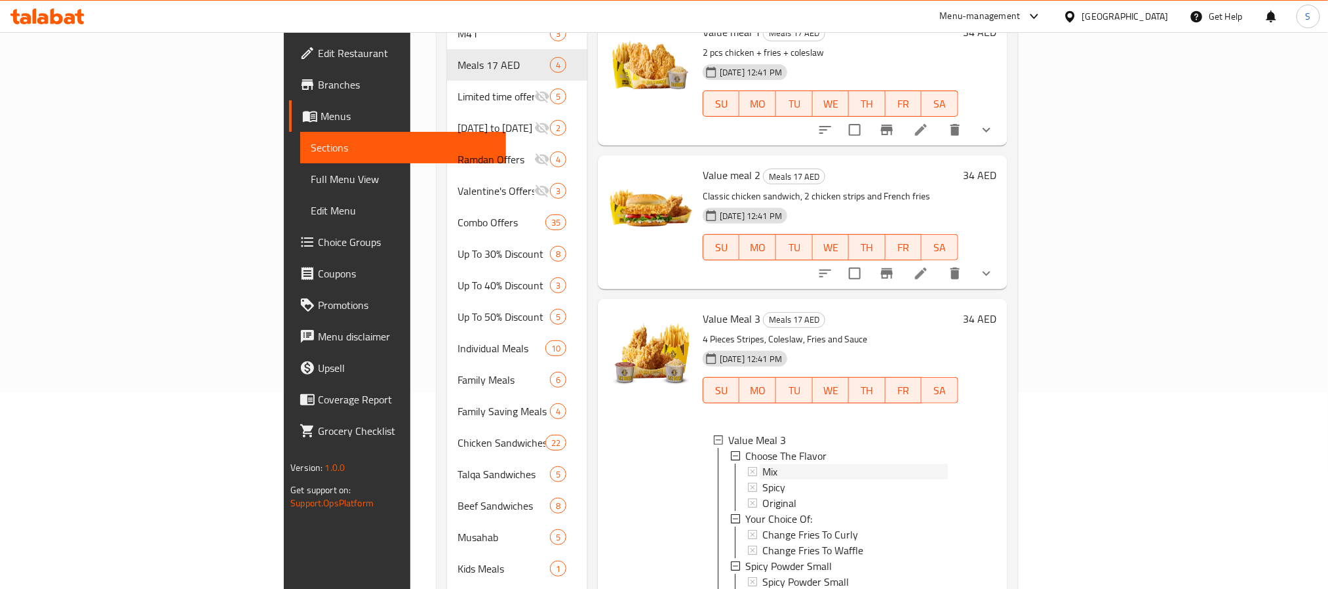
click at [762, 463] on span "Mix" at bounding box center [769, 471] width 15 height 16
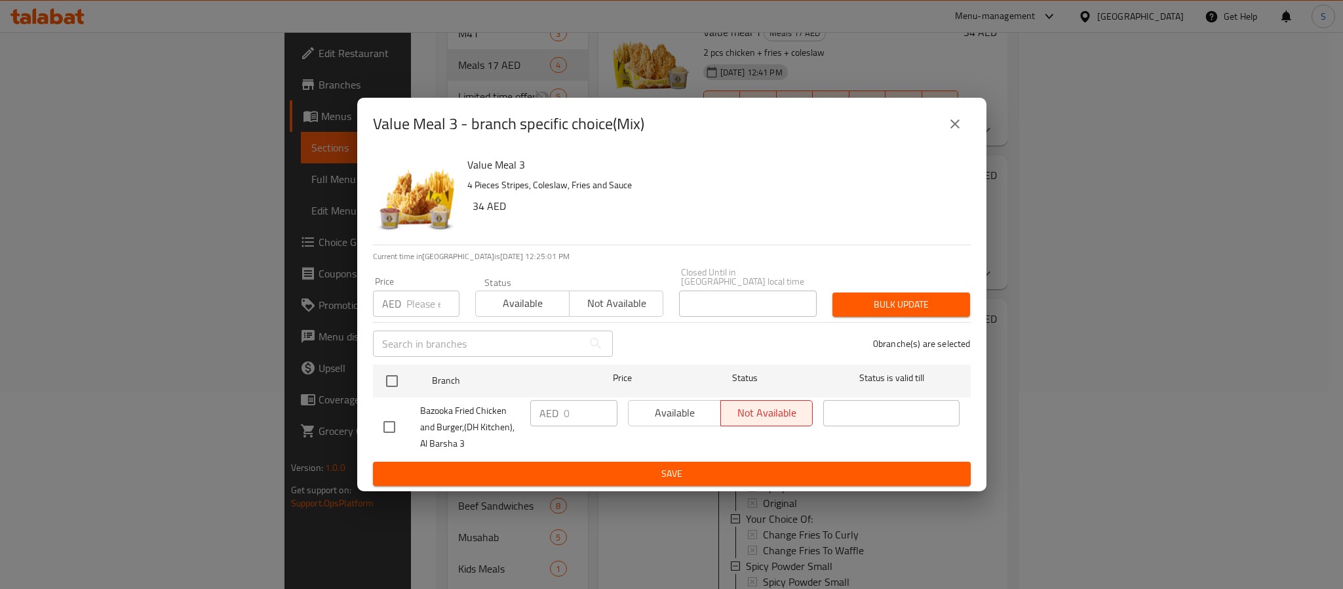
click at [952, 126] on icon "close" at bounding box center [954, 123] width 9 height 9
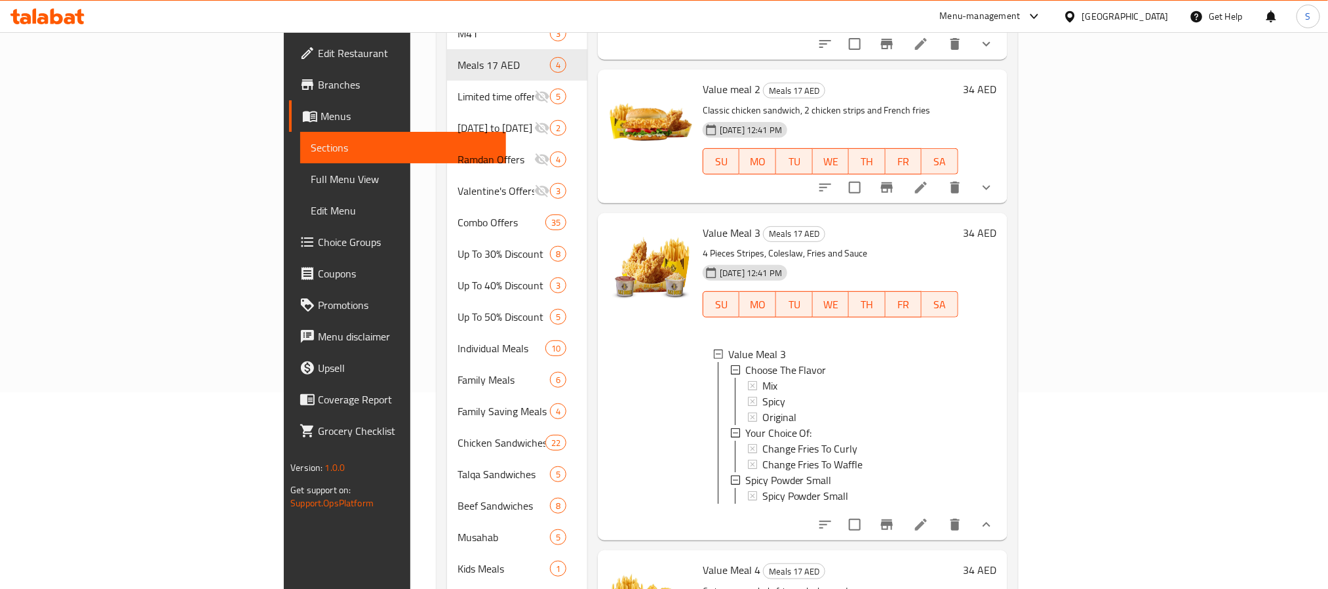
scroll to position [101, 0]
click at [762, 393] on span "Spicy" at bounding box center [773, 401] width 23 height 16
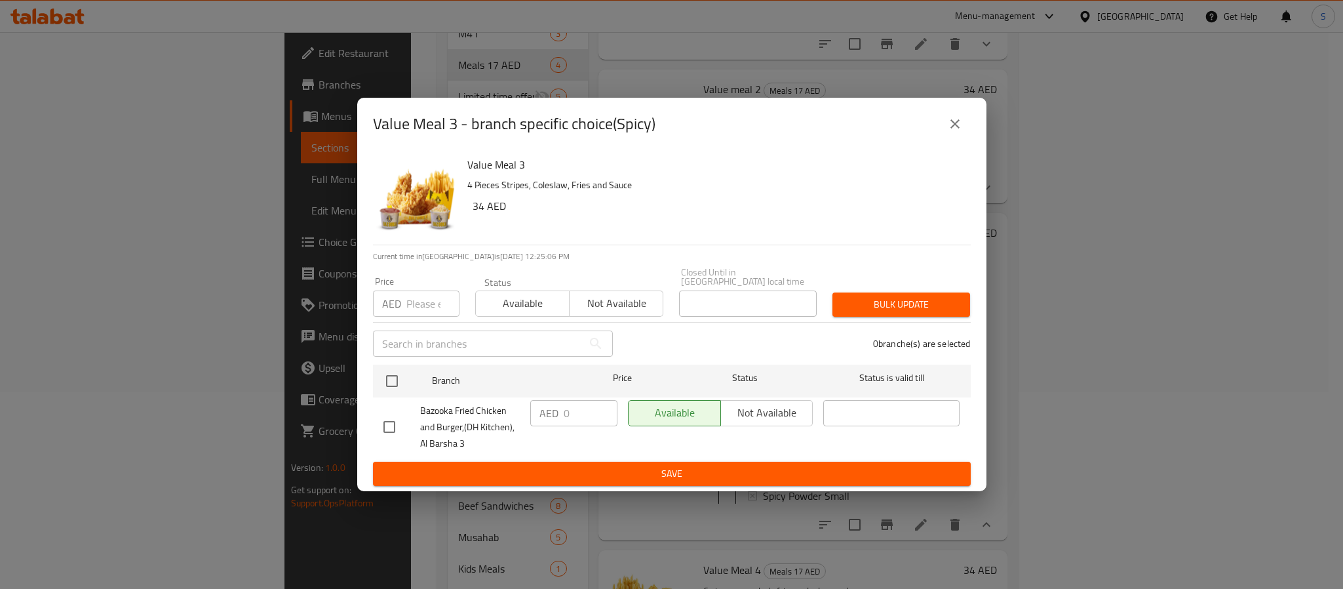
click at [946, 126] on button "close" at bounding box center [954, 123] width 31 height 31
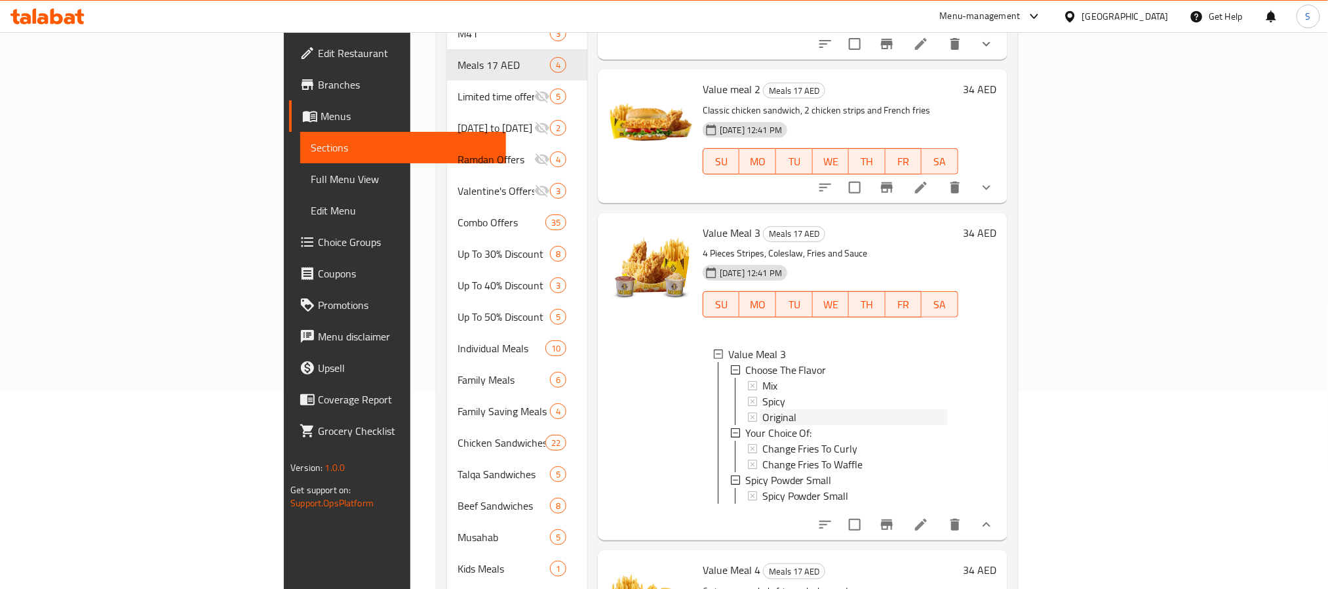
click at [762, 409] on span "Original" at bounding box center [779, 417] width 34 height 16
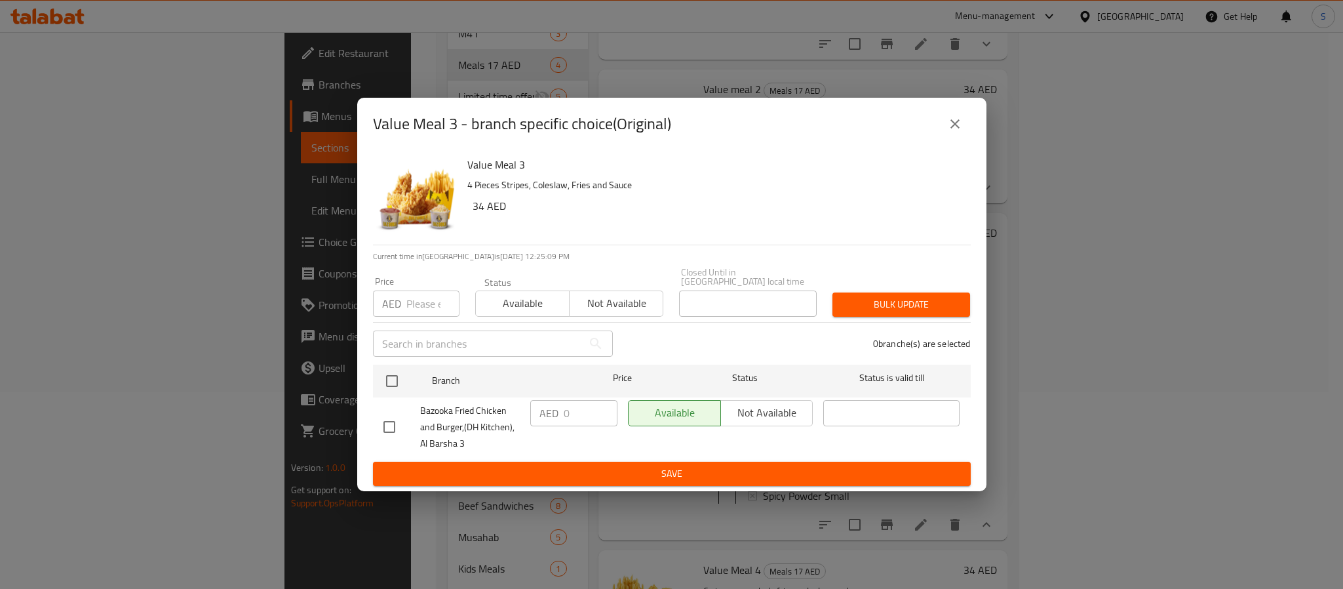
click at [950, 130] on icon "close" at bounding box center [955, 124] width 16 height 16
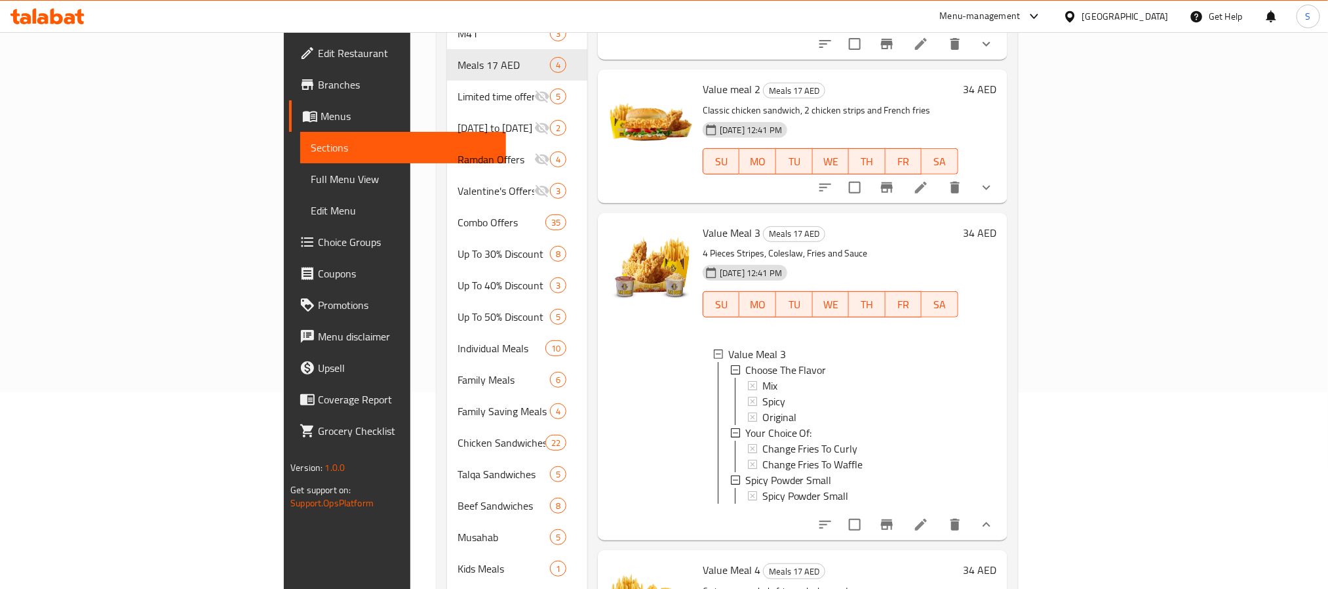
scroll to position [2, 0]
click at [927, 518] on icon at bounding box center [921, 524] width 12 height 12
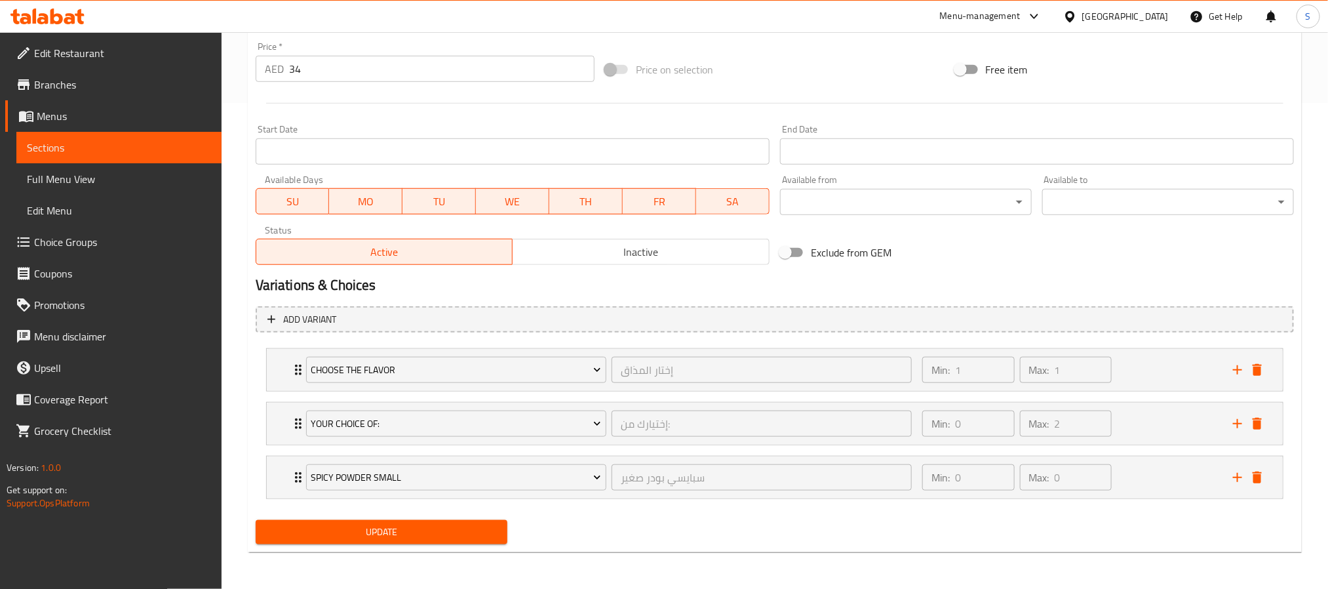
scroll to position [488, 0]
click at [1159, 370] on div "Min: 1 ​ Max: 1 ​" at bounding box center [1069, 370] width 311 height 42
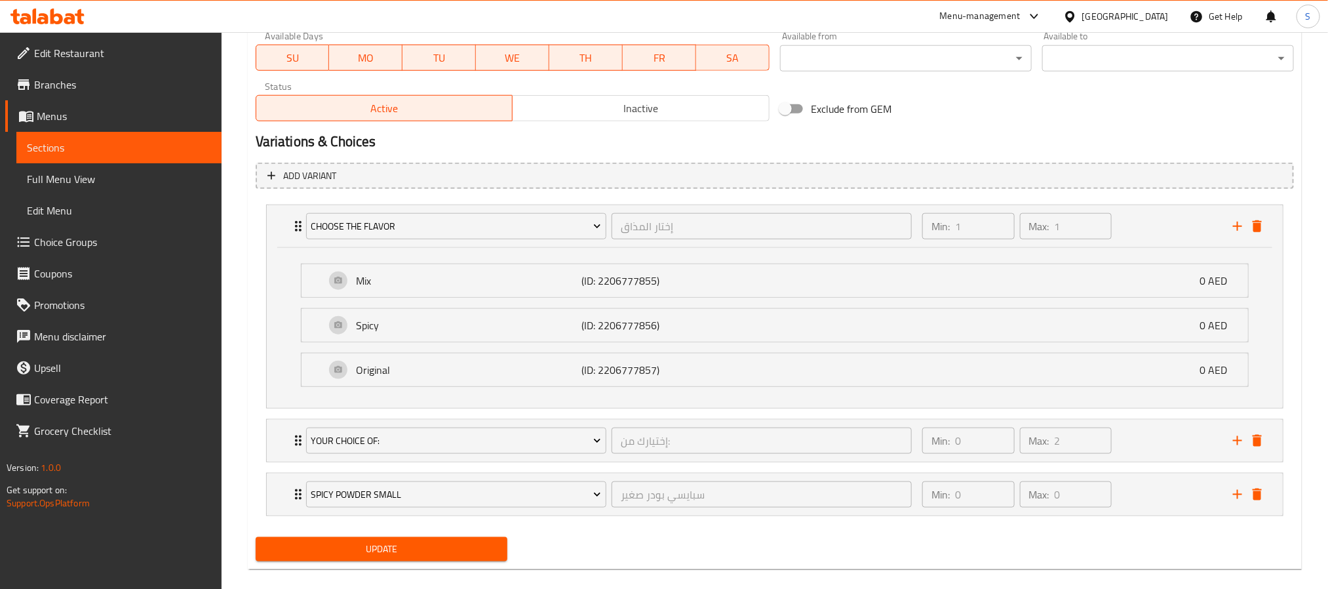
scroll to position [651, 0]
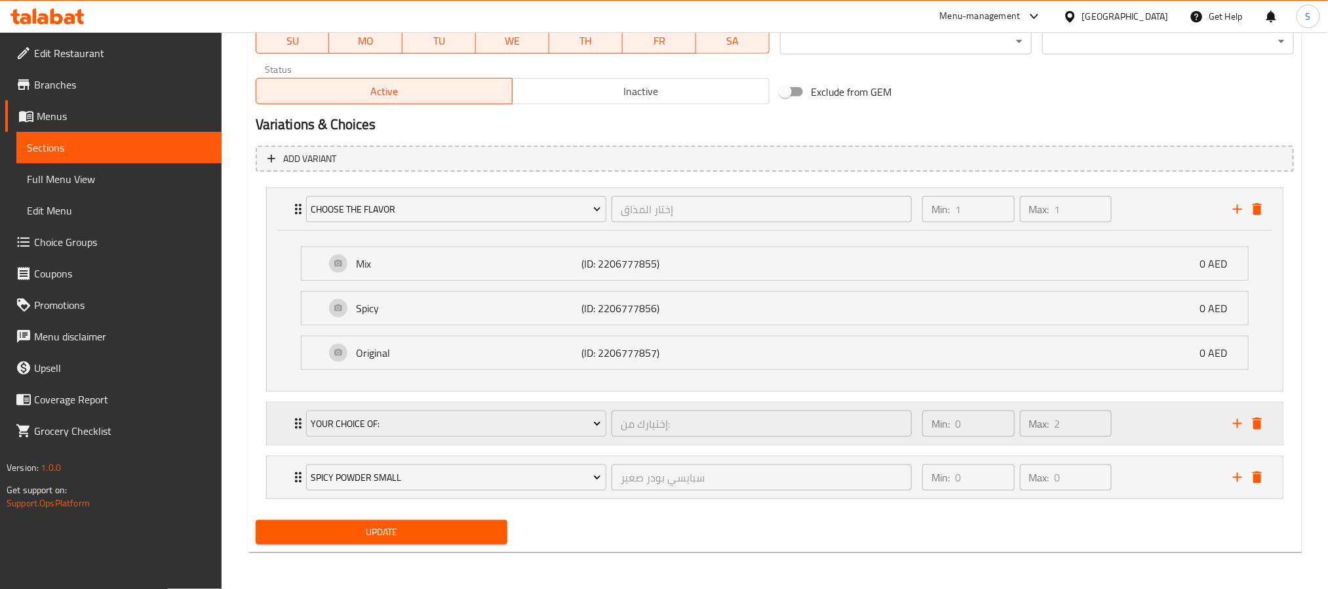
click at [1174, 425] on div "Min: 0 ​ Max: 2 ​" at bounding box center [1069, 423] width 311 height 42
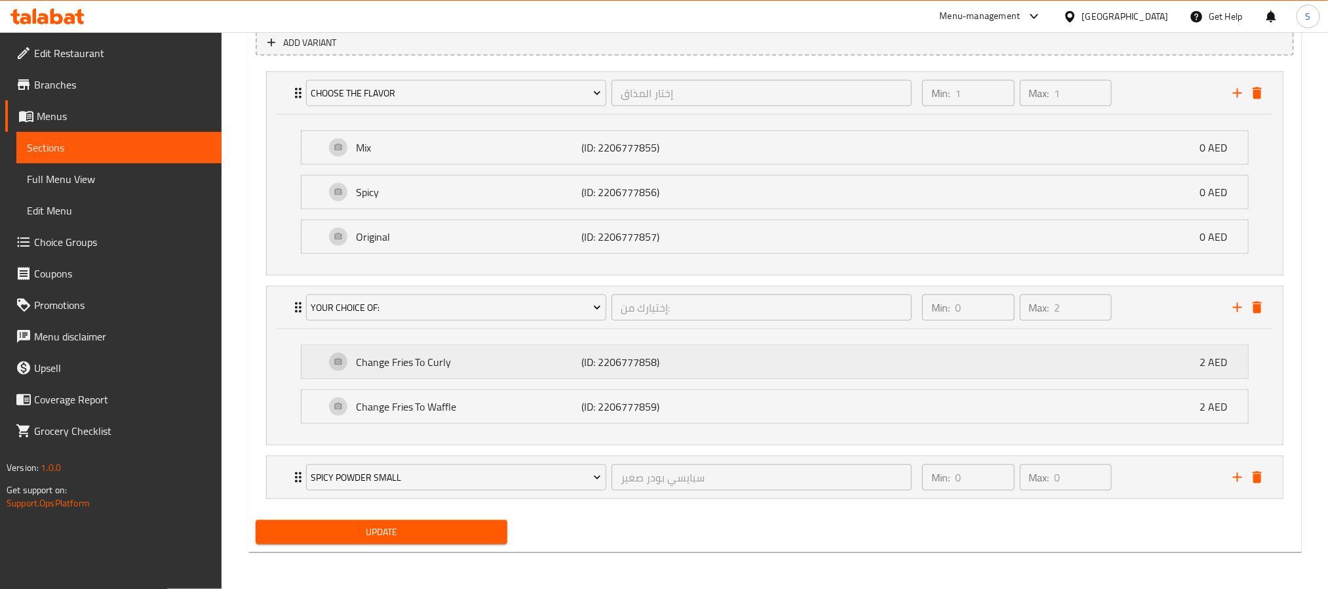
scroll to position [768, 0]
click at [1161, 468] on div "Min: 0 ​ Max: 0 ​" at bounding box center [1069, 477] width 311 height 42
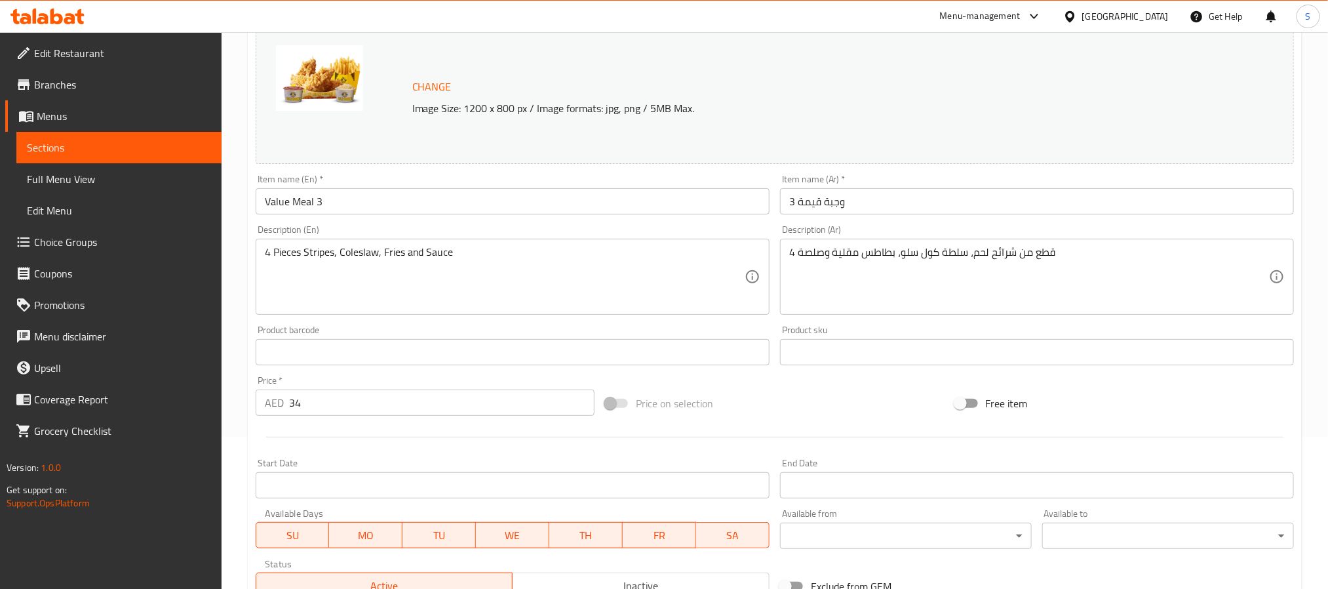
scroll to position [0, 0]
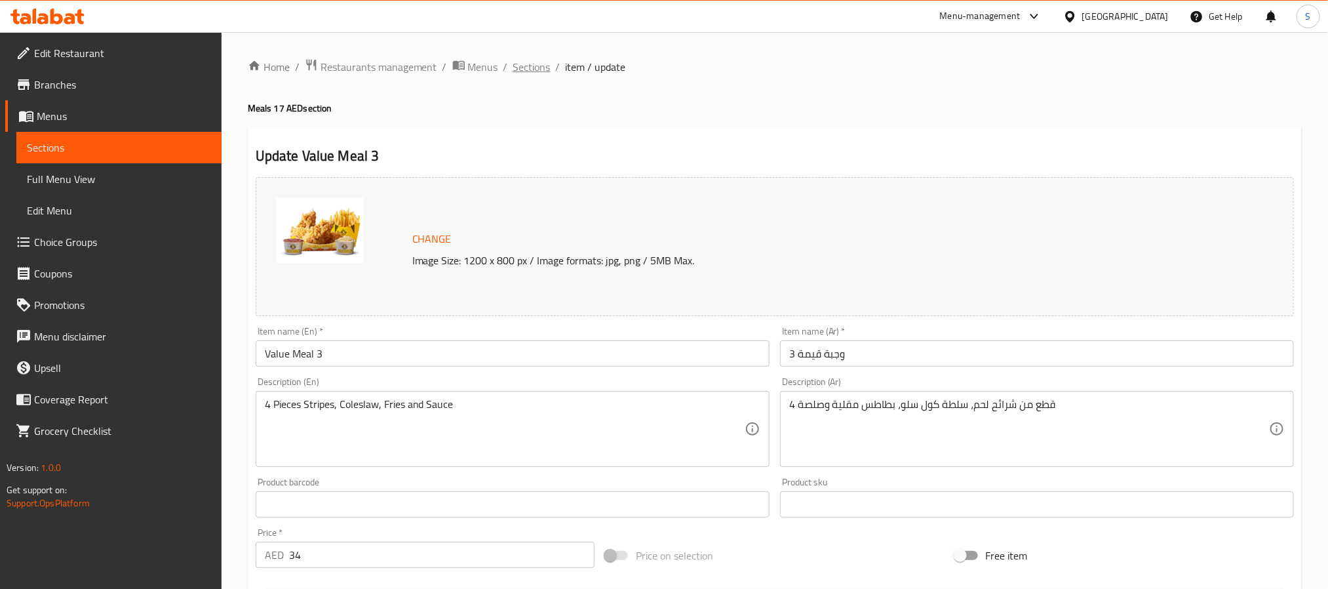
click at [531, 67] on span "Sections" at bounding box center [531, 67] width 37 height 16
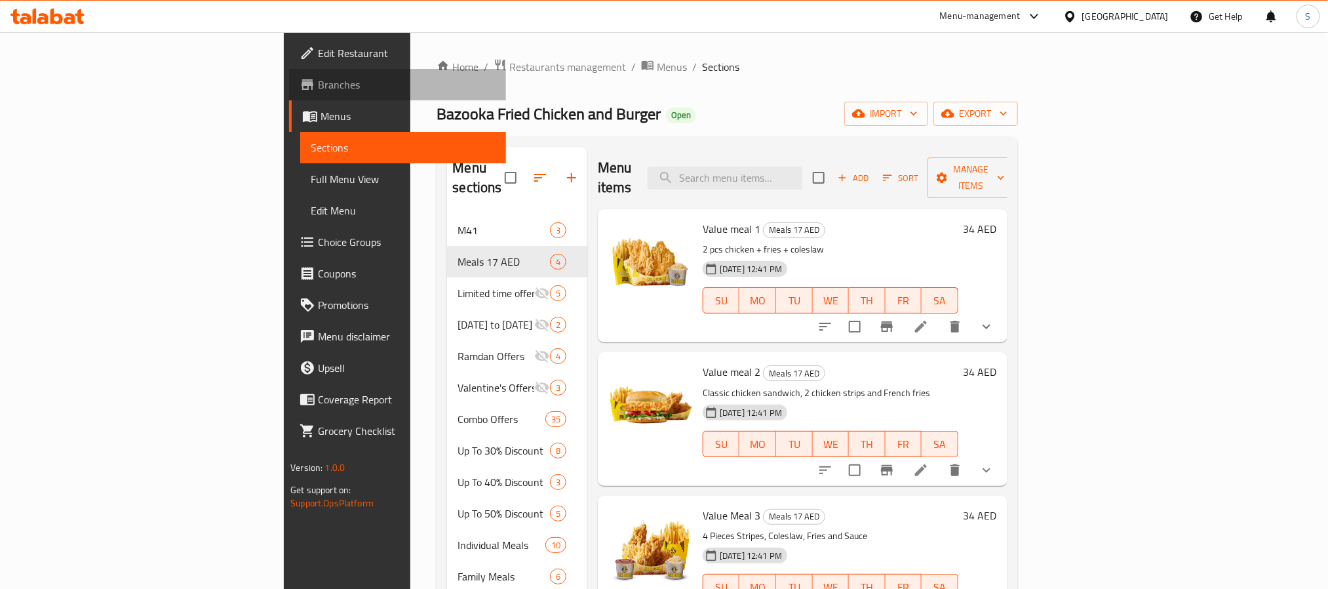
click at [318, 87] on span "Branches" at bounding box center [406, 85] width 177 height 16
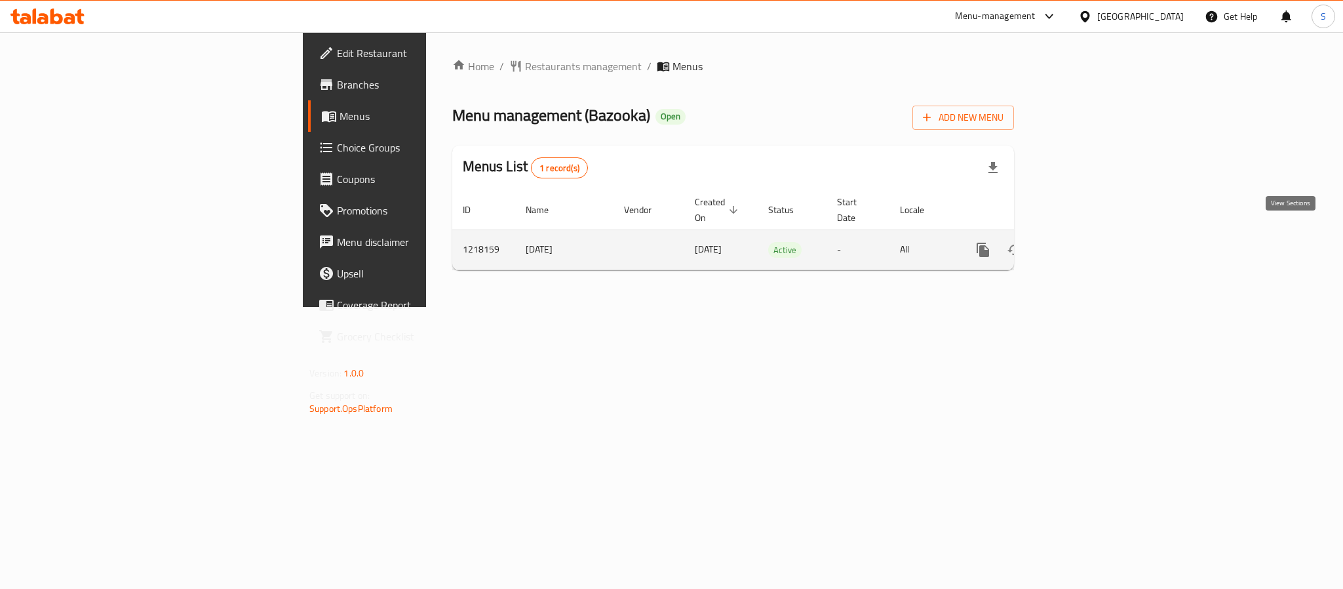
click at [1085, 242] on icon "enhanced table" at bounding box center [1078, 250] width 16 height 16
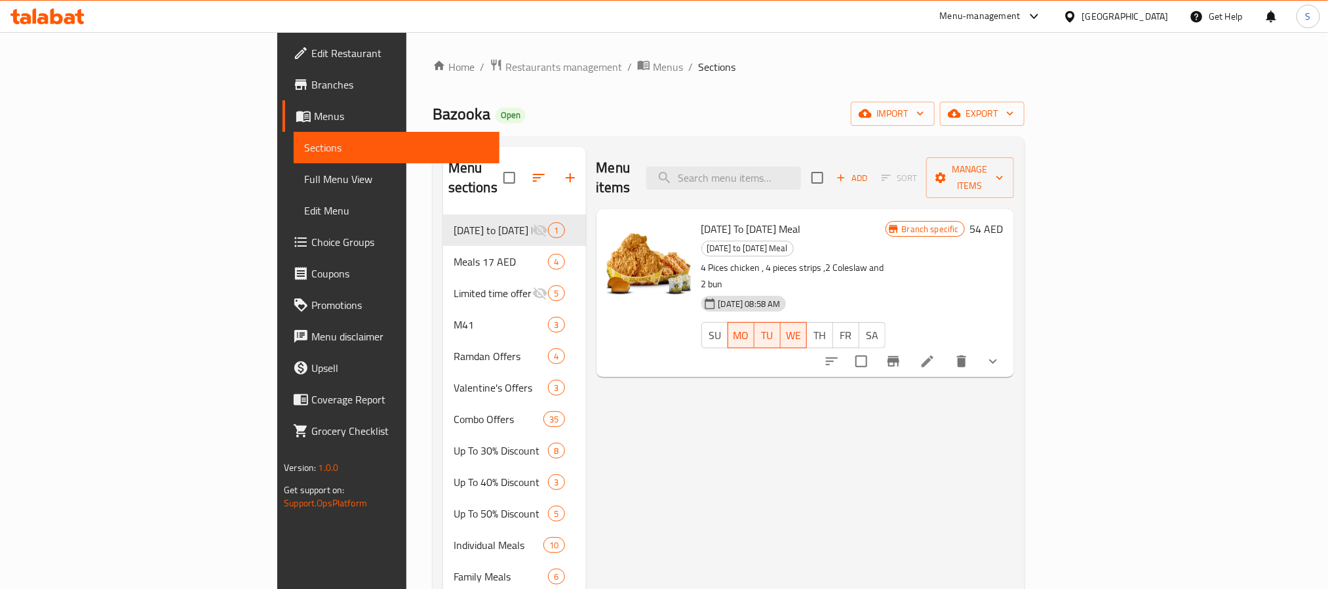
click at [294, 168] on link "Full Menu View" at bounding box center [396, 178] width 205 height 31
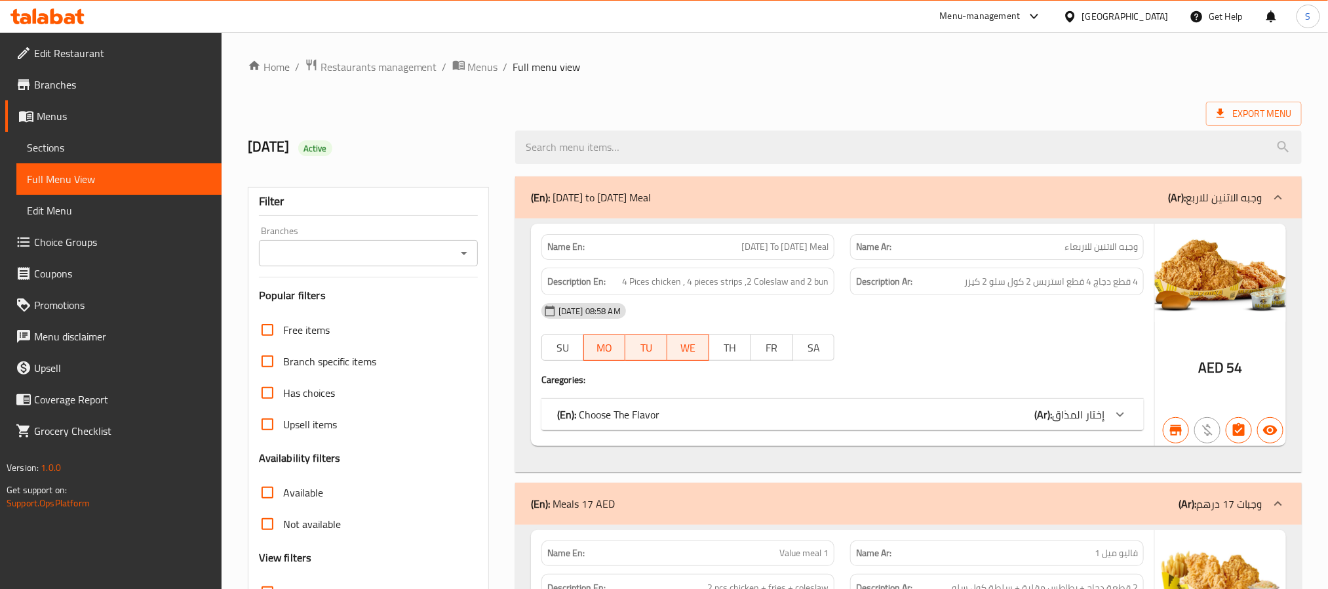
click at [438, 258] on input "Branches" at bounding box center [357, 253] width 189 height 18
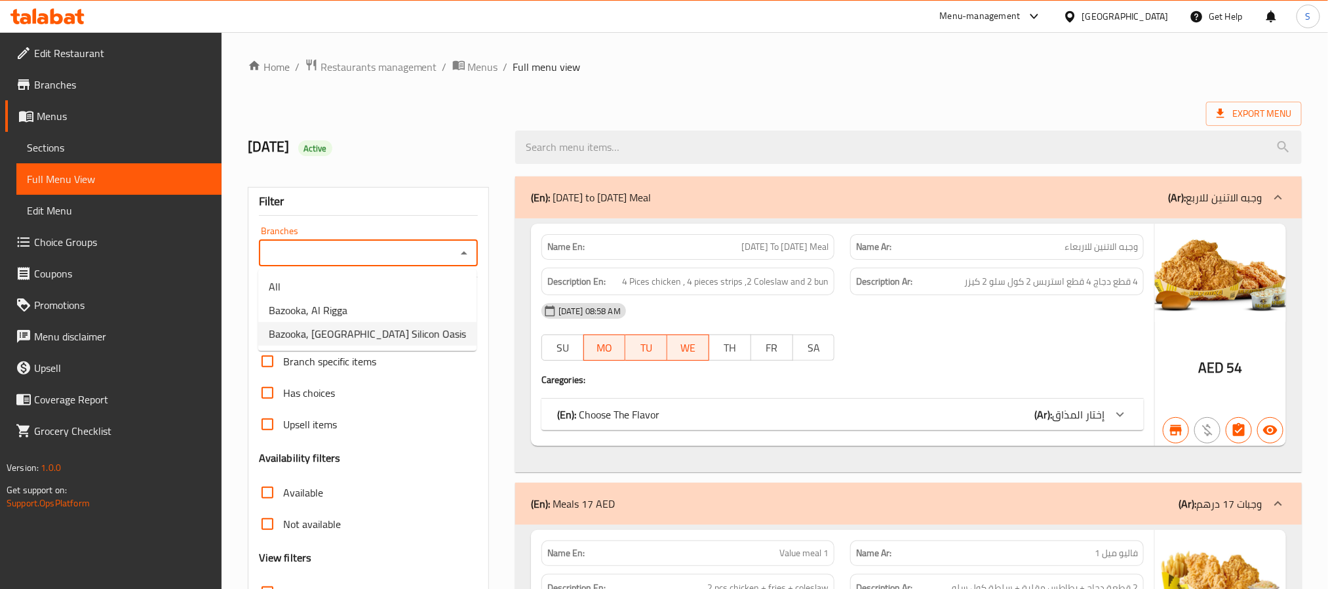
click at [400, 328] on li "Bazooka, Dubai Silicon Oasis" at bounding box center [367, 334] width 218 height 24
type input "Bazooka, Dubai Silicon Oasis"
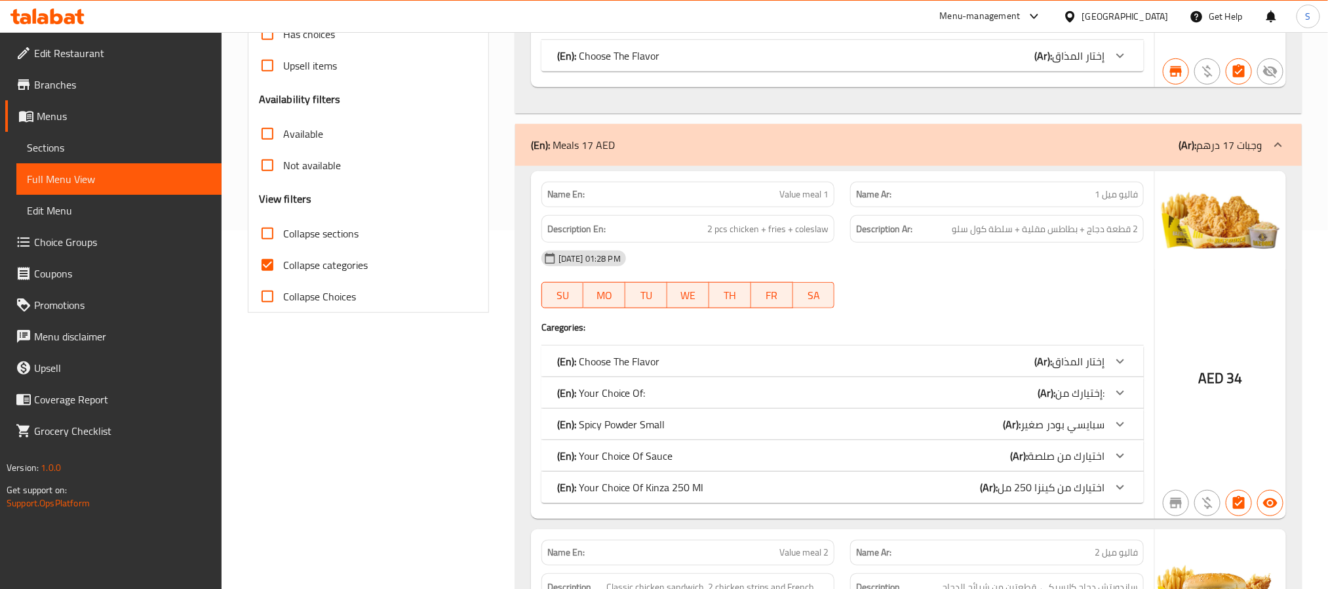
scroll to position [393, 0]
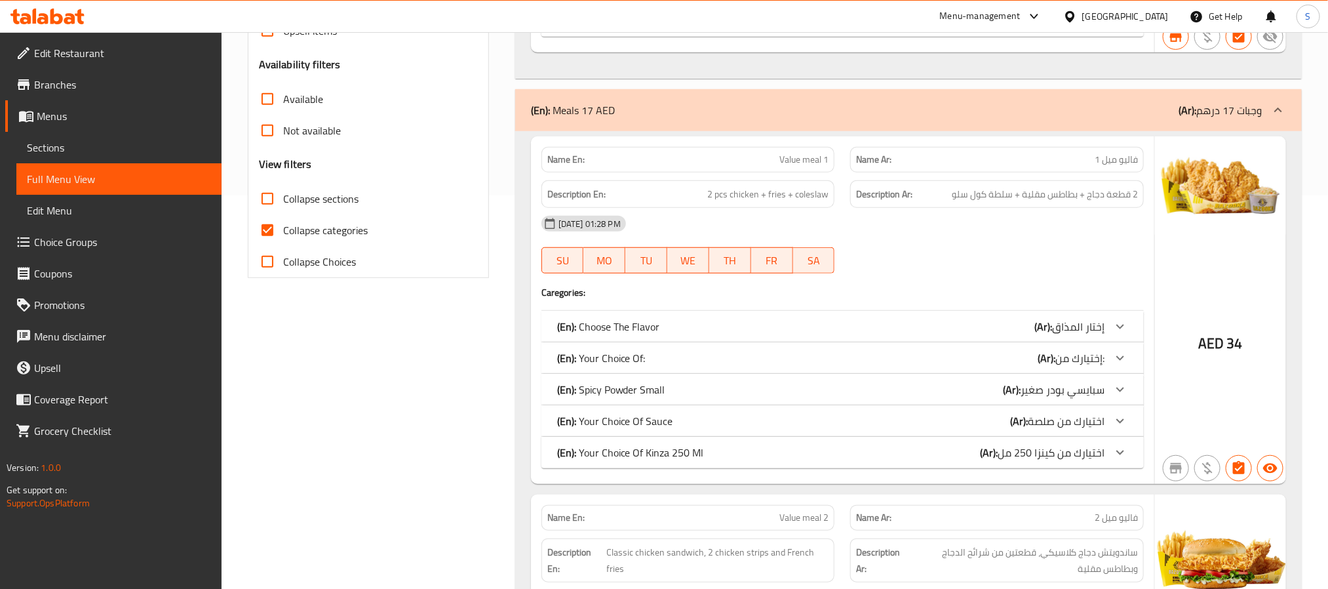
click at [274, 232] on input "Collapse categories" at bounding box center [267, 229] width 31 height 31
checkbox input "false"
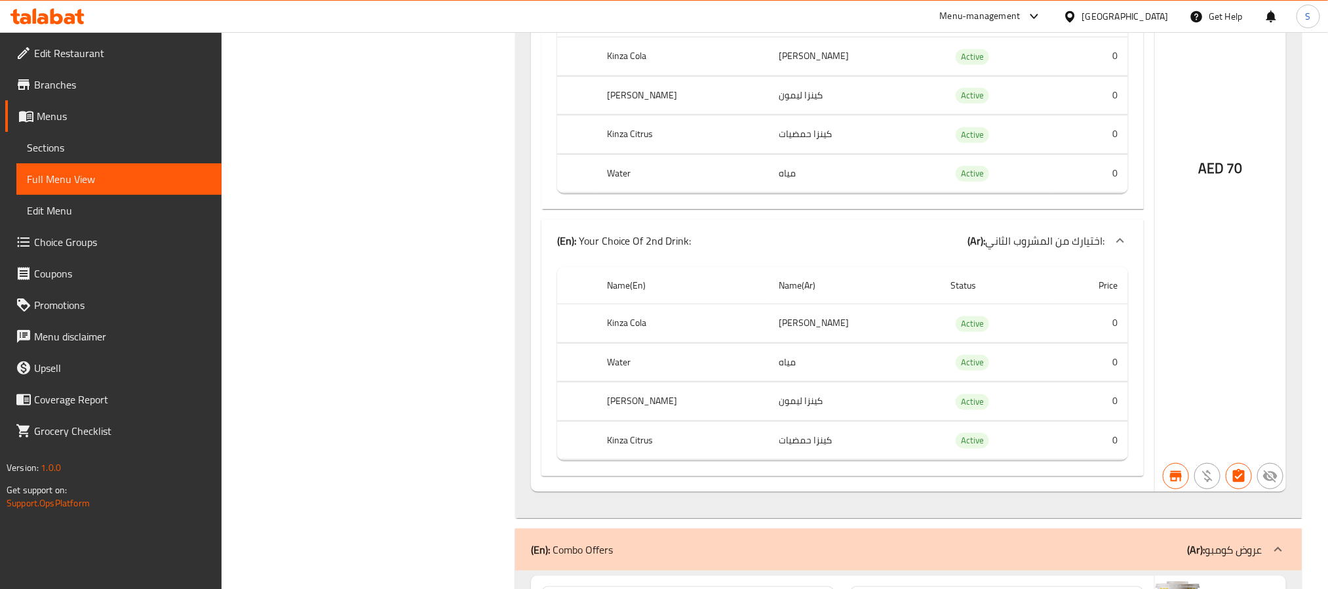
scroll to position [0, 0]
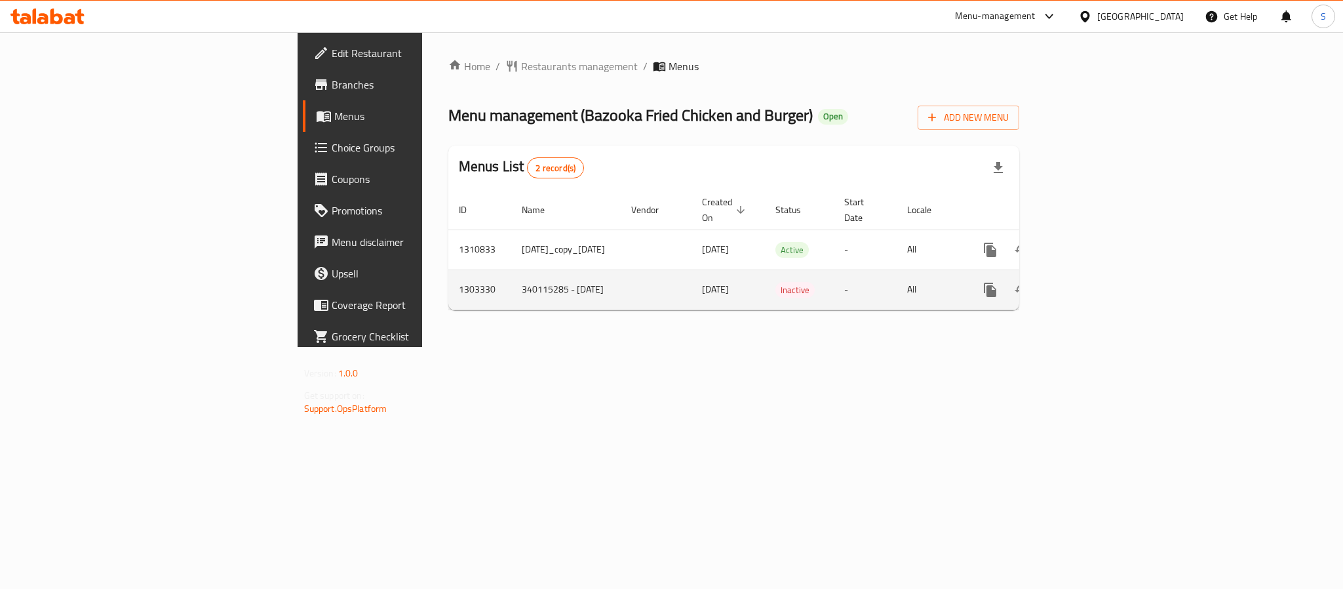
click at [448, 273] on td "1303330" at bounding box center [479, 289] width 63 height 40
copy td "1303330"
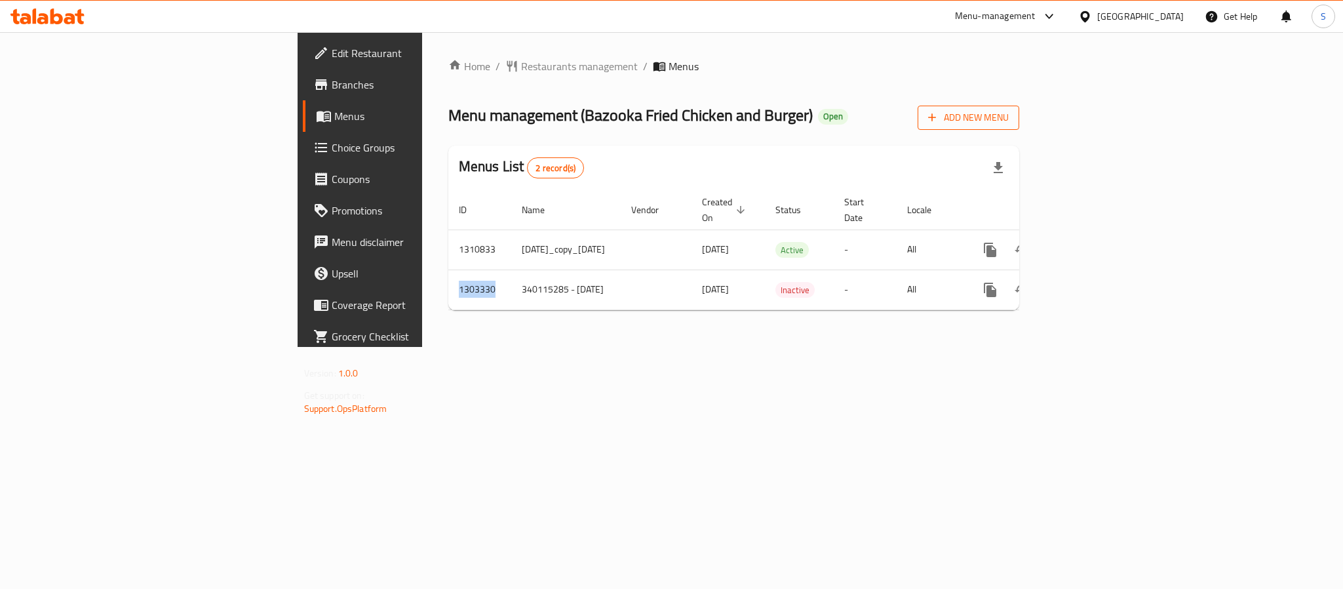
click at [1009, 112] on span "Add New Menu" at bounding box center [968, 117] width 81 height 16
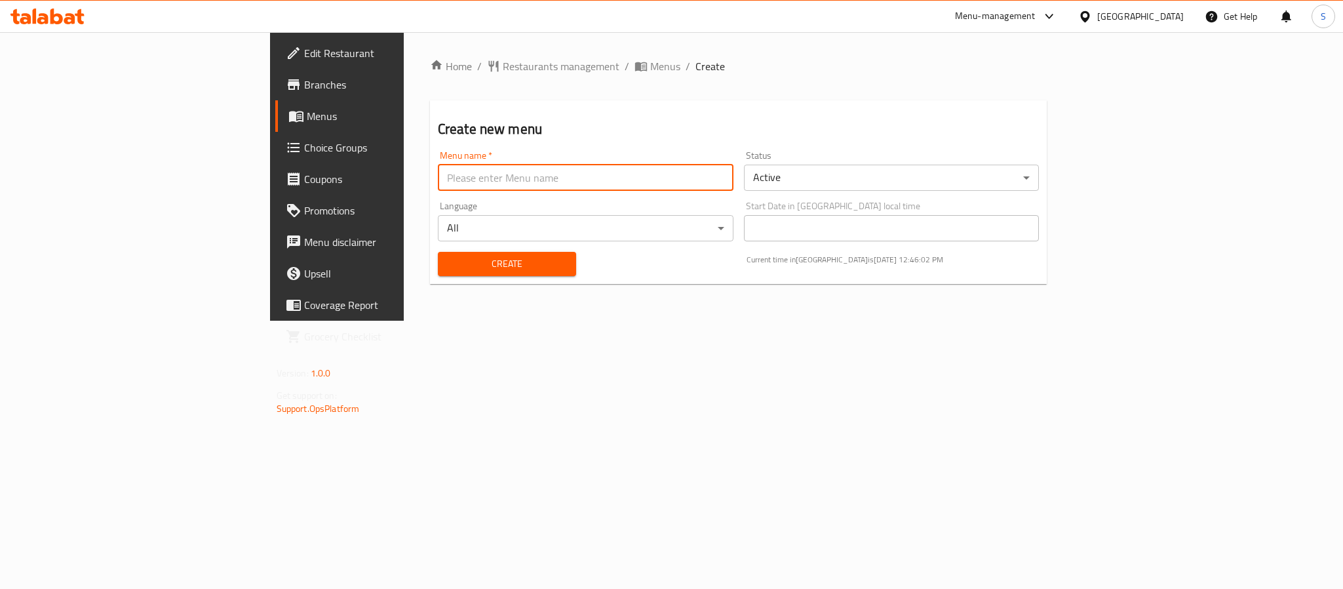
click at [438, 178] on input "text" at bounding box center [586, 178] width 296 height 26
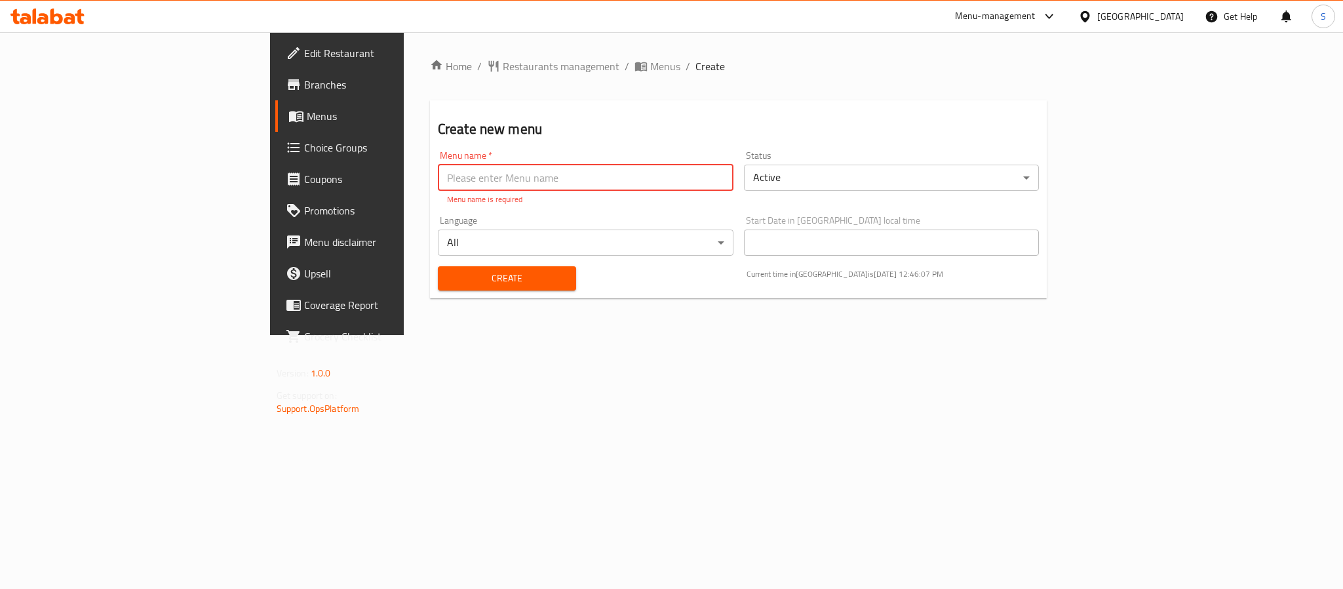
click at [438, 185] on input "text" at bounding box center [586, 178] width 296 height 26
paste input "341773575"
type input "case 341773575"
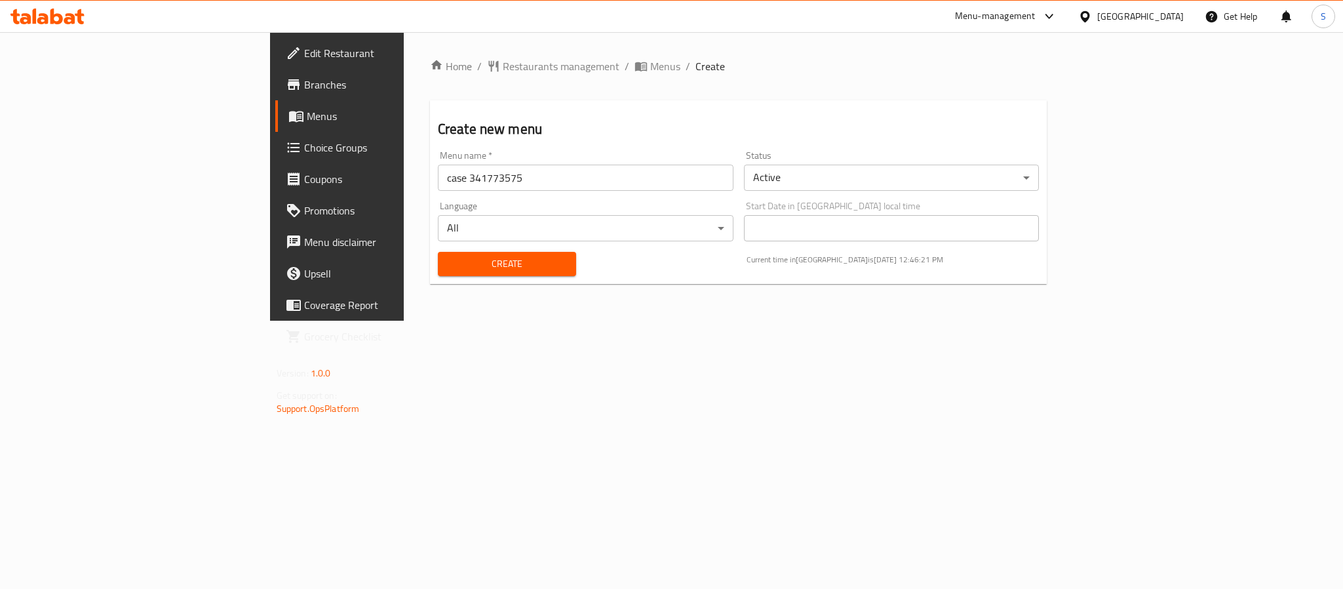
click at [448, 263] on span "Create" at bounding box center [506, 264] width 117 height 16
click at [650, 64] on span "Menus" at bounding box center [665, 66] width 30 height 16
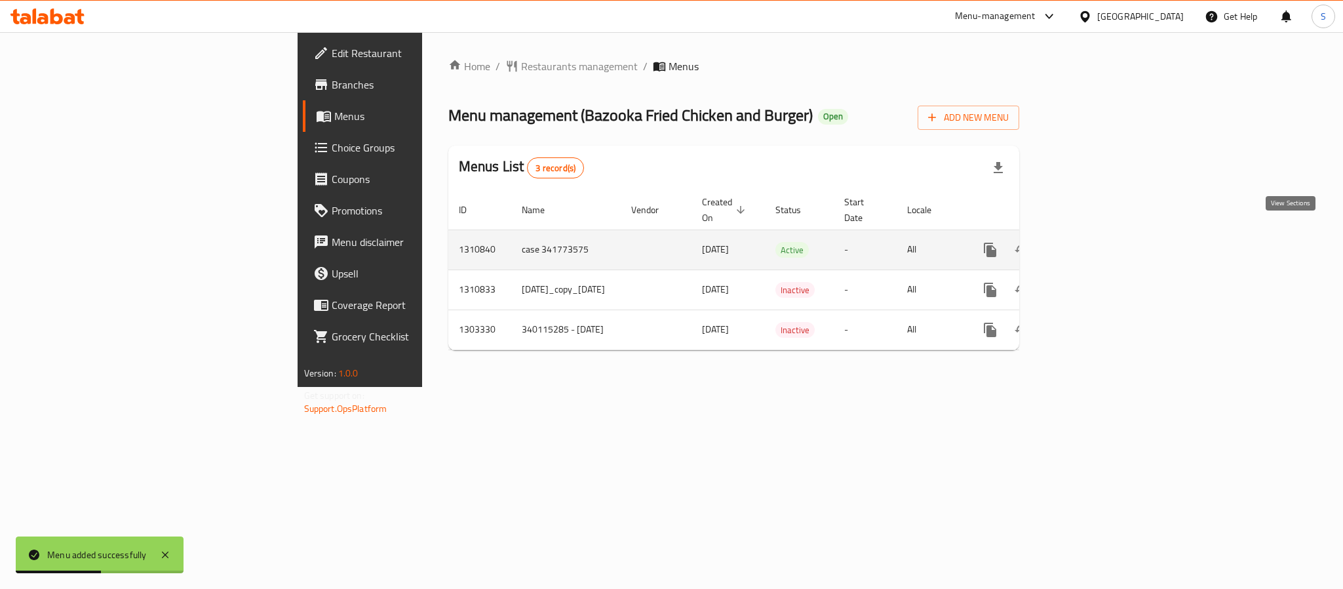
click at [1091, 244] on icon "enhanced table" at bounding box center [1085, 250] width 12 height 12
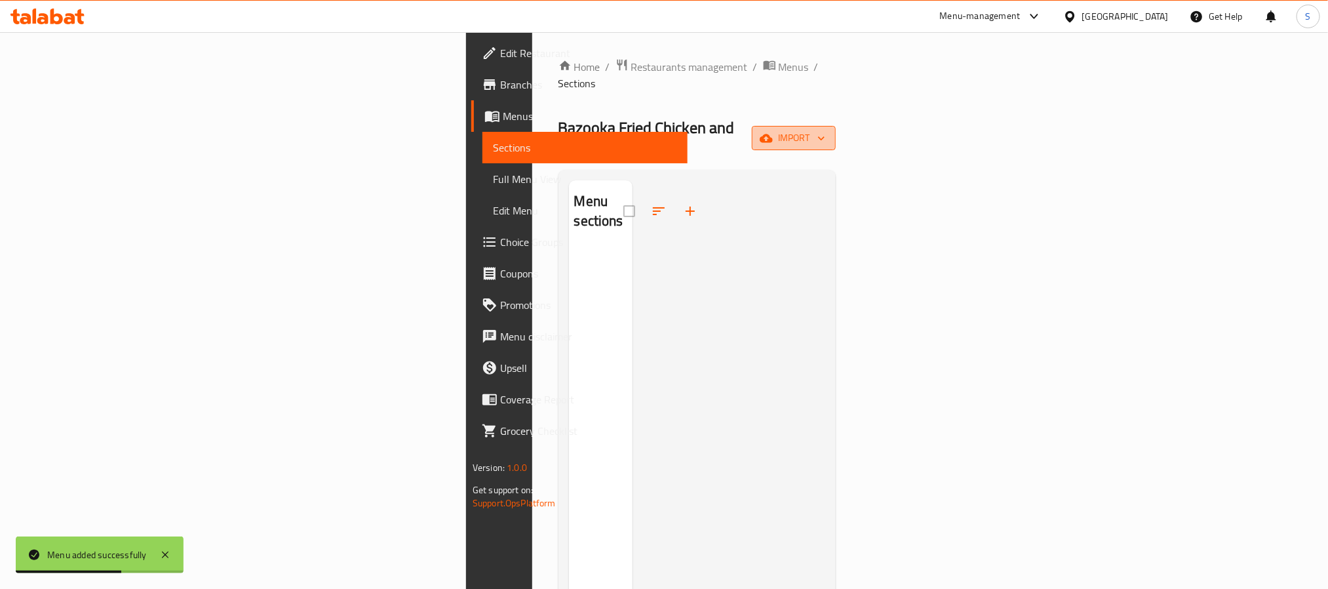
click at [825, 130] on span "import" at bounding box center [793, 138] width 63 height 16
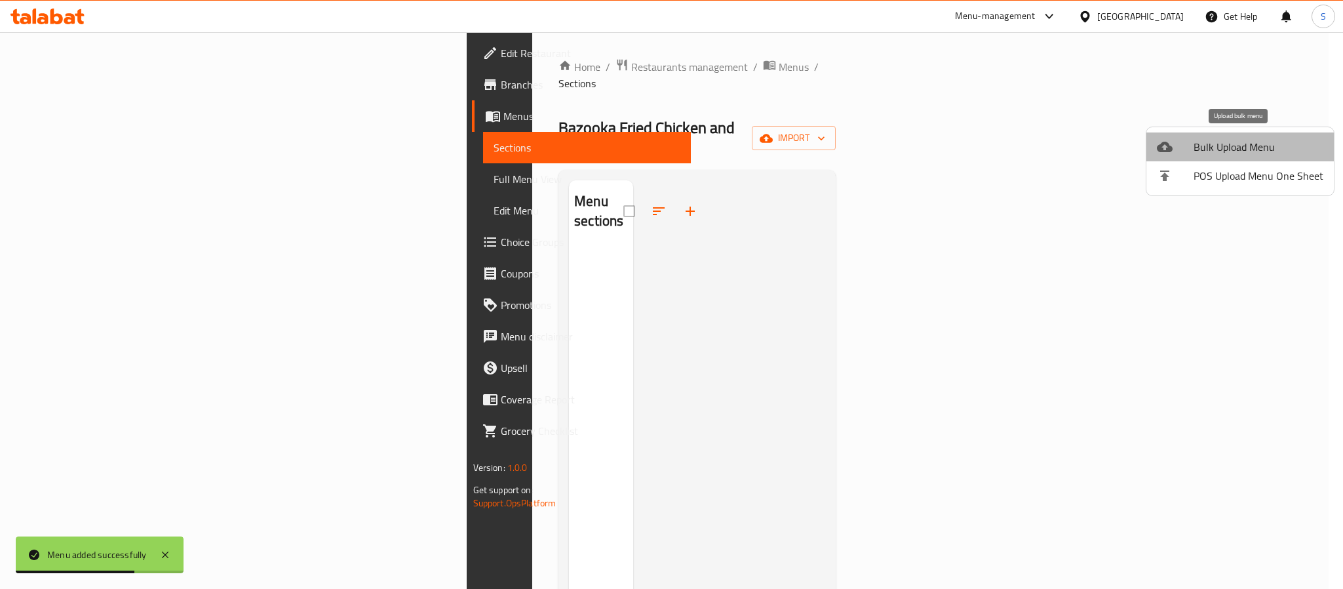
click at [1241, 147] on span "Bulk Upload Menu" at bounding box center [1259, 147] width 130 height 16
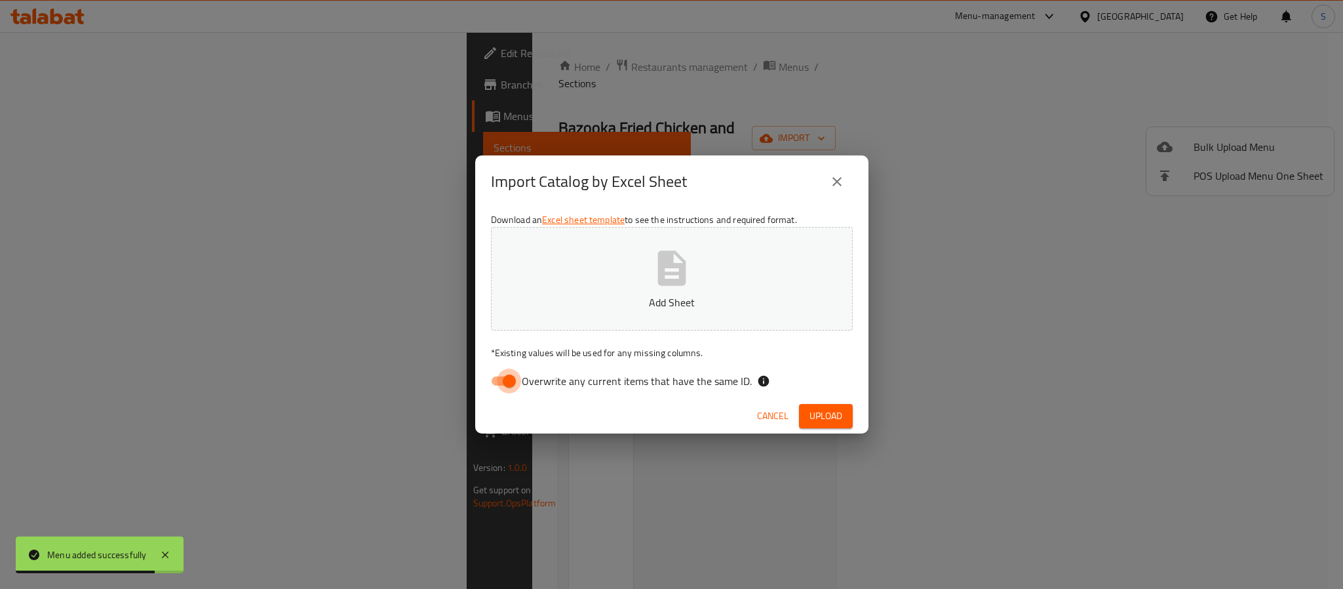
click at [508, 376] on input "Overwrite any current items that have the same ID." at bounding box center [509, 380] width 75 height 25
checkbox input "false"
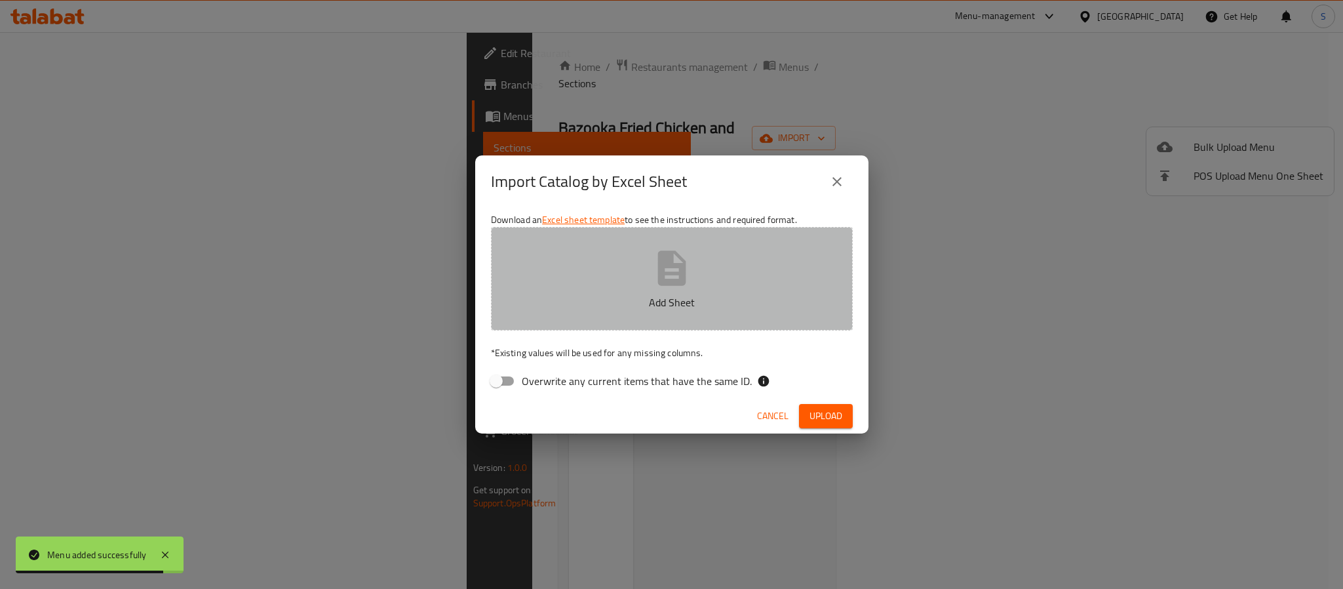
click at [681, 286] on icon "button" at bounding box center [672, 268] width 42 height 42
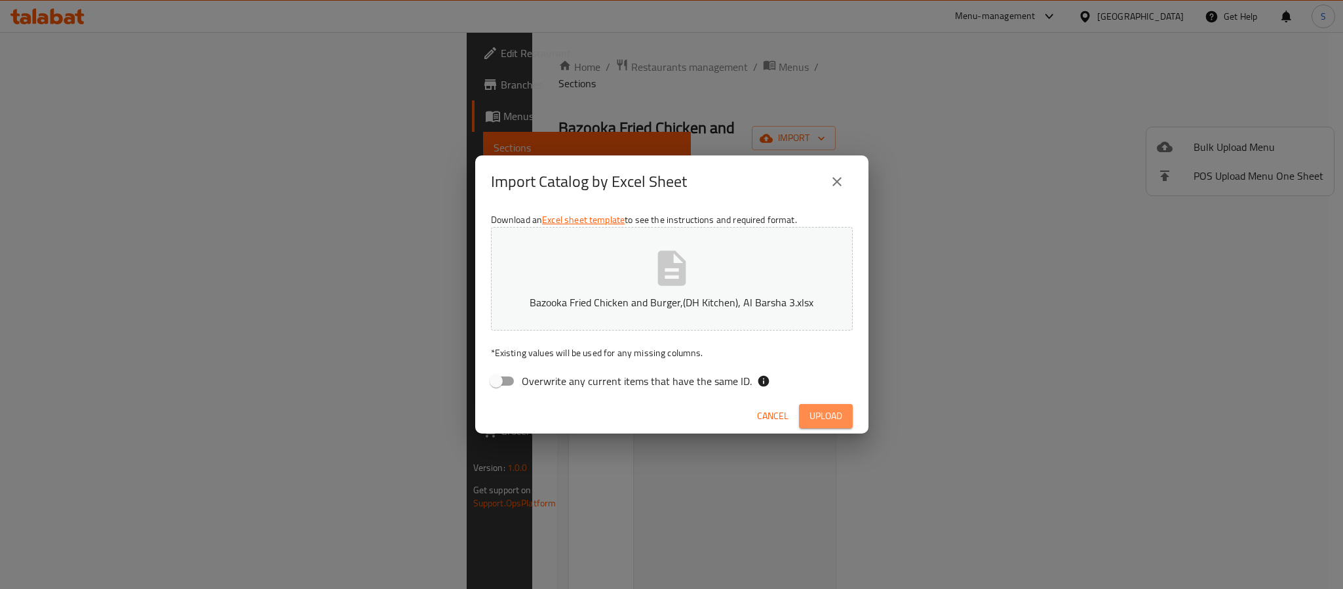
click at [832, 419] on span "Upload" at bounding box center [825, 416] width 33 height 16
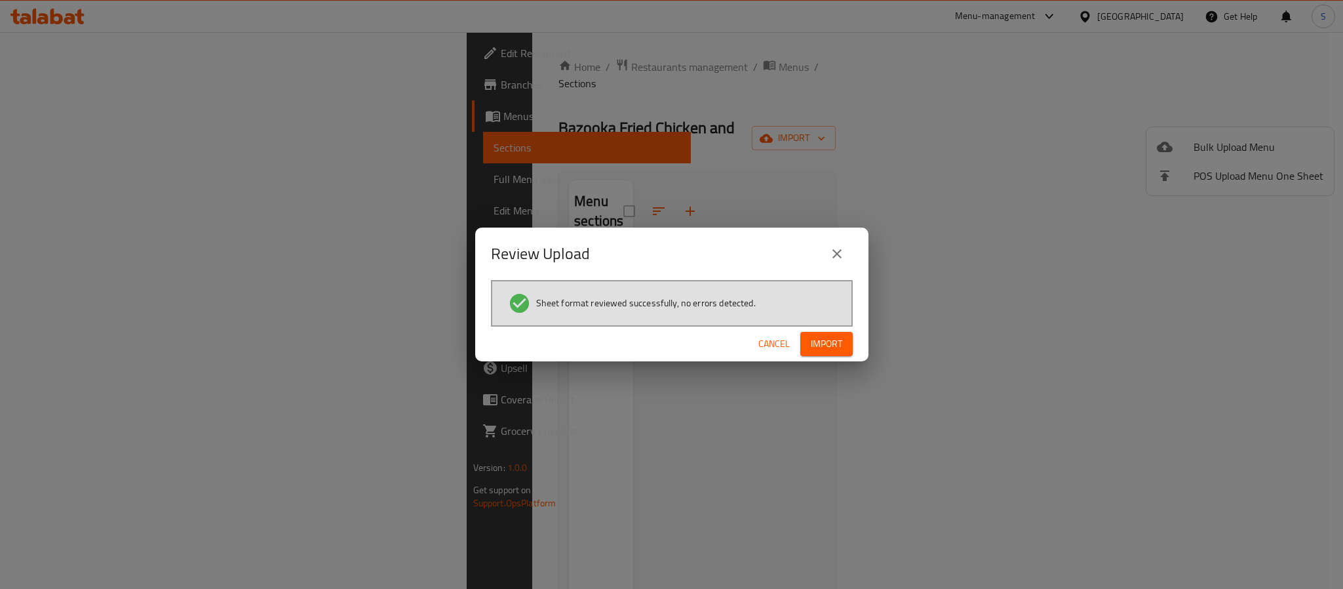
click at [824, 339] on span "Import" at bounding box center [826, 344] width 31 height 16
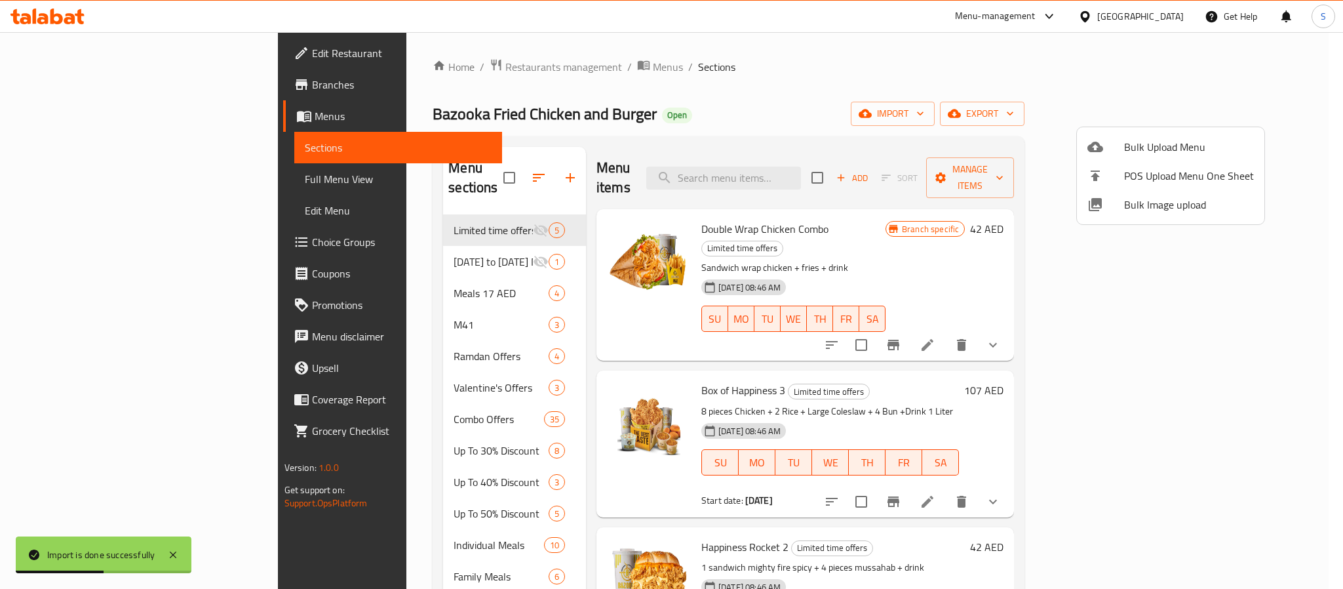
click at [747, 71] on div at bounding box center [671, 294] width 1343 height 589
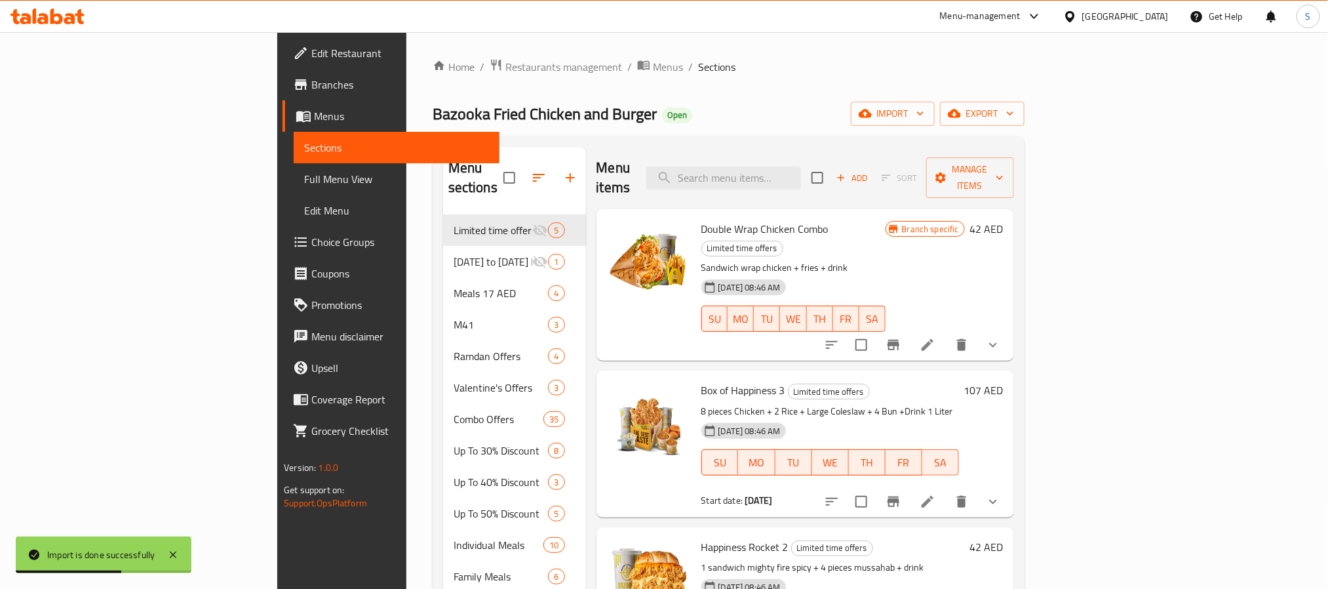
click at [728, 83] on div "Home / Restaurants management / Menus / Sections Bazooka Fried Chicken and Burg…" at bounding box center [729, 474] width 592 height 832
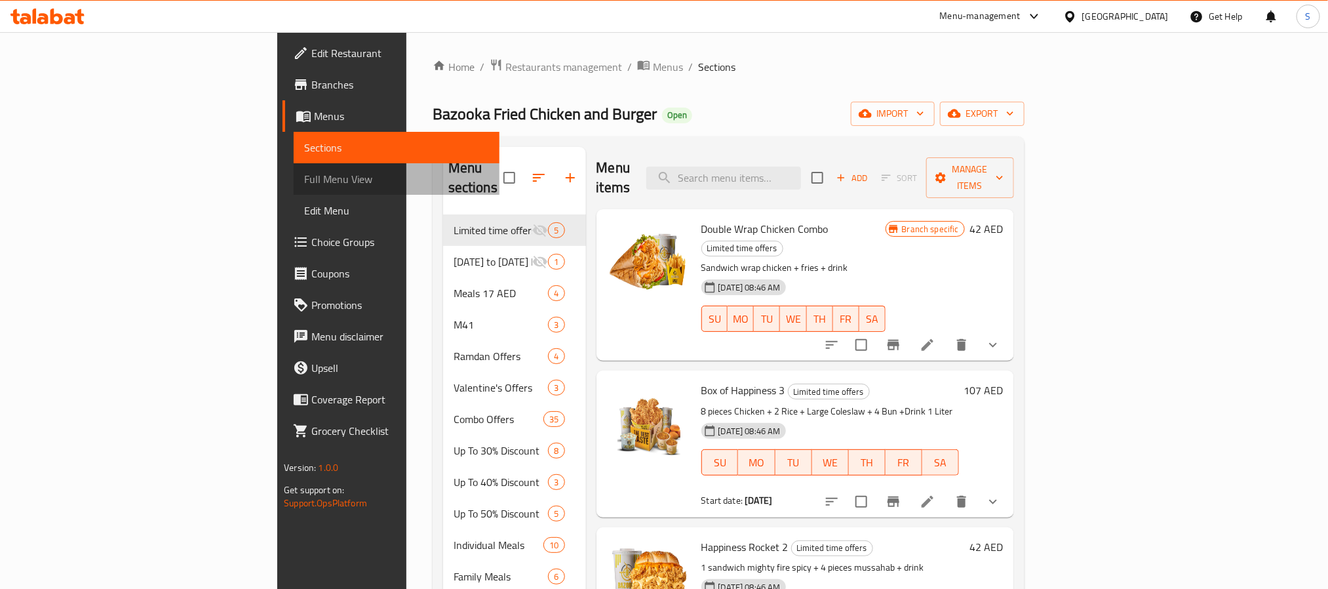
click at [304, 175] on span "Full Menu View" at bounding box center [396, 179] width 184 height 16
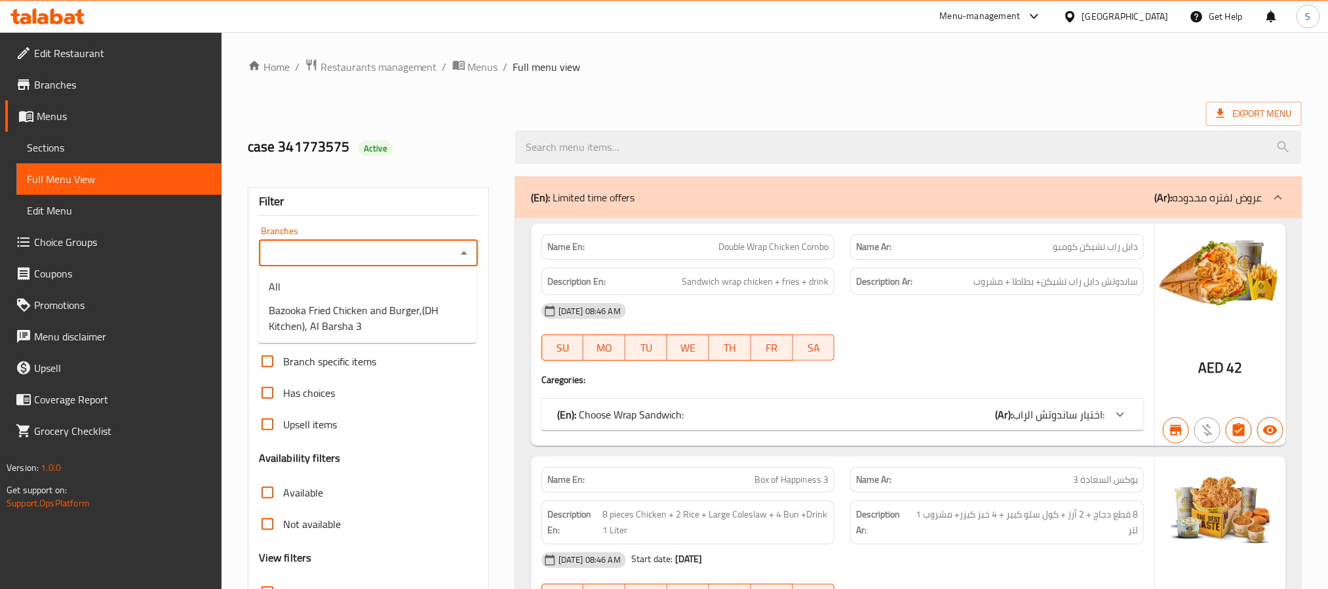
click at [440, 250] on input "Branches" at bounding box center [357, 253] width 189 height 18
click at [409, 313] on span "Bazooka Fried Chicken and Burger,(DH Kitchen), Al Barsha 3" at bounding box center [367, 317] width 197 height 31
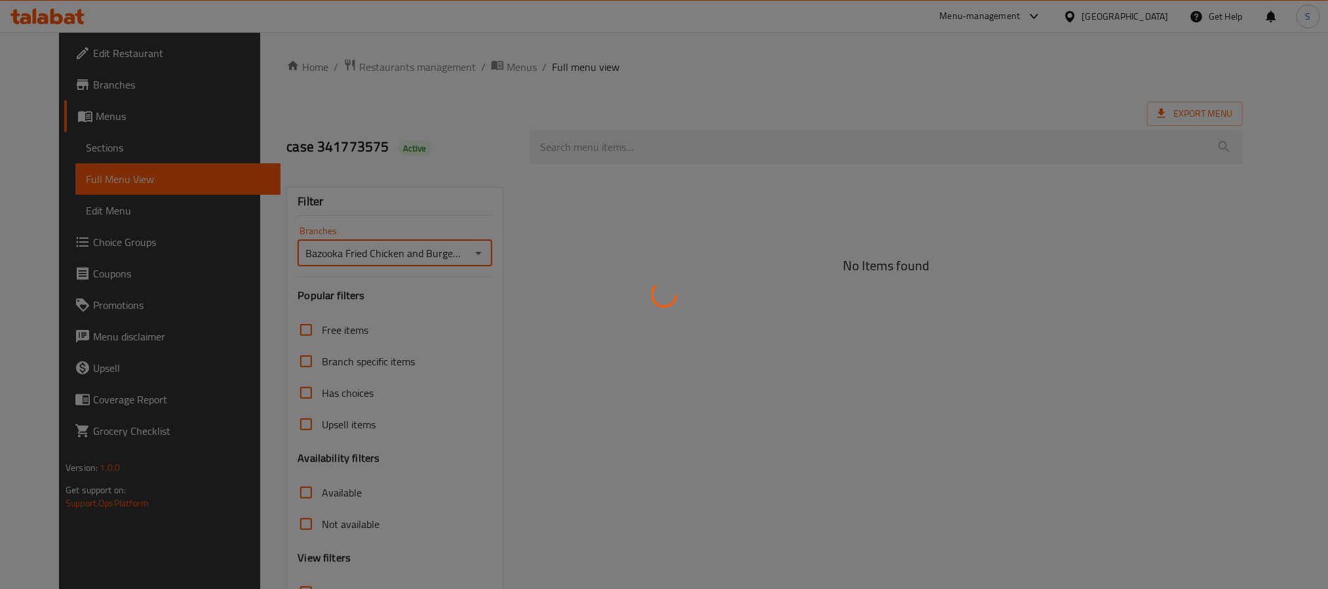
type input "Bazooka Fried Chicken and Burger,(DH Kitchen), Al Barsha 3"
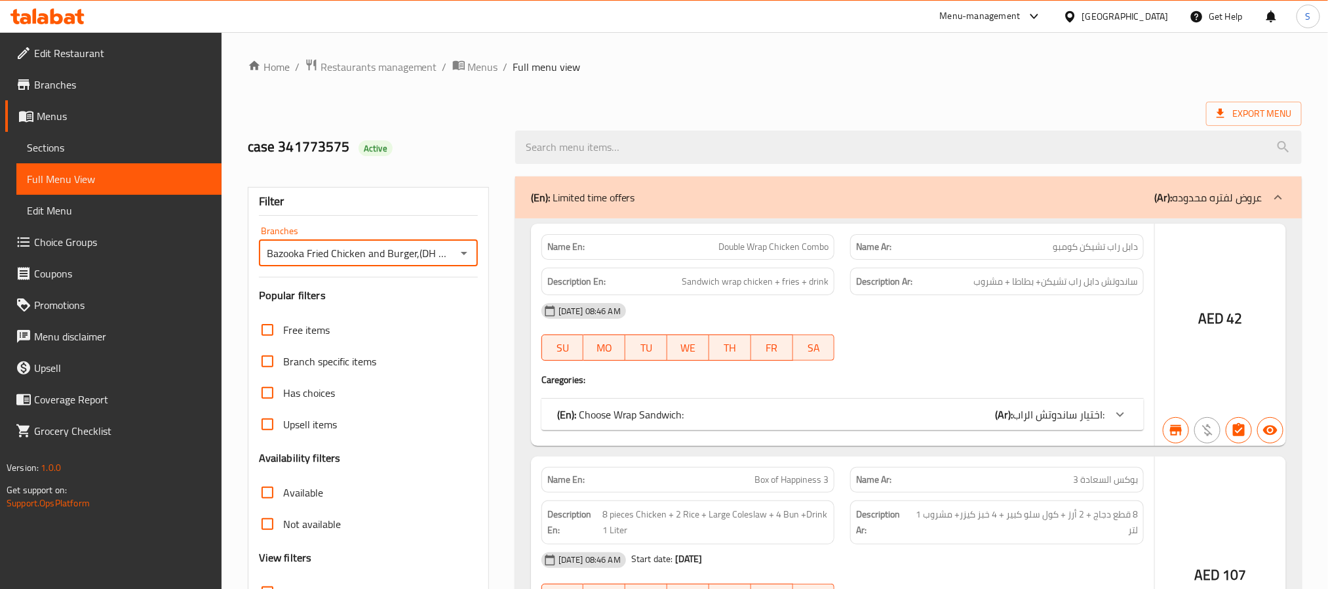
click at [734, 75] on div at bounding box center [664, 294] width 1328 height 589
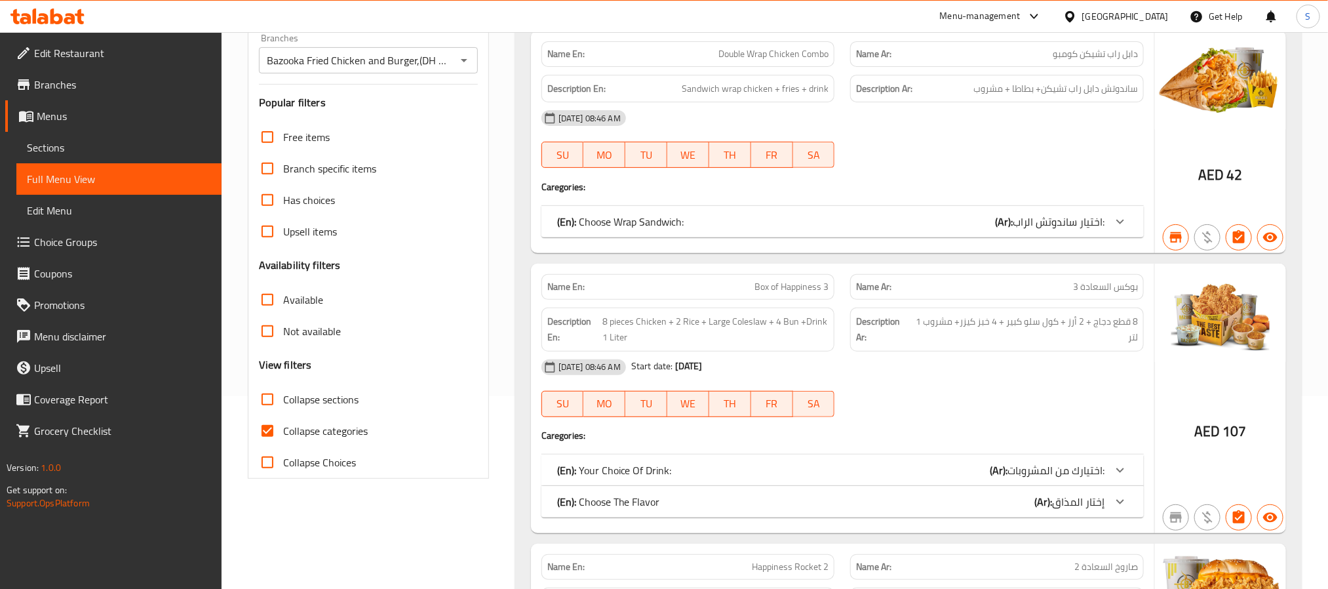
scroll to position [197, 0]
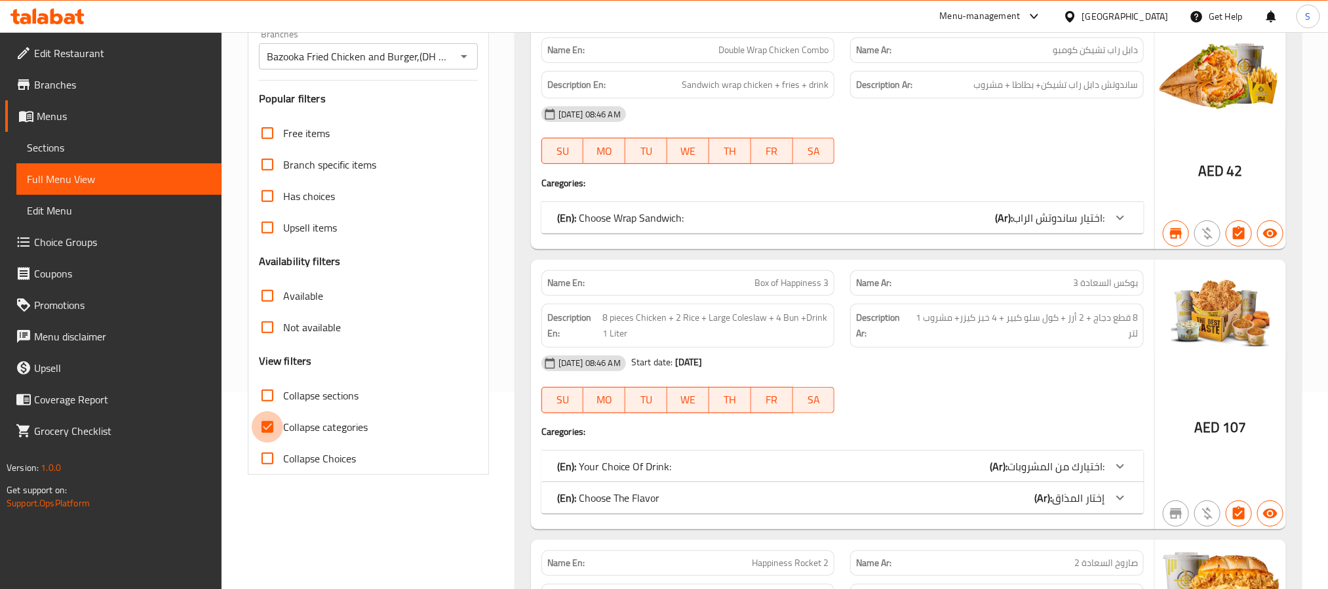
drag, startPoint x: 272, startPoint y: 429, endPoint x: 699, endPoint y: 358, distance: 432.5
click at [271, 429] on input "Collapse categories" at bounding box center [267, 426] width 31 height 31
checkbox input "false"
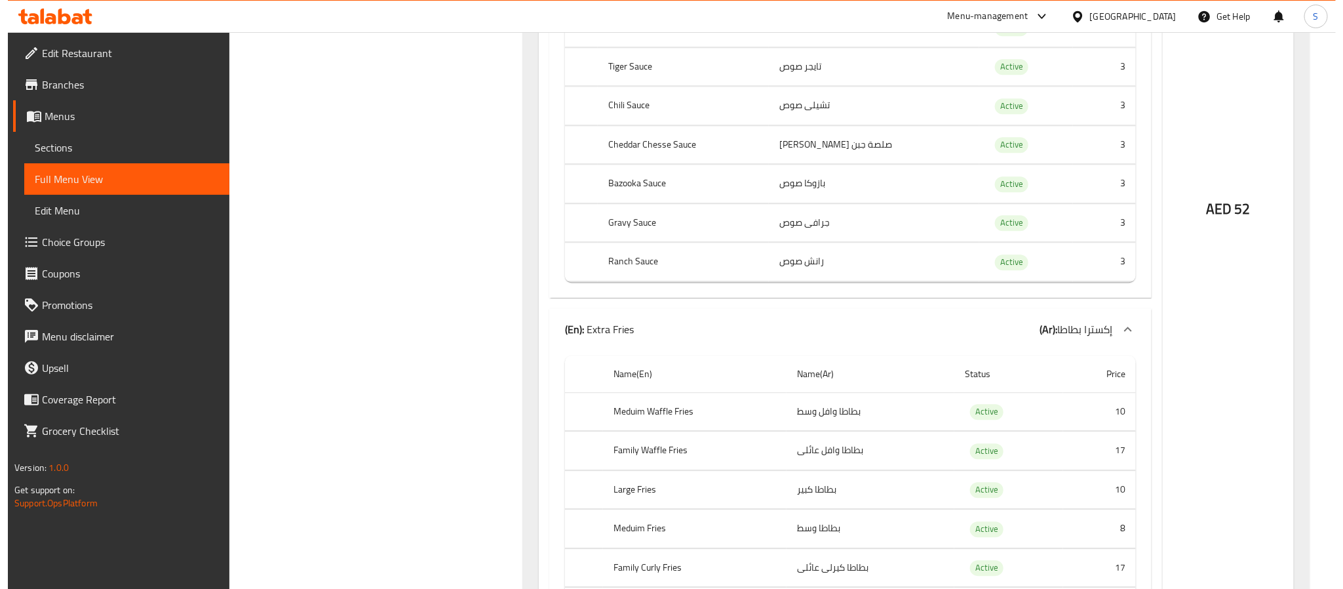
scroll to position [0, 0]
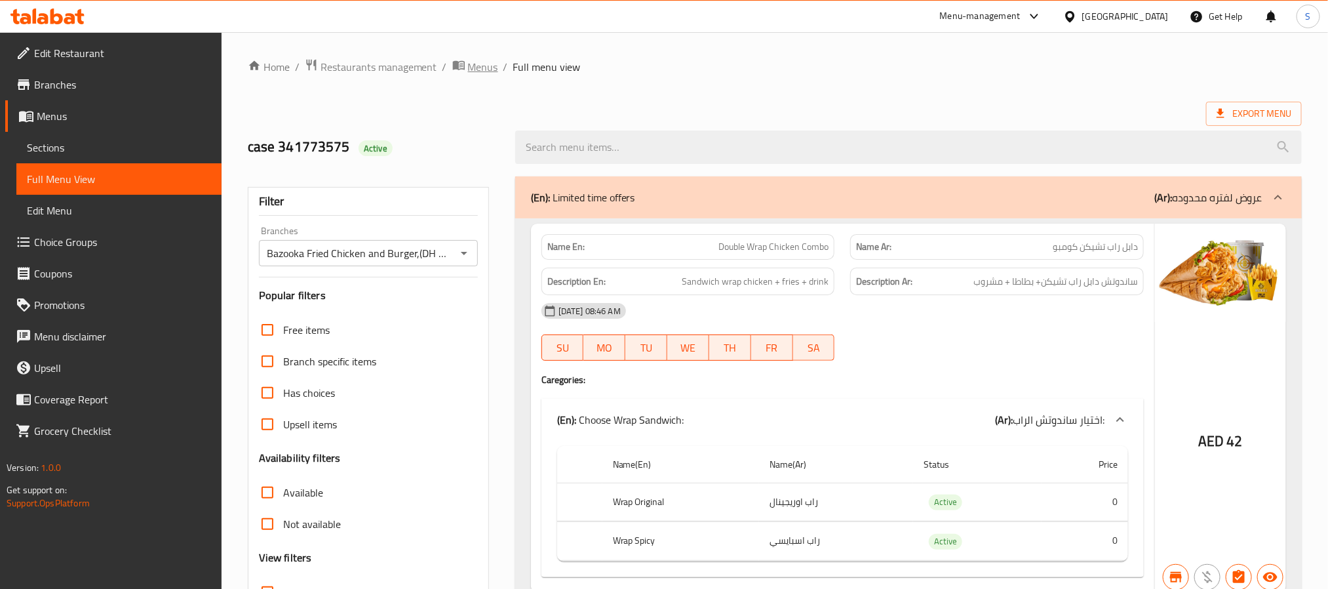
click at [476, 67] on span "Menus" at bounding box center [483, 67] width 30 height 16
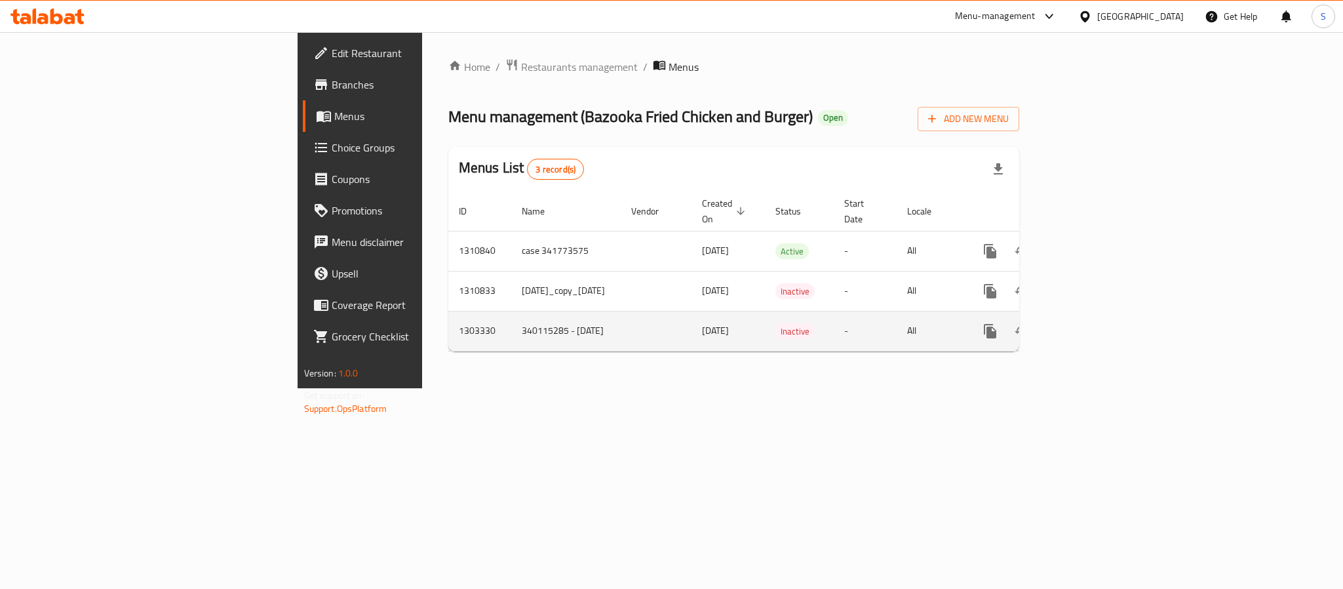
click at [448, 317] on td "1303330" at bounding box center [479, 331] width 63 height 40
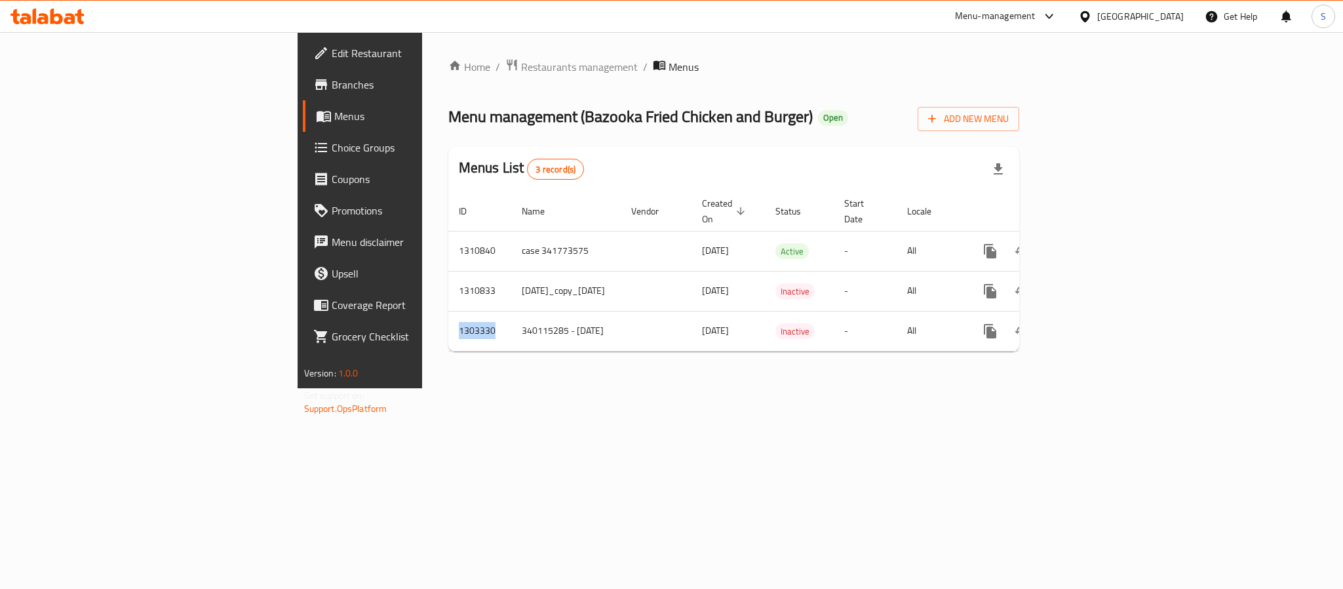
copy td "1303330"
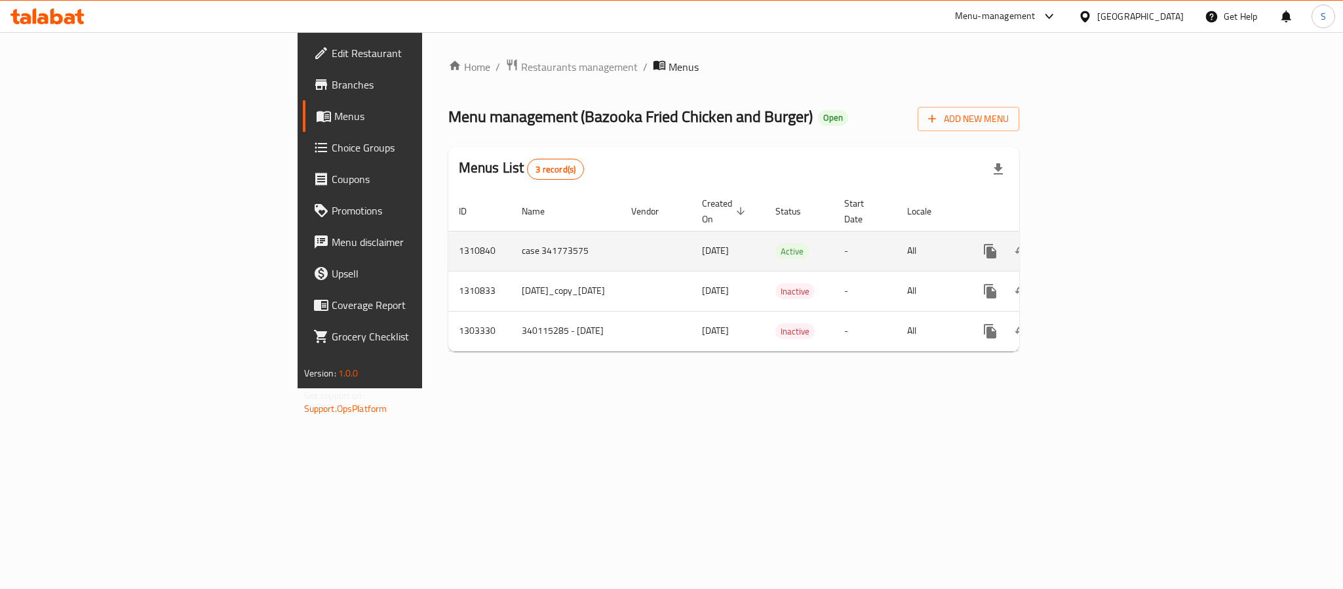
click at [448, 240] on td "1310840" at bounding box center [479, 251] width 63 height 40
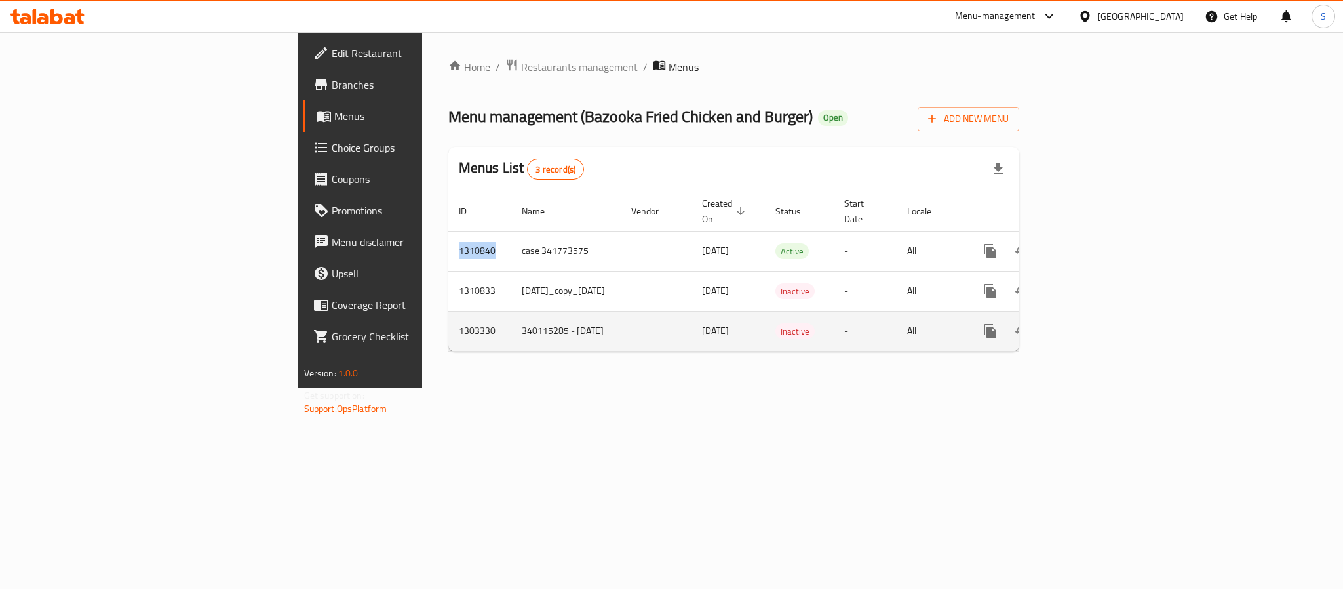
copy td "1310840"
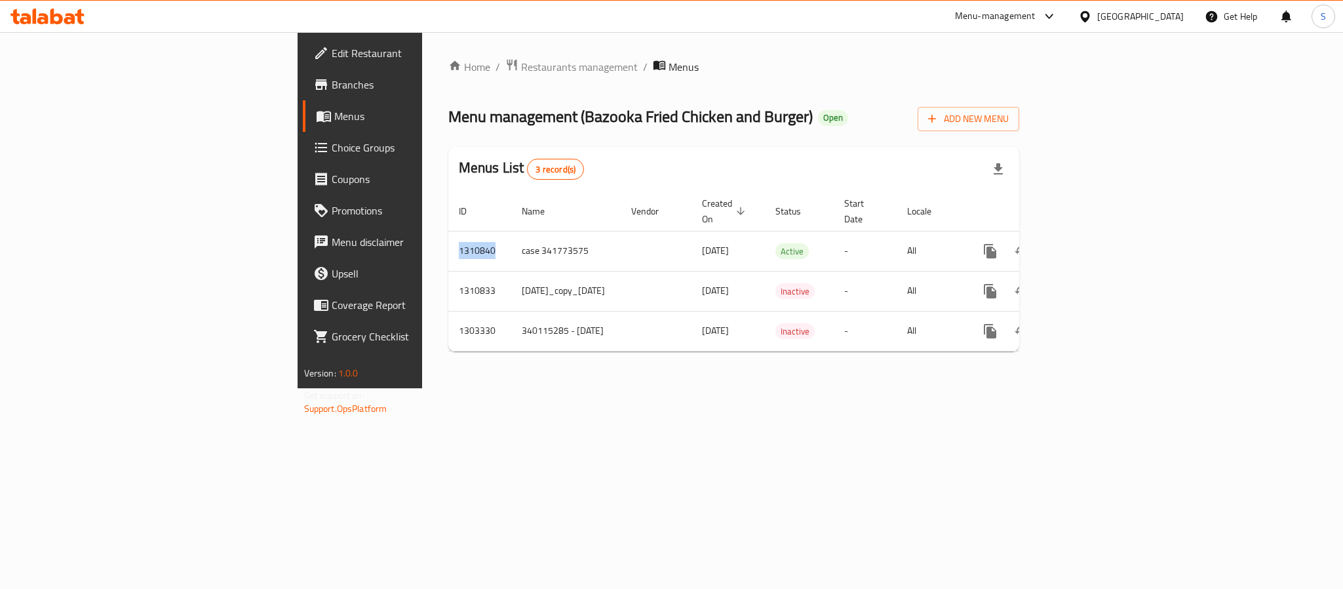
click at [332, 85] on span "Branches" at bounding box center [422, 85] width 180 height 16
click at [332, 87] on span "Branches" at bounding box center [422, 85] width 180 height 16
click at [521, 68] on span "Restaurants management" at bounding box center [579, 66] width 117 height 16
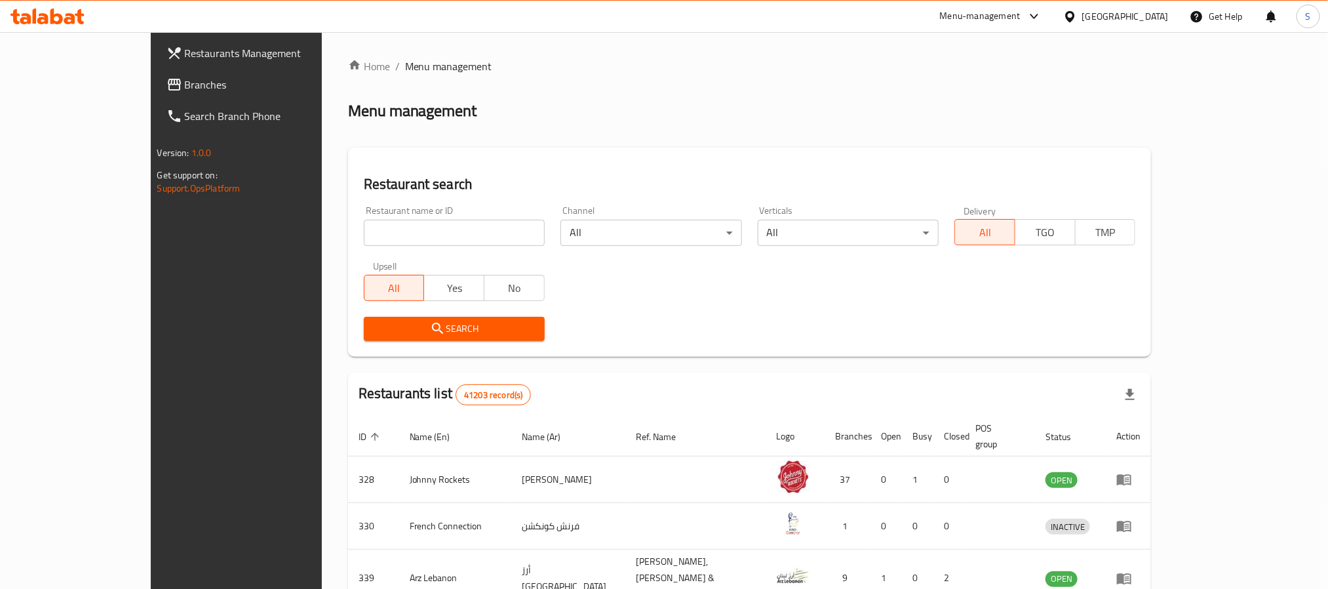
click at [364, 236] on input "search" at bounding box center [454, 233] width 181 height 26
paste input "643517"
type input "643517"
click button "Search" at bounding box center [454, 329] width 181 height 24
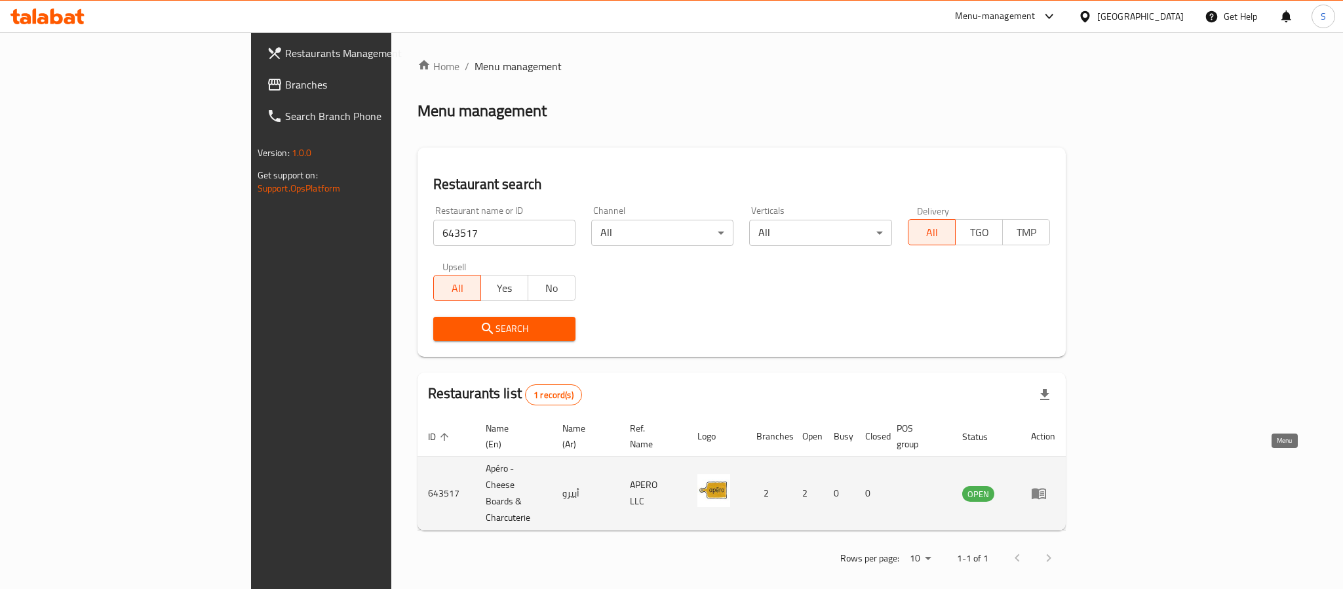
click at [1046, 488] on icon "enhanced table" at bounding box center [1039, 493] width 14 height 11
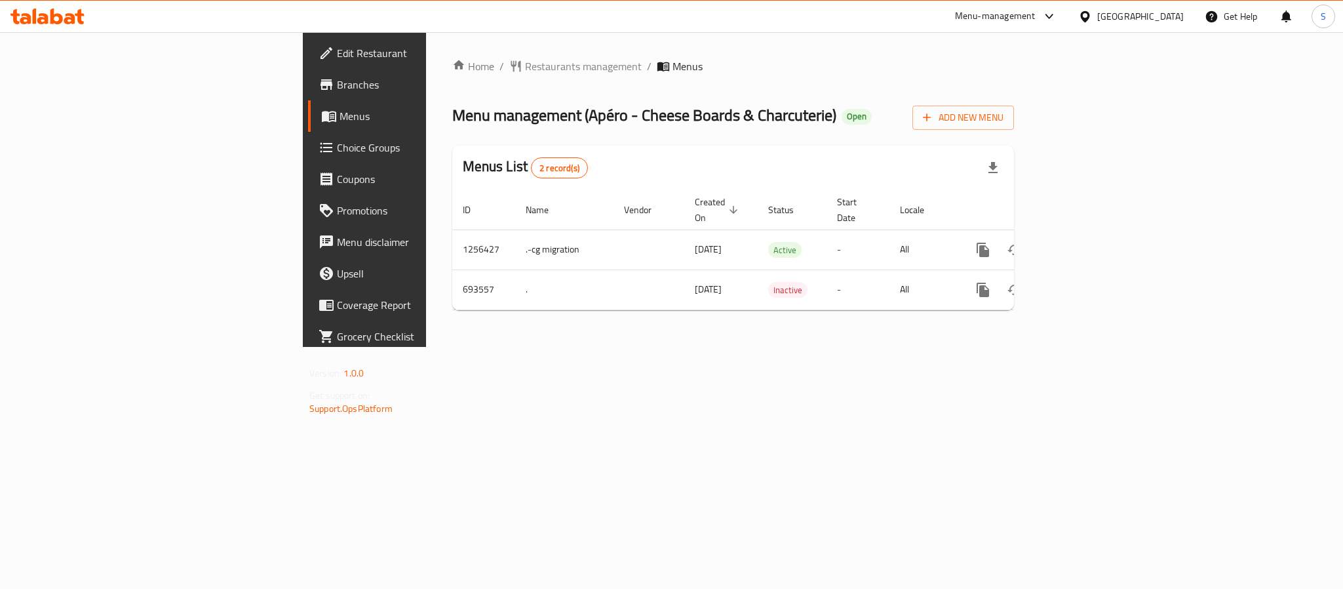
click at [337, 81] on span "Branches" at bounding box center [427, 85] width 180 height 16
click at [1085, 242] on icon "enhanced table" at bounding box center [1078, 250] width 16 height 16
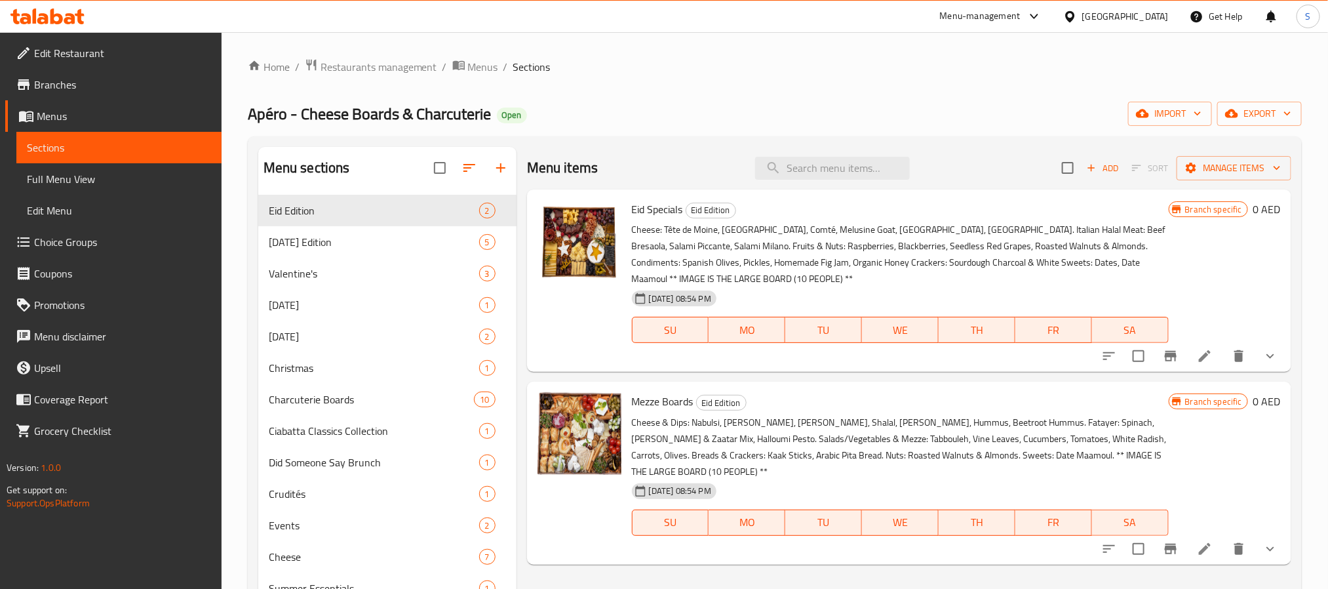
click at [1112, 14] on div "[GEOGRAPHIC_DATA]" at bounding box center [1125, 16] width 87 height 14
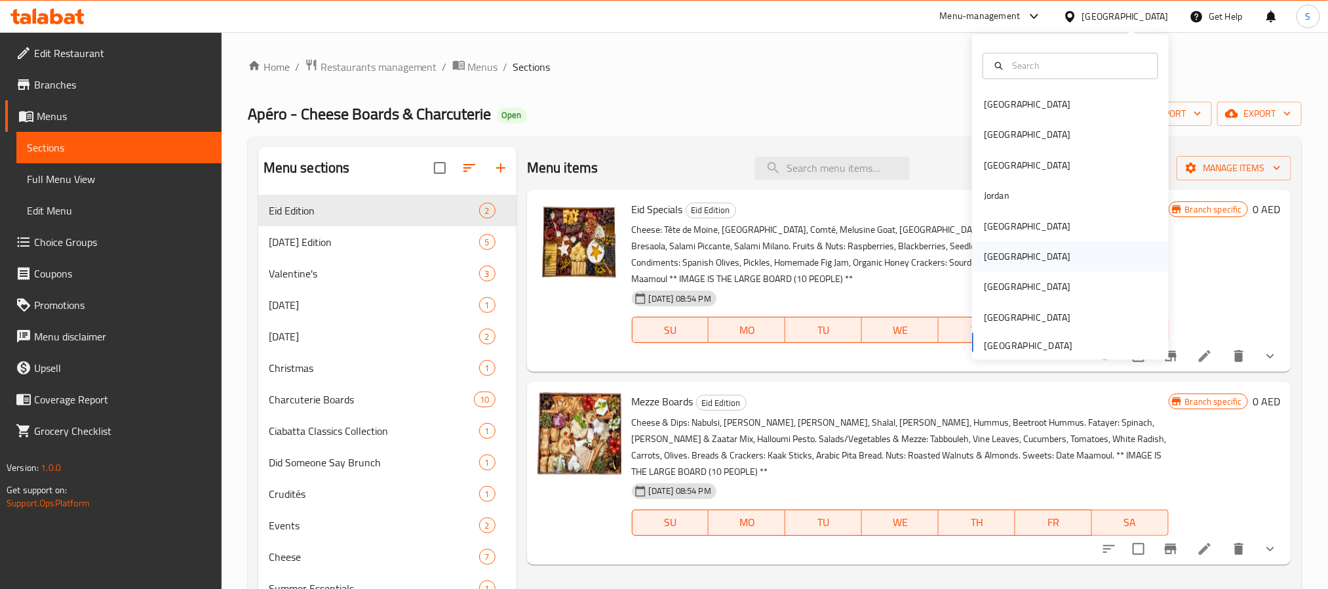
click at [994, 260] on div "[GEOGRAPHIC_DATA]" at bounding box center [1026, 257] width 107 height 30
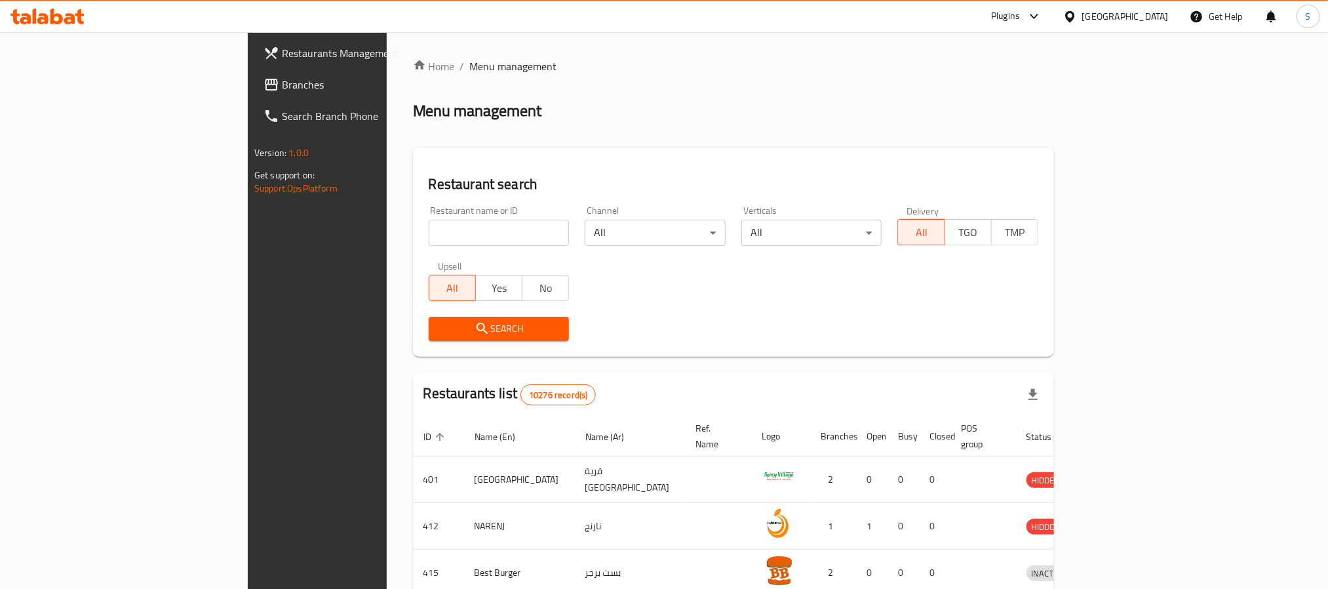
click at [282, 87] on span "Branches" at bounding box center [370, 85] width 177 height 16
